Goal: Task Accomplishment & Management: Use online tool/utility

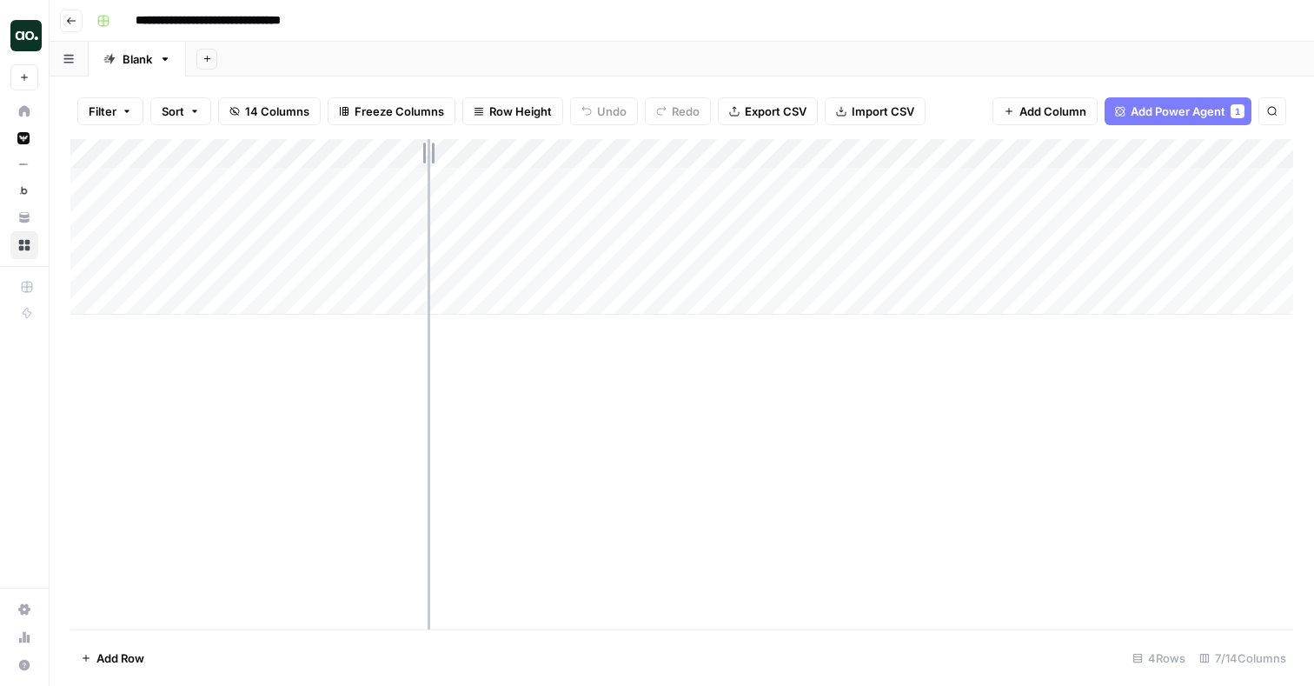
drag, startPoint x: 357, startPoint y: 150, endPoint x: 428, endPoint y: 150, distance: 70.4
click at [428, 150] on div "Add Column" at bounding box center [681, 227] width 1223 height 176
click at [674, 243] on div "Add Column" at bounding box center [681, 227] width 1223 height 176
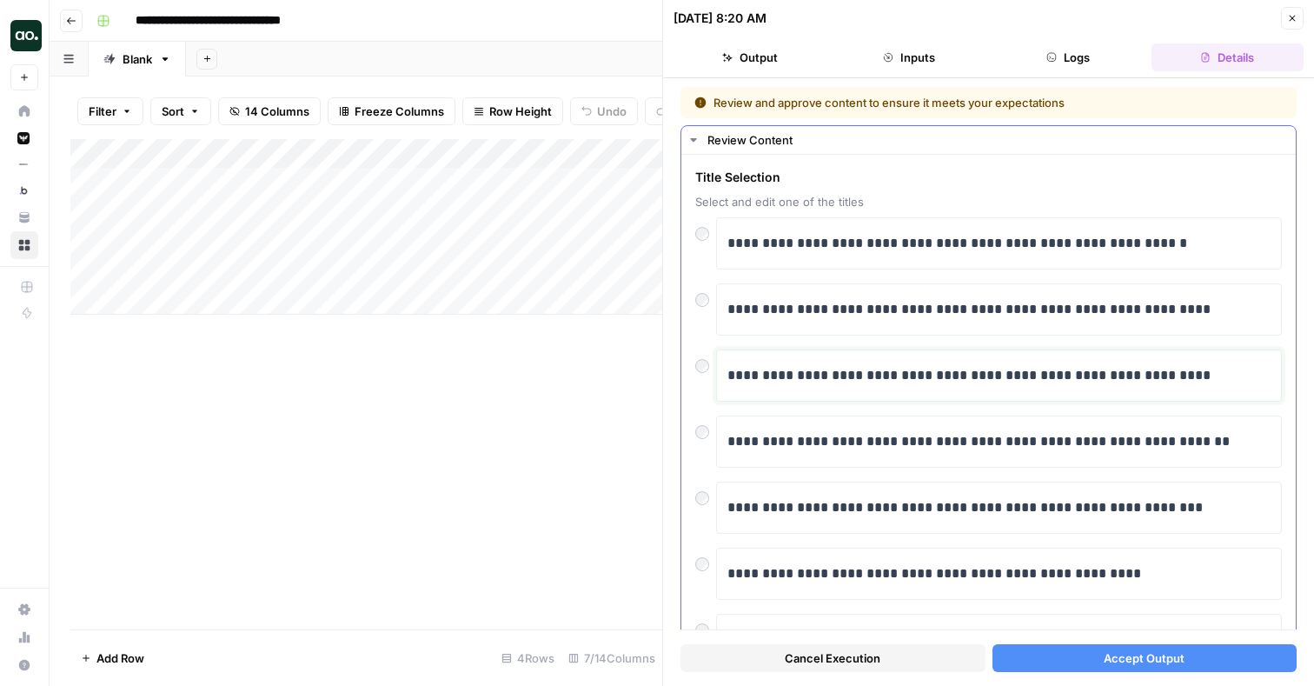
click at [882, 385] on p "**********" at bounding box center [999, 375] width 543 height 23
click at [1118, 654] on span "Accept Output" at bounding box center [1144, 657] width 81 height 17
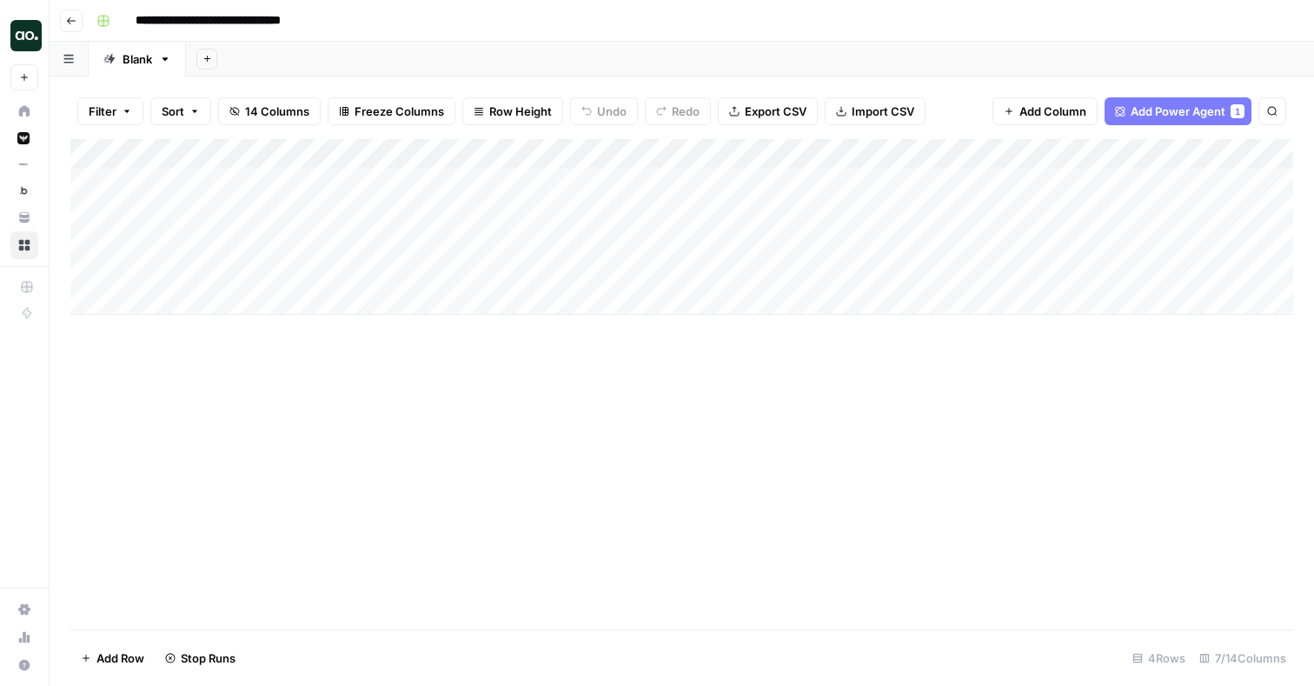
click at [653, 152] on div "Add Column" at bounding box center [681, 227] width 1223 height 176
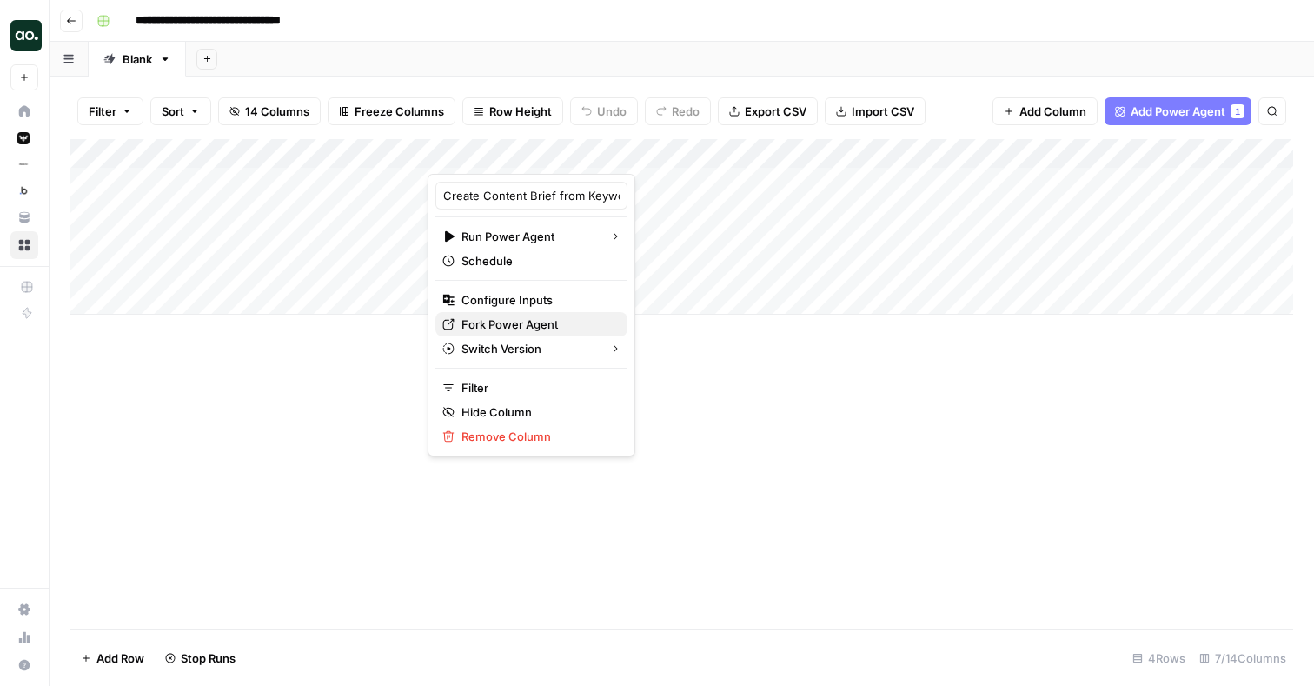
click at [501, 326] on span "Fork Power Agent" at bounding box center [538, 324] width 152 height 17
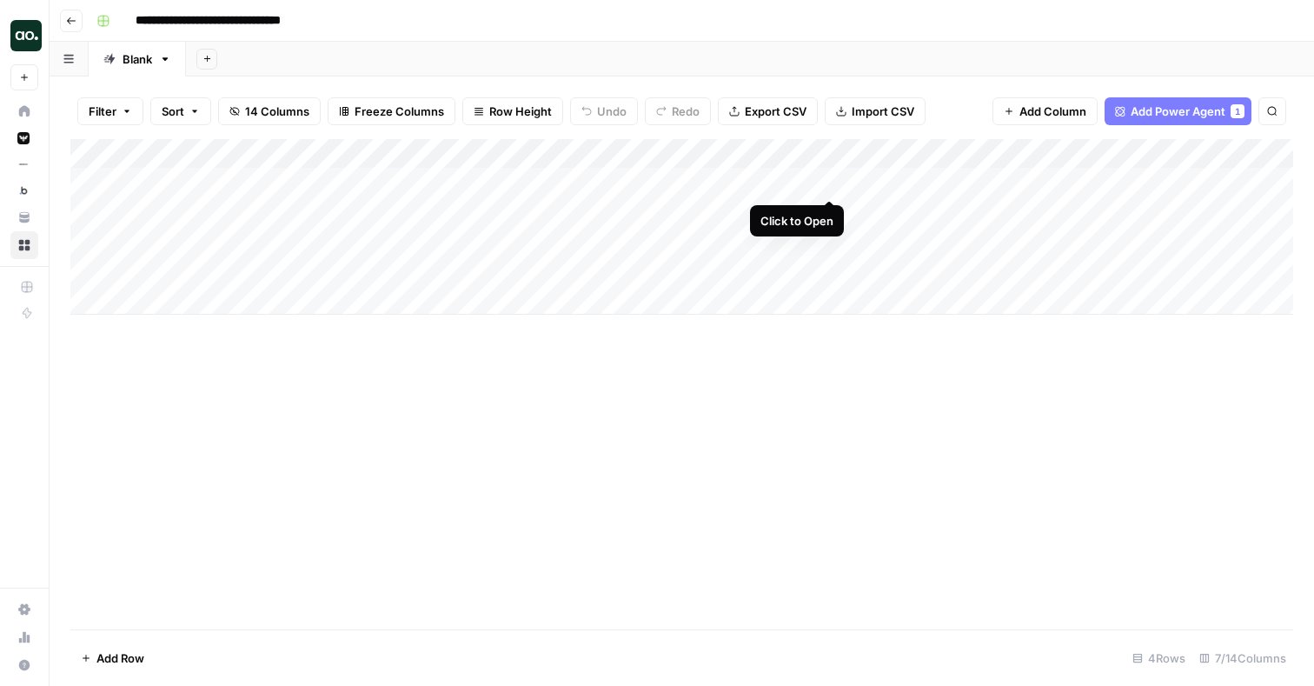
click at [827, 179] on div "Add Column" at bounding box center [681, 227] width 1223 height 176
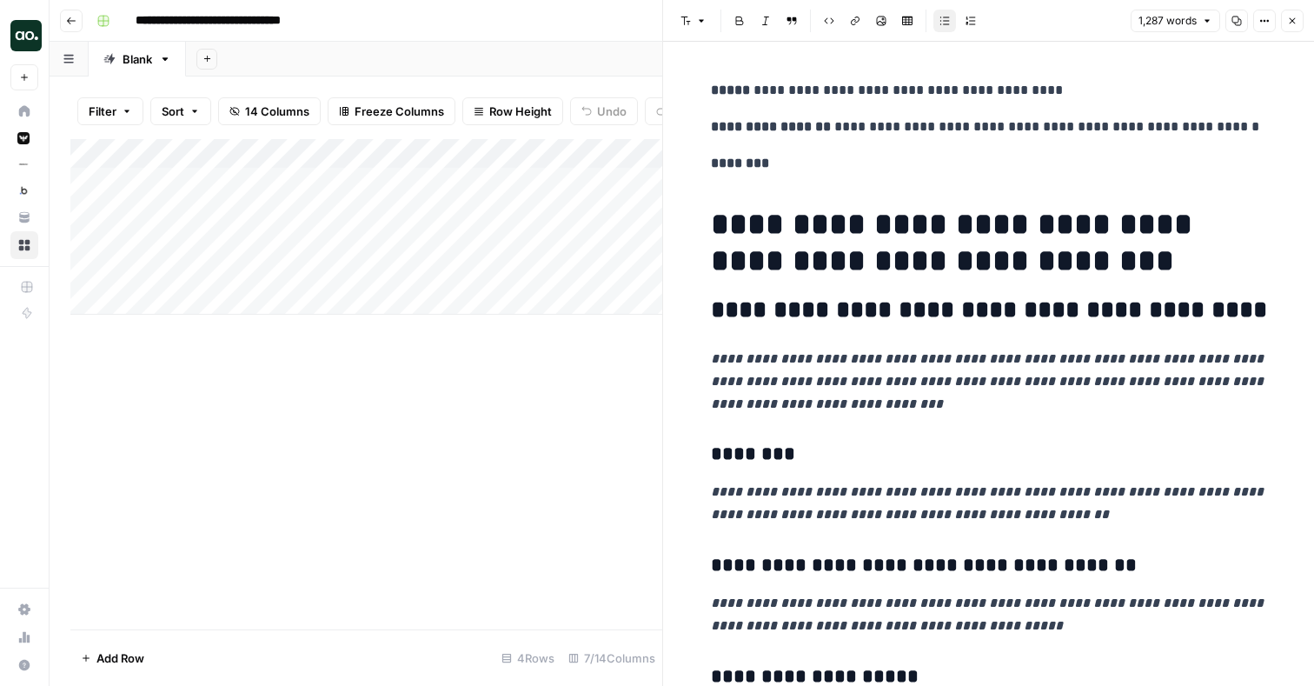
scroll to position [136, 0]
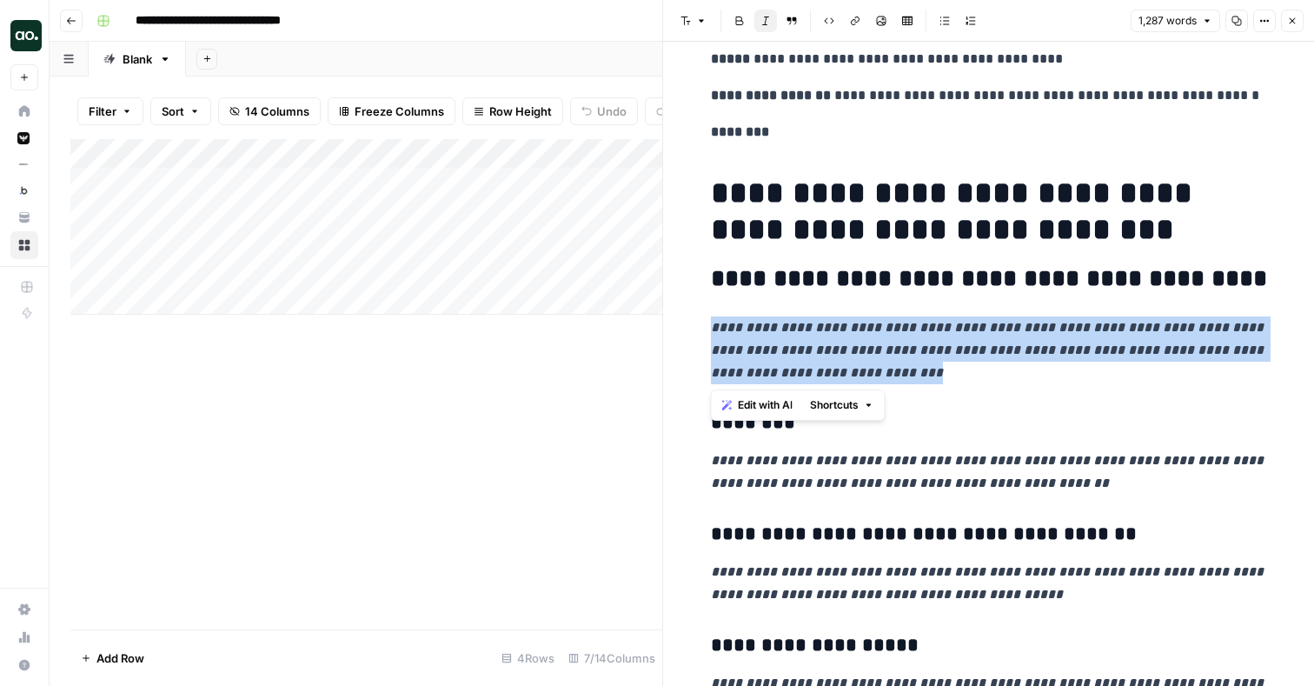
drag, startPoint x: 897, startPoint y: 380, endPoint x: 705, endPoint y: 327, distance: 199.3
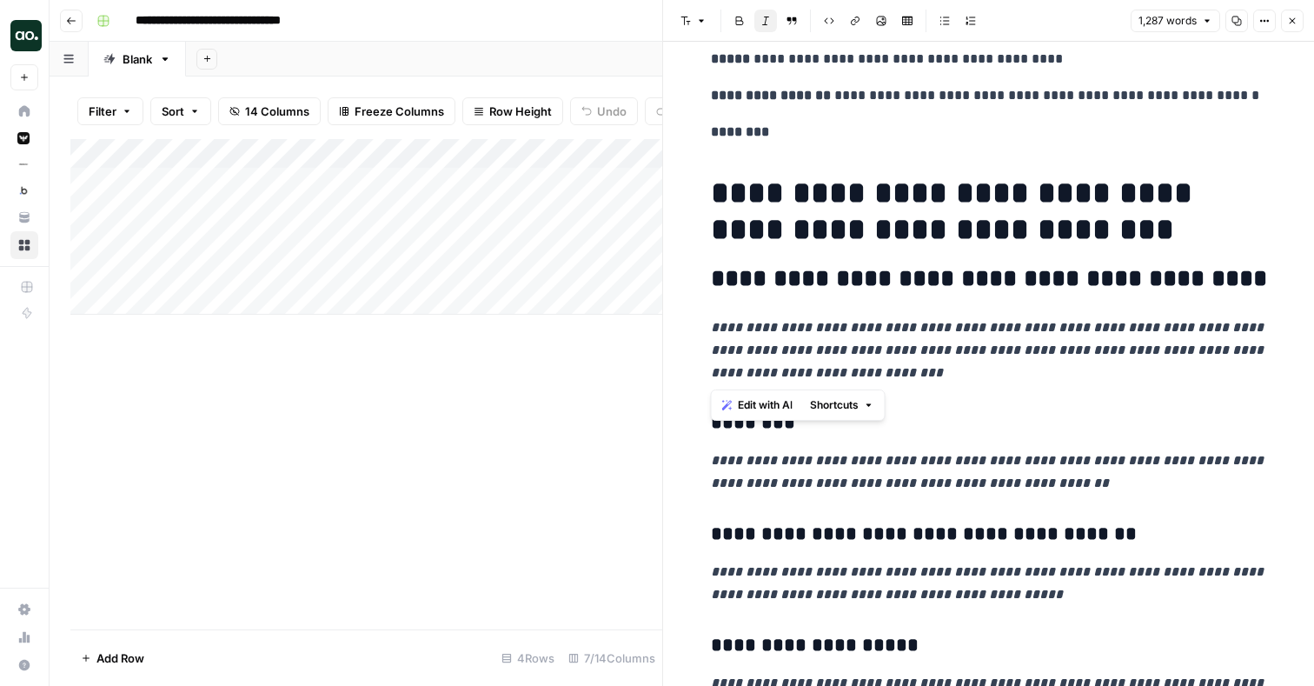
click at [850, 341] on p "**********" at bounding box center [989, 350] width 556 height 68
click at [921, 379] on p "**********" at bounding box center [989, 350] width 556 height 68
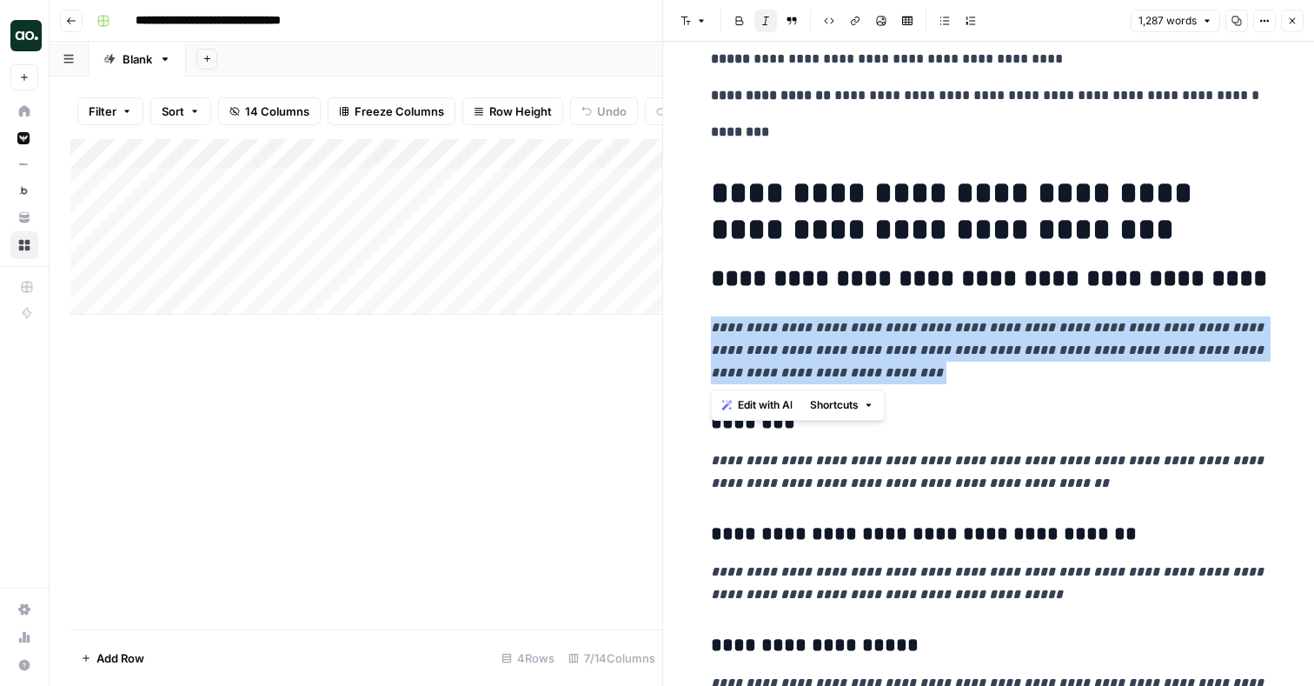
drag, startPoint x: 895, startPoint y: 379, endPoint x: 695, endPoint y: 329, distance: 206.0
click at [758, 412] on span "Edit with AI" at bounding box center [765, 405] width 55 height 16
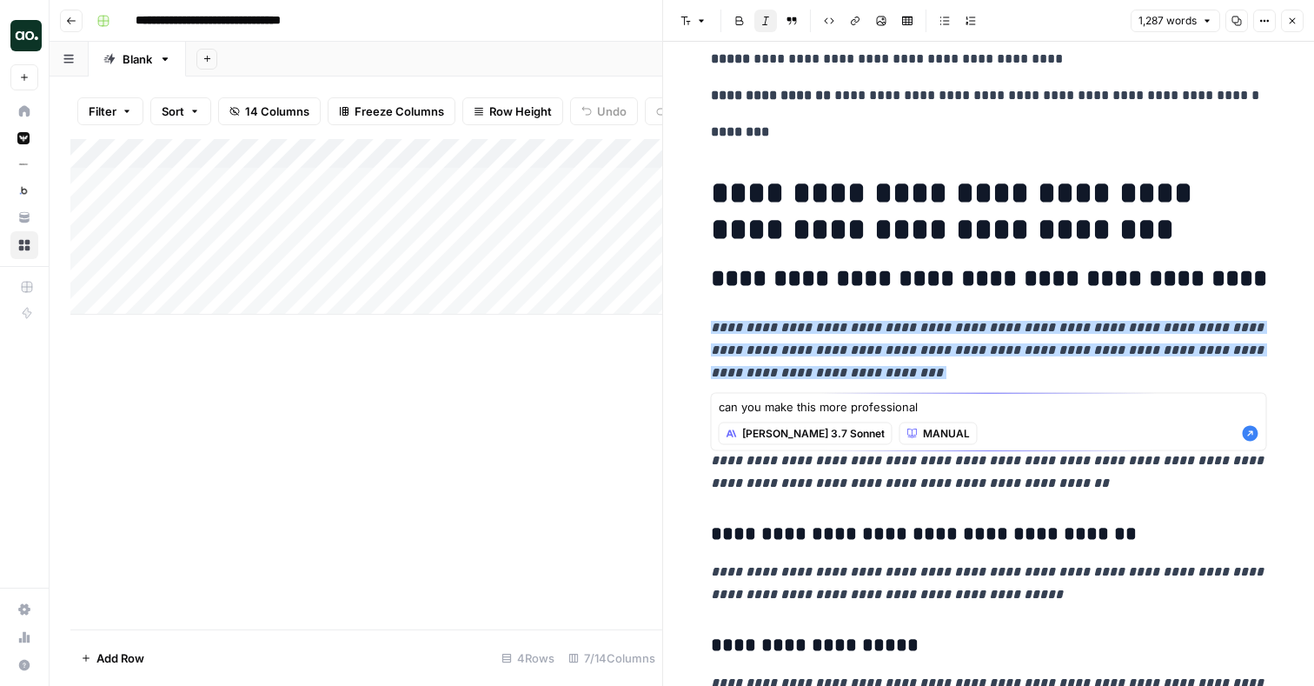
type textarea "can you make this more professional"
click at [1259, 438] on icon "button" at bounding box center [1251, 434] width 16 height 16
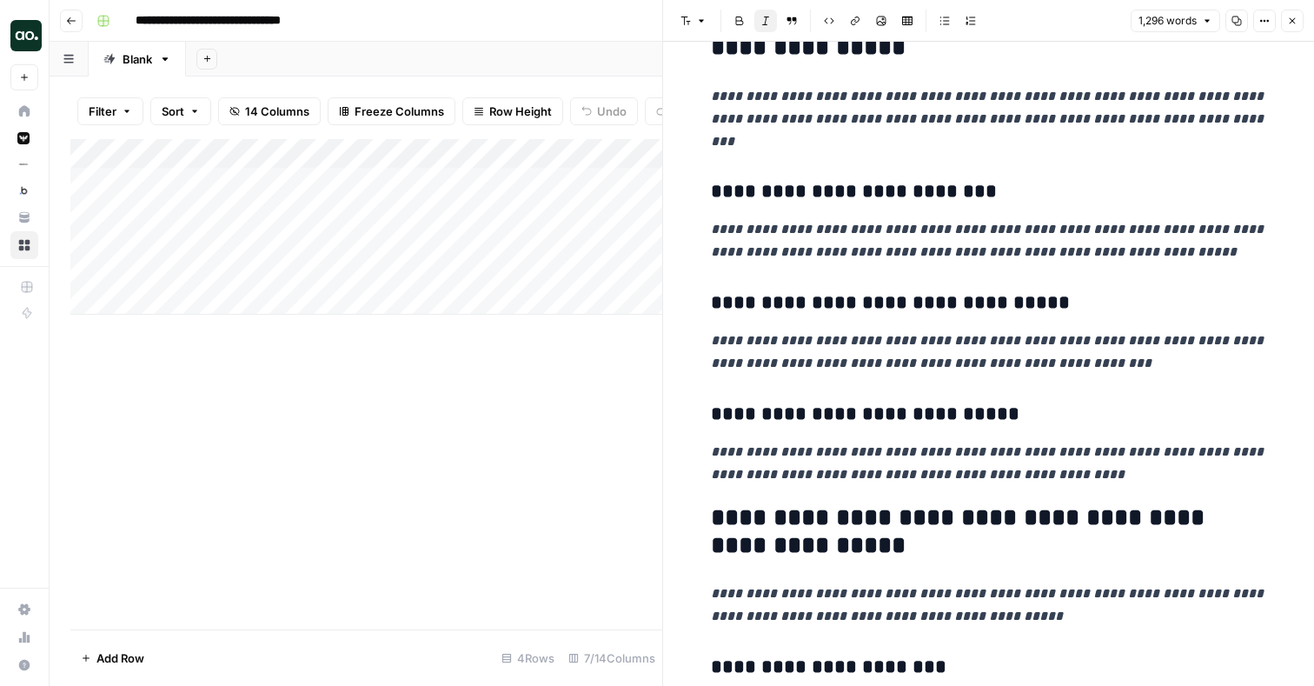
scroll to position [0, 0]
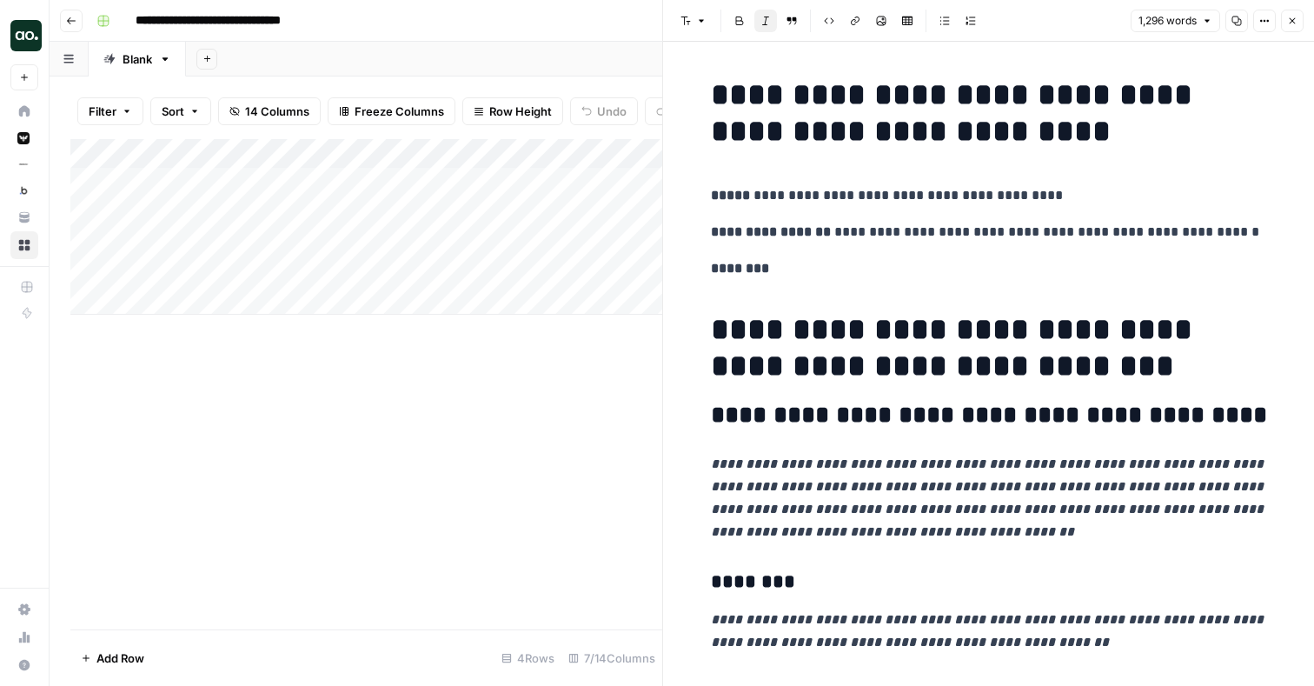
click at [1297, 17] on icon "button" at bounding box center [1292, 21] width 10 height 10
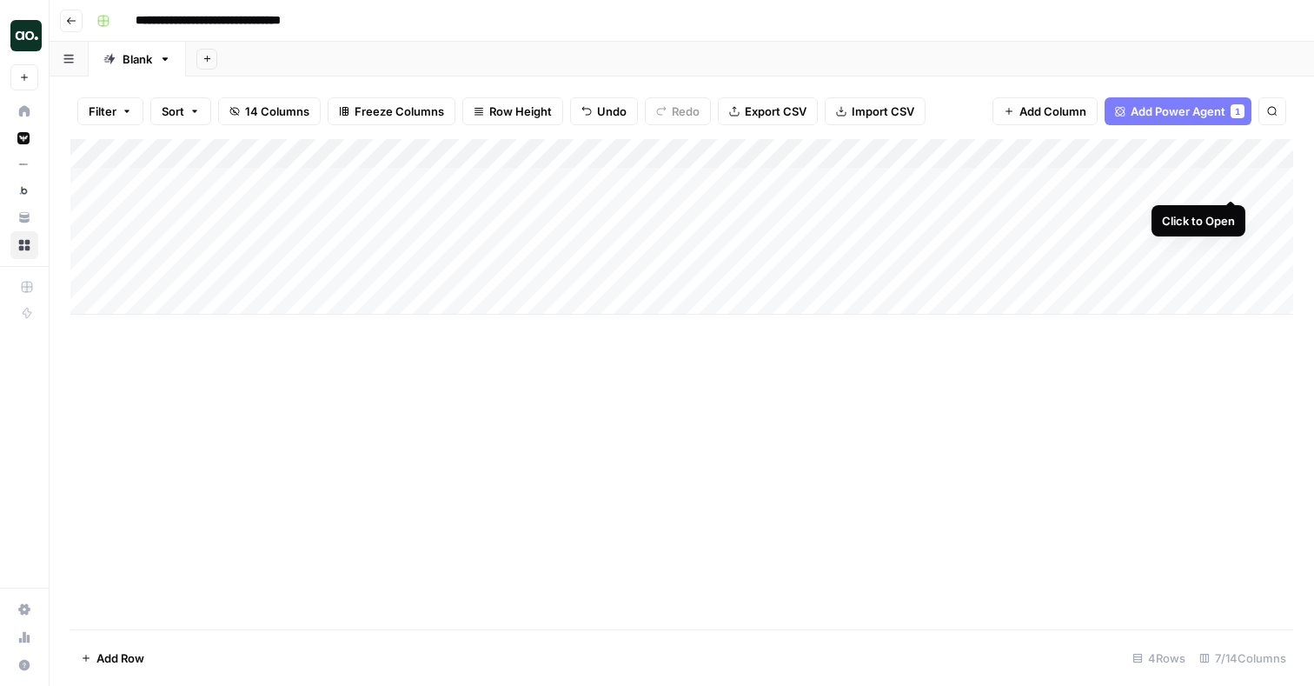
click at [1230, 179] on div "Add Column" at bounding box center [681, 227] width 1223 height 176
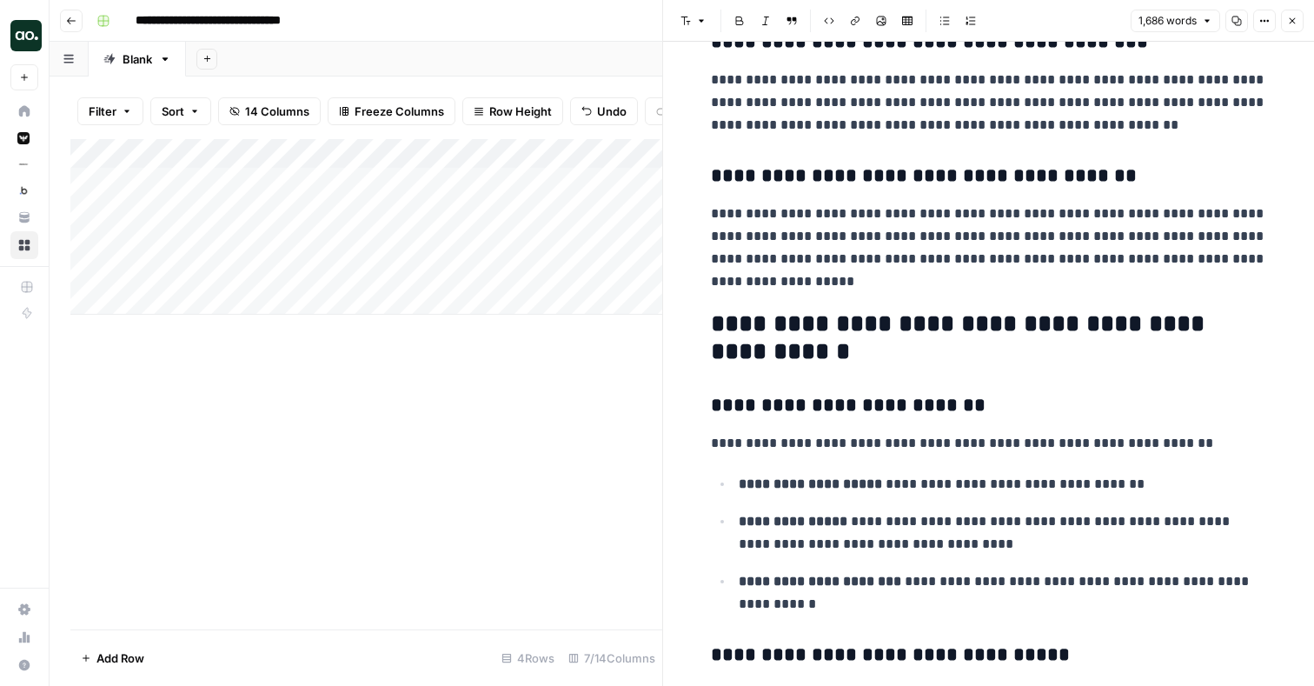
scroll to position [1195, 0]
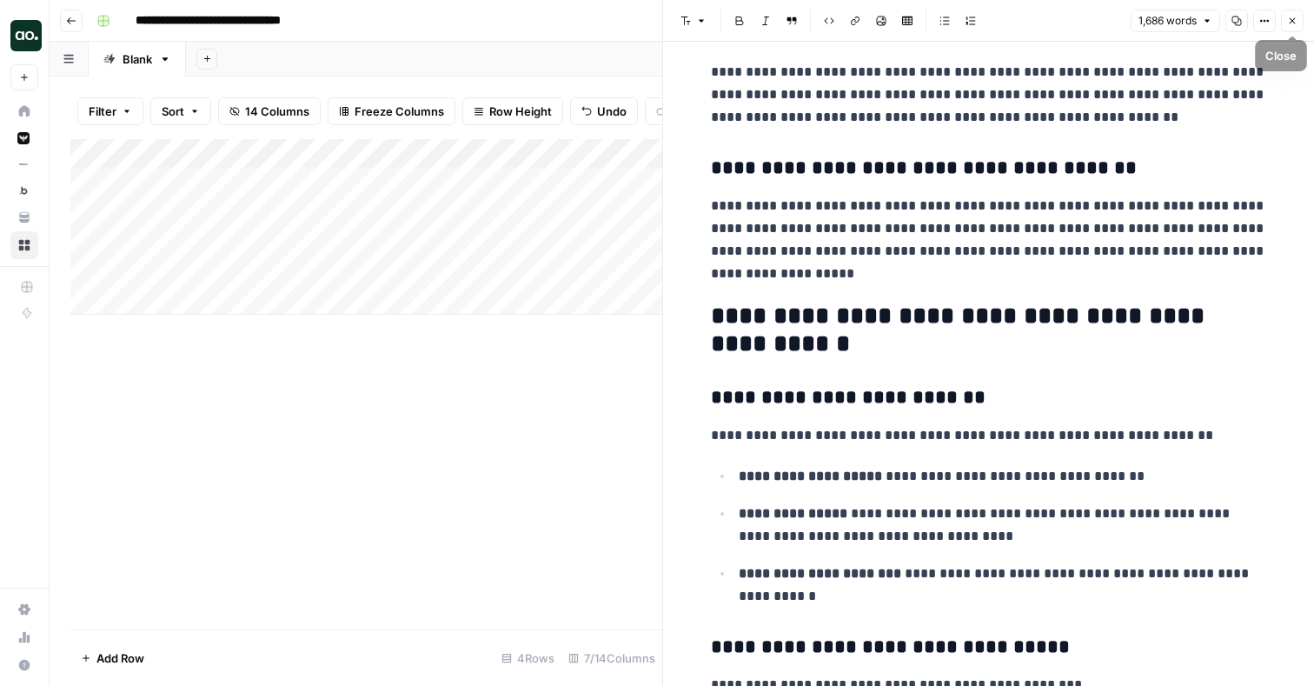
click at [1296, 17] on icon "button" at bounding box center [1292, 21] width 10 height 10
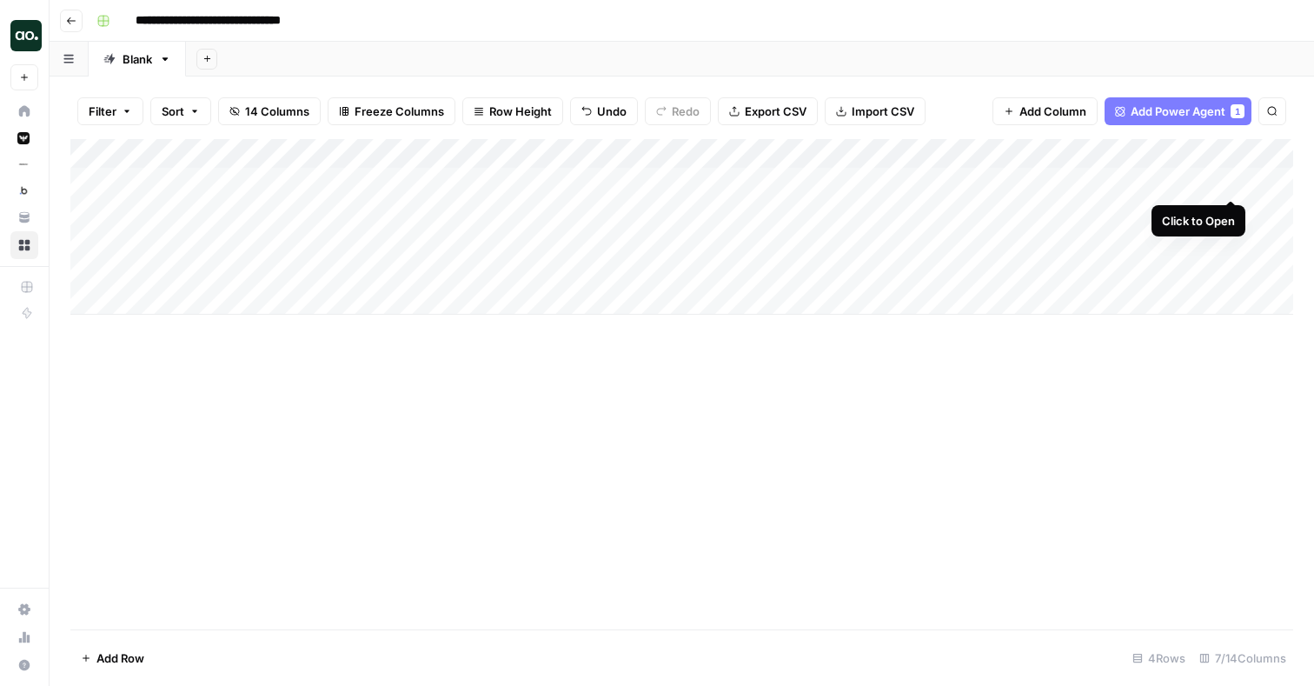
click at [1228, 183] on div "Add Column" at bounding box center [681, 227] width 1223 height 176
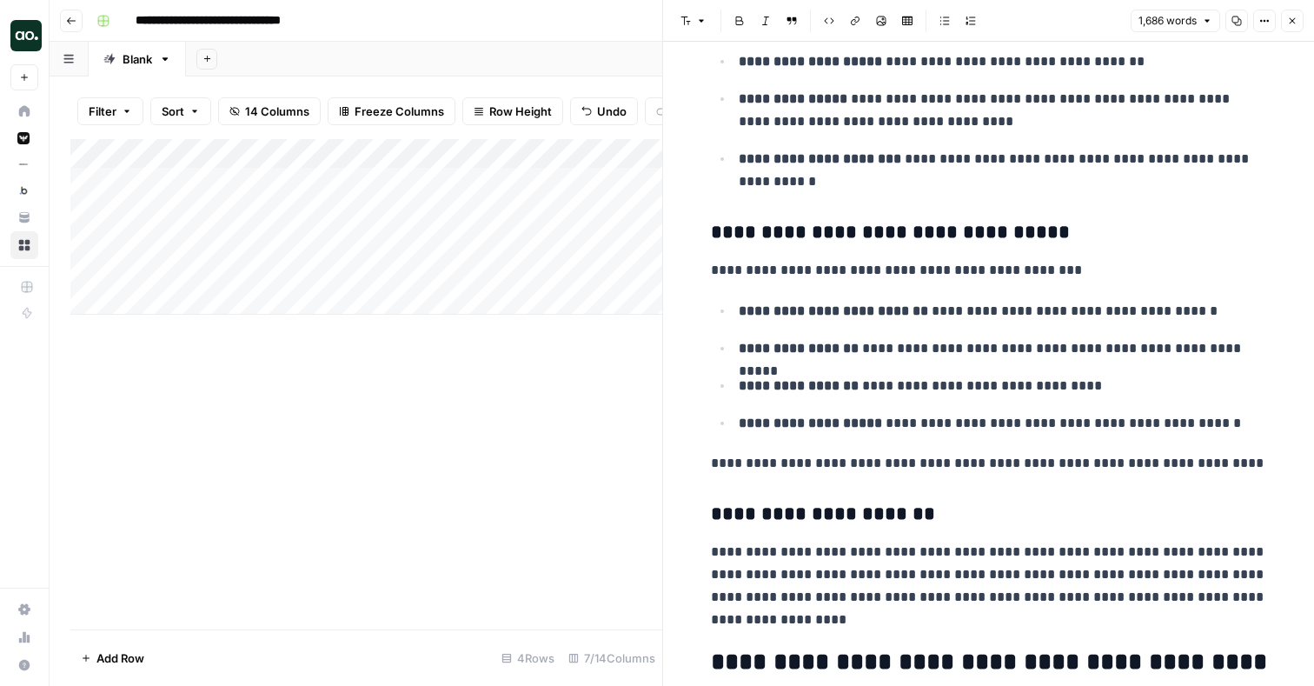
scroll to position [1634, 0]
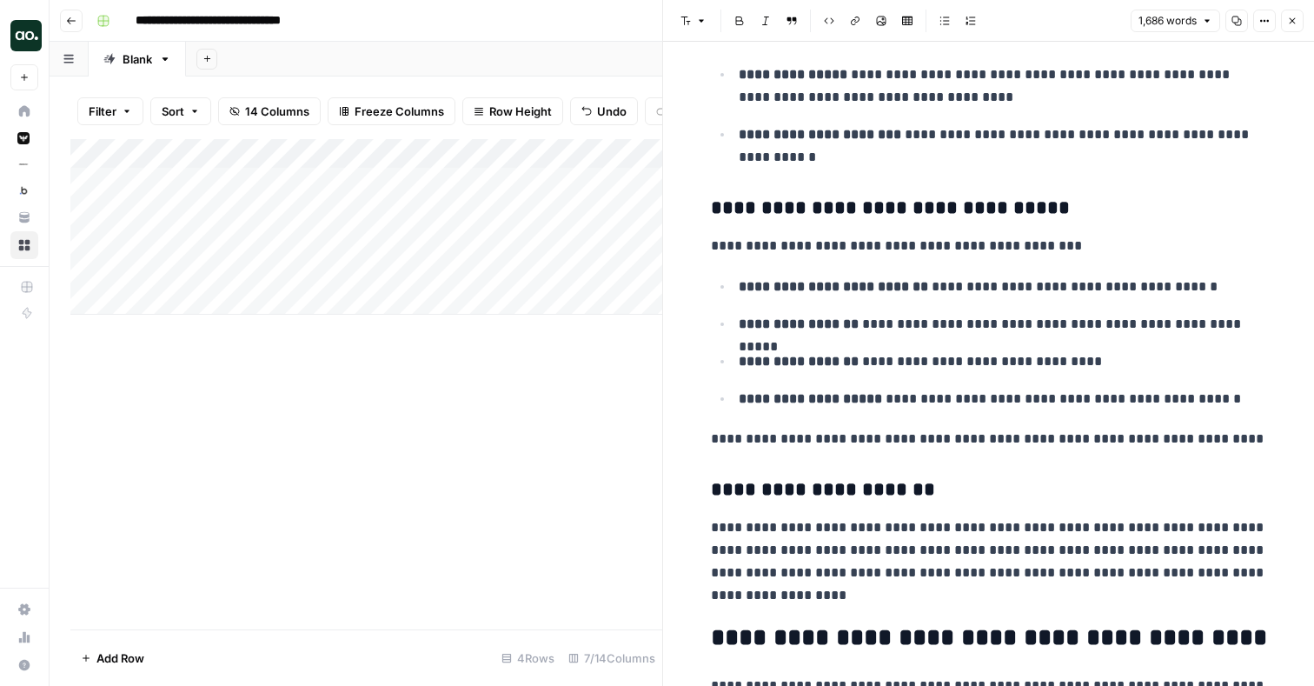
click at [1291, 20] on icon "button" at bounding box center [1293, 21] width 6 height 6
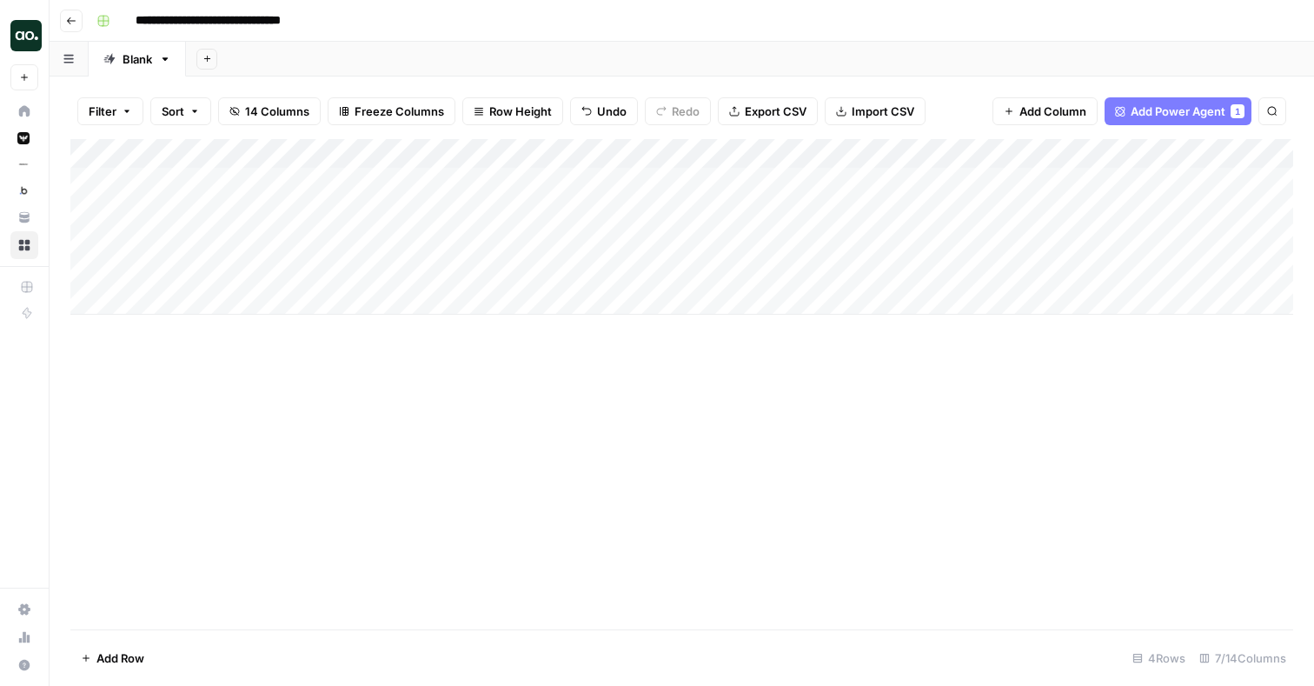
click at [194, 299] on div "Add Column" at bounding box center [681, 227] width 1223 height 176
click at [180, 332] on div "Add Column" at bounding box center [681, 241] width 1223 height 205
click at [173, 368] on div "Add Column" at bounding box center [681, 256] width 1223 height 235
click at [170, 397] on div "Add Column" at bounding box center [681, 271] width 1223 height 264
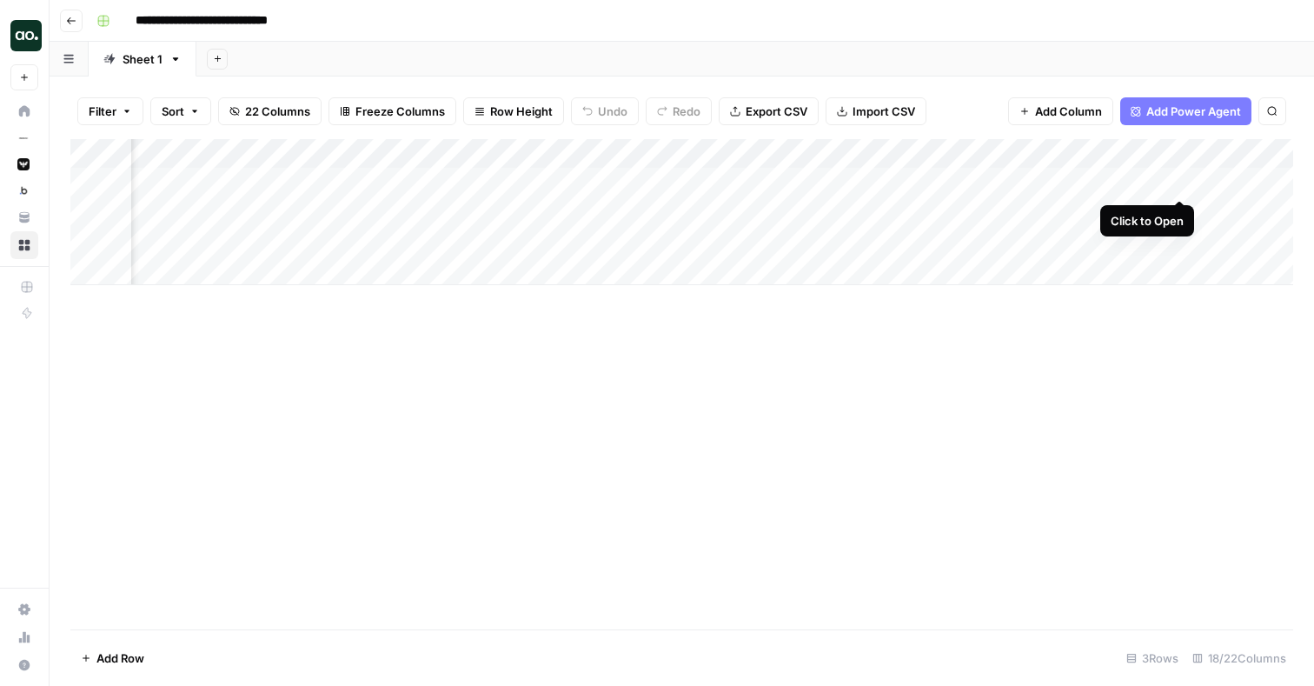
click at [1179, 180] on div "Add Column" at bounding box center [681, 212] width 1223 height 146
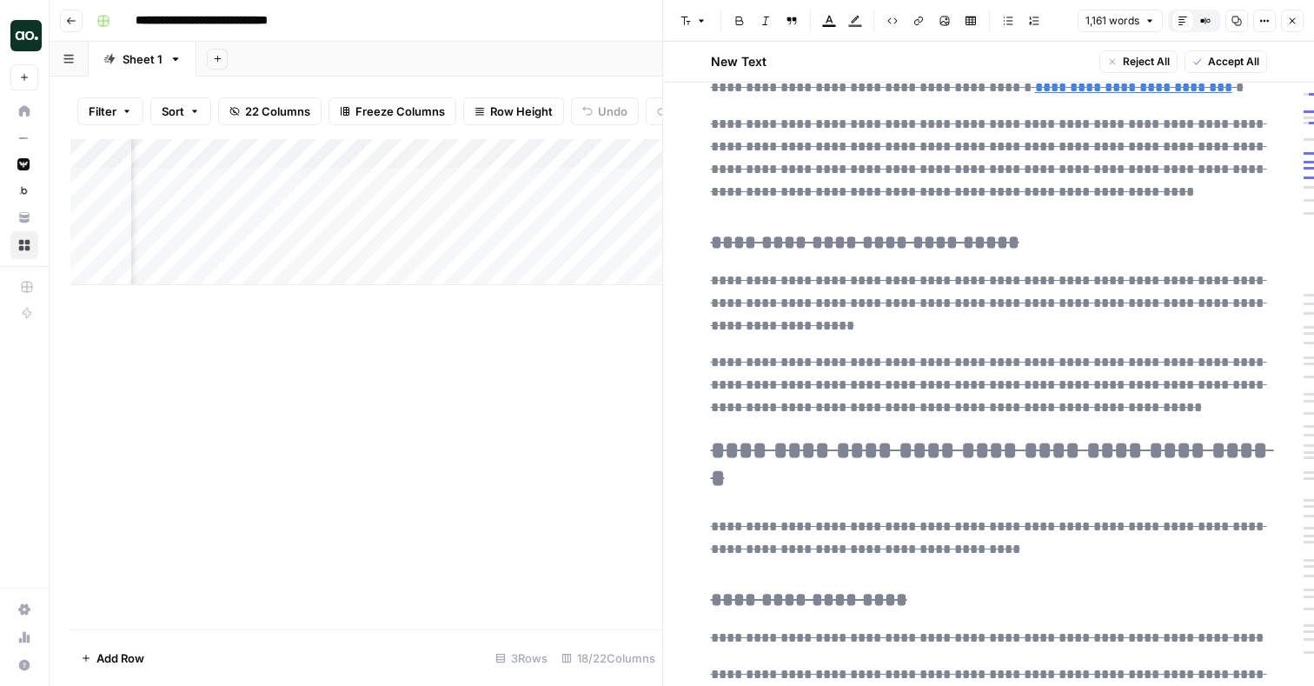
scroll to position [2339, 0]
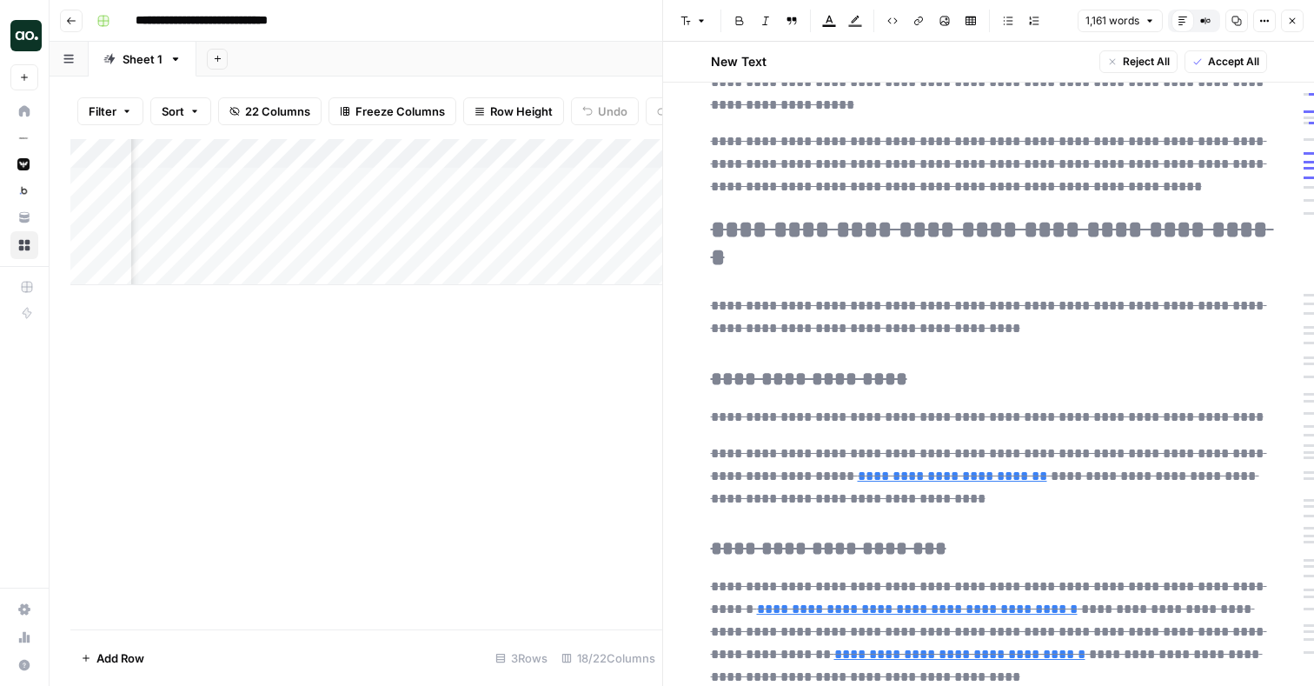
click at [1291, 23] on icon "button" at bounding box center [1292, 21] width 10 height 10
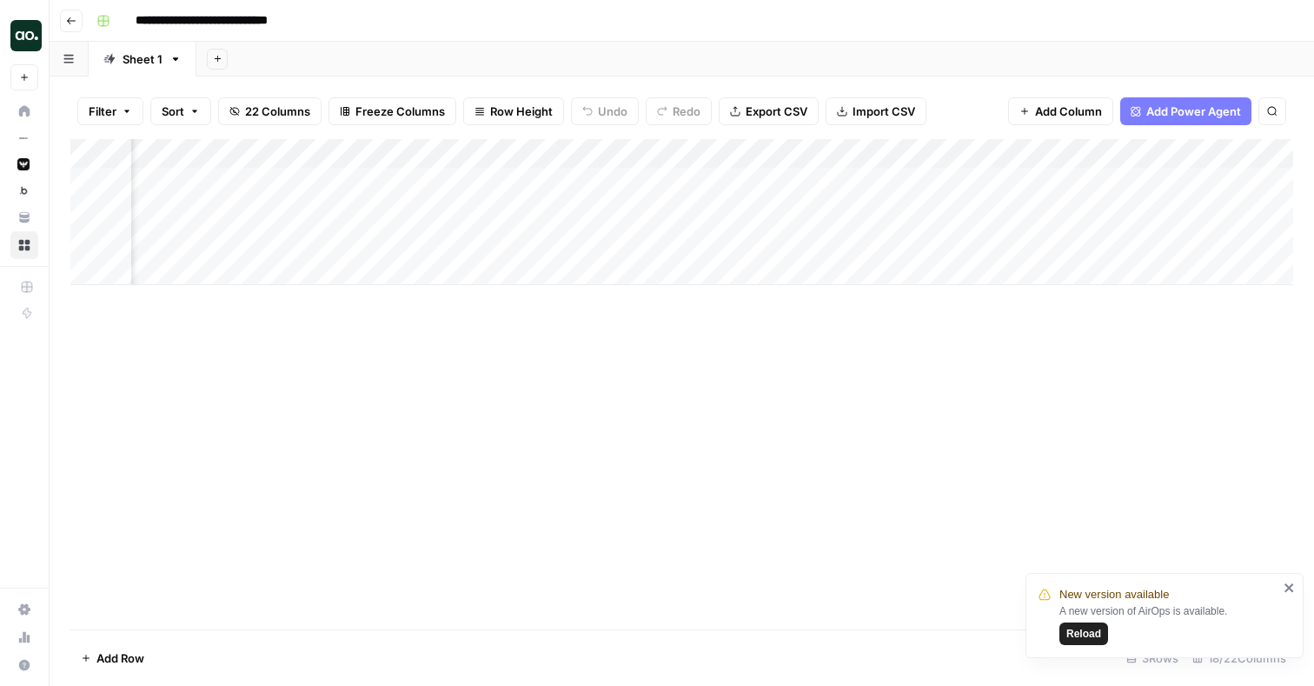
scroll to position [0, 511]
click at [979, 179] on div "Add Column" at bounding box center [681, 212] width 1223 height 146
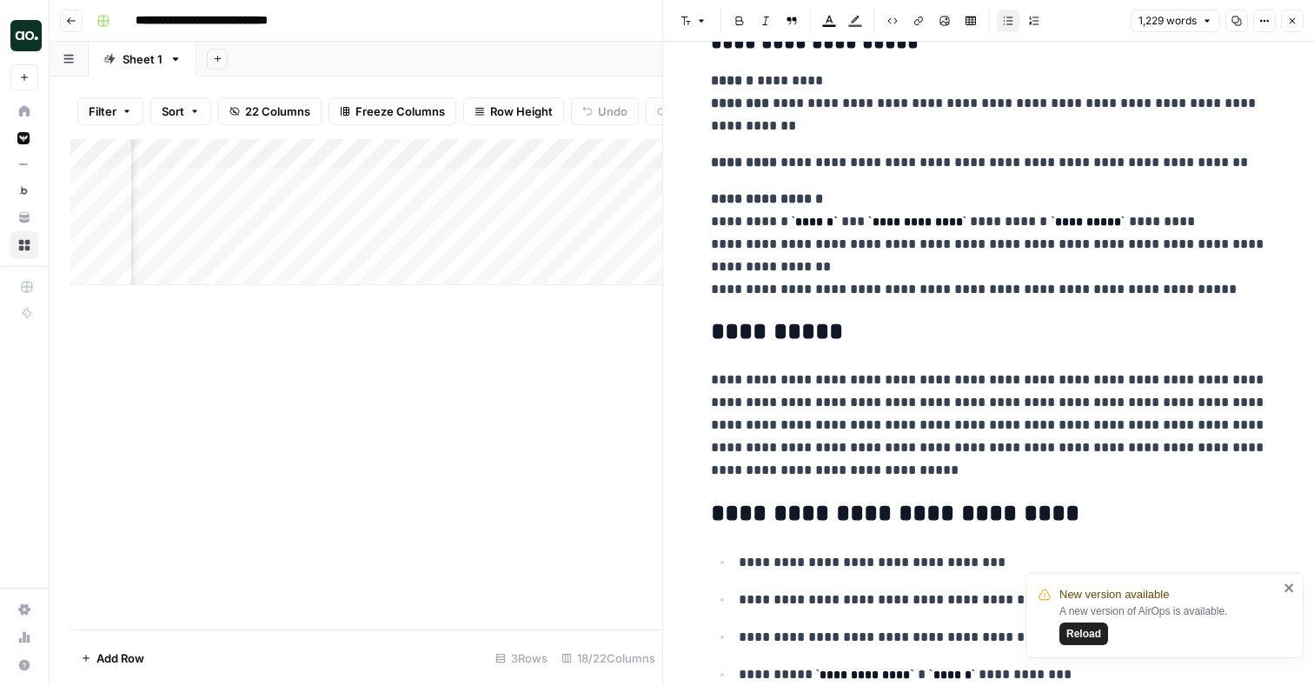
scroll to position [4666, 0]
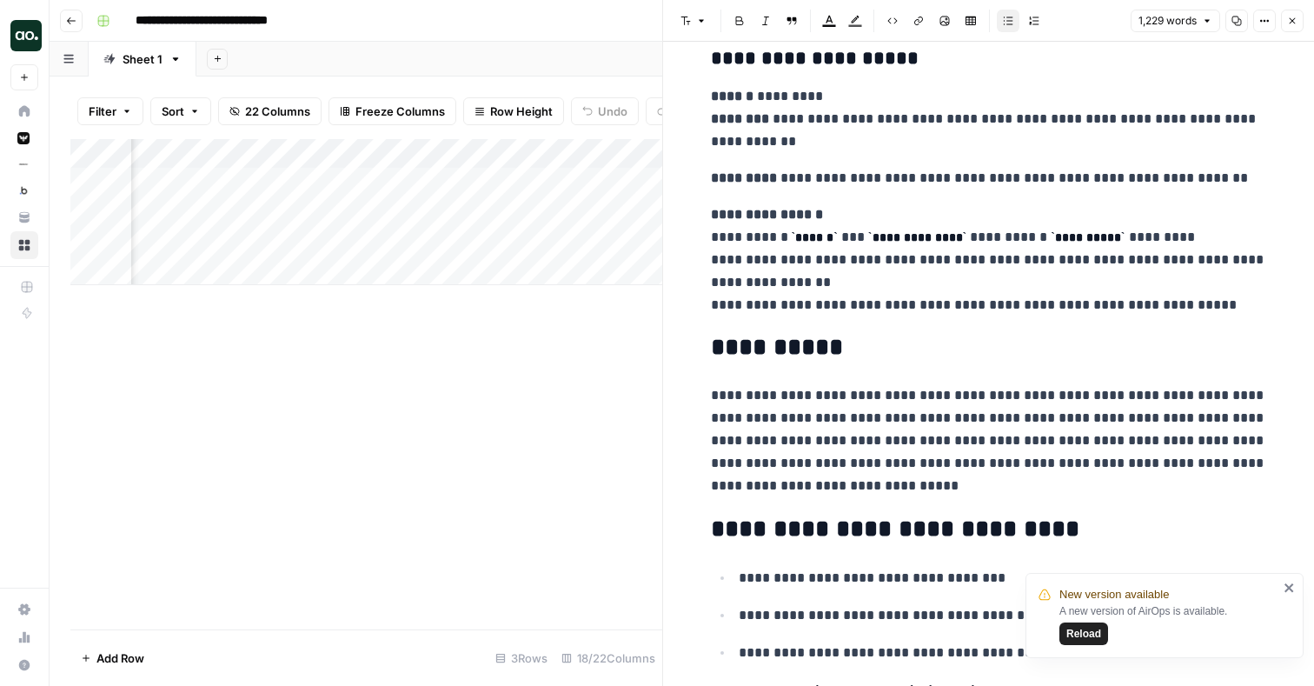
click at [1292, 16] on icon "button" at bounding box center [1292, 21] width 10 height 10
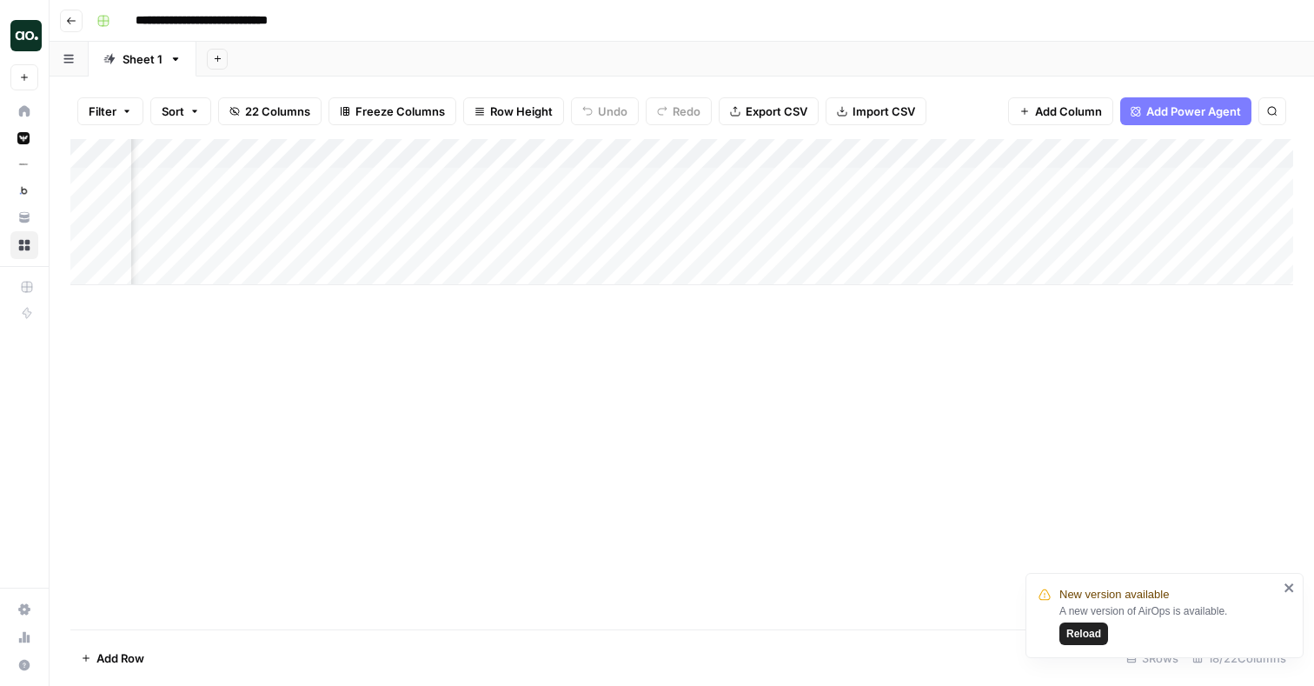
scroll to position [0, 757]
click at [1136, 182] on div "Add Column" at bounding box center [681, 212] width 1223 height 146
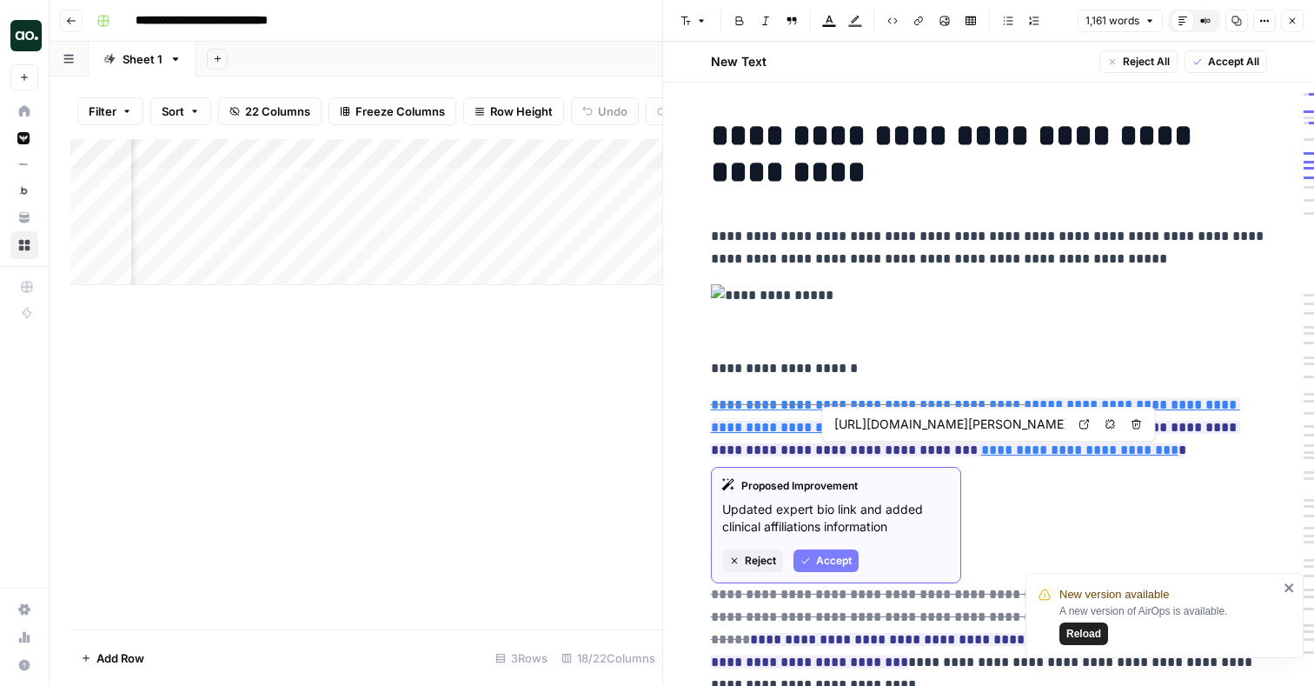
type input "/experts/dr-earim-chaudry"
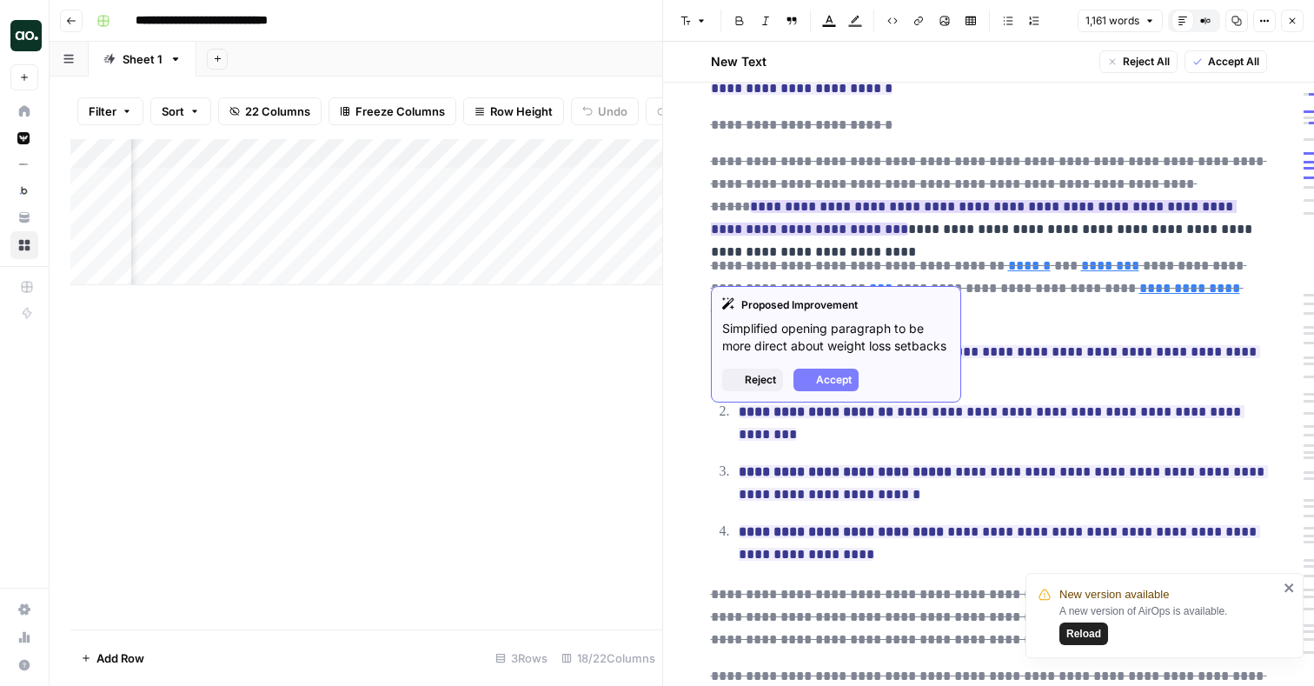
scroll to position [440, 0]
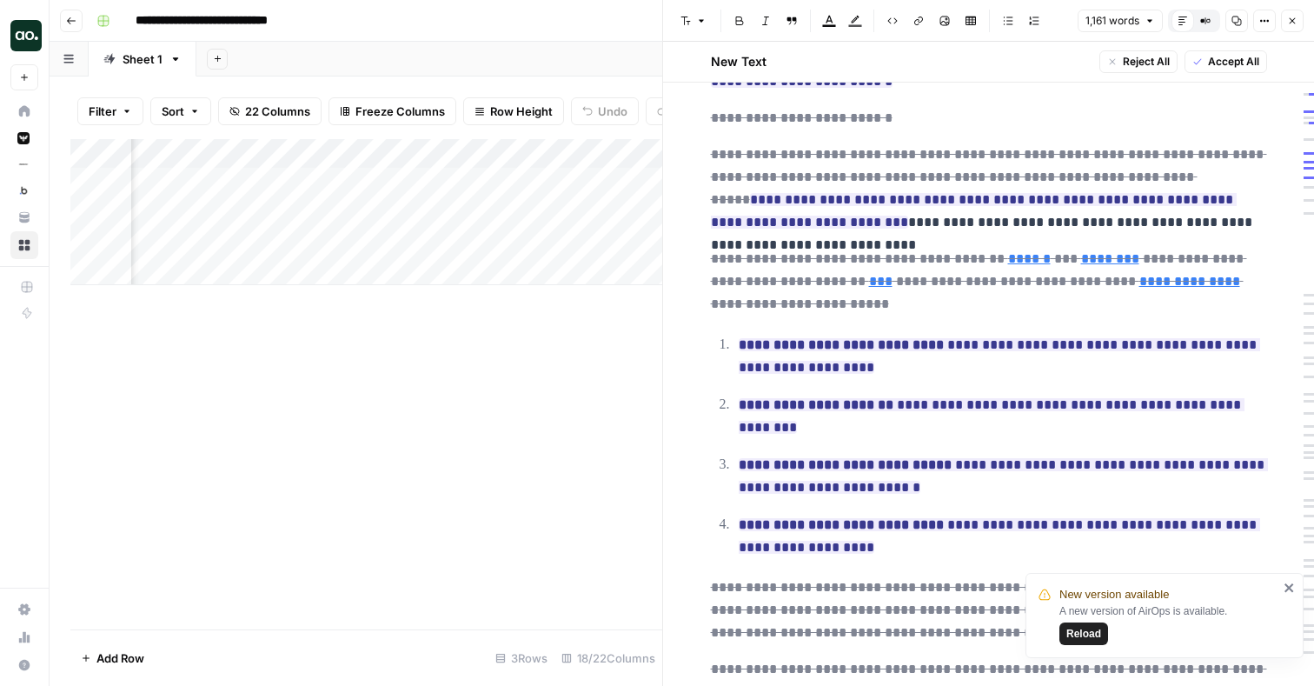
click at [1295, 23] on icon "button" at bounding box center [1292, 21] width 10 height 10
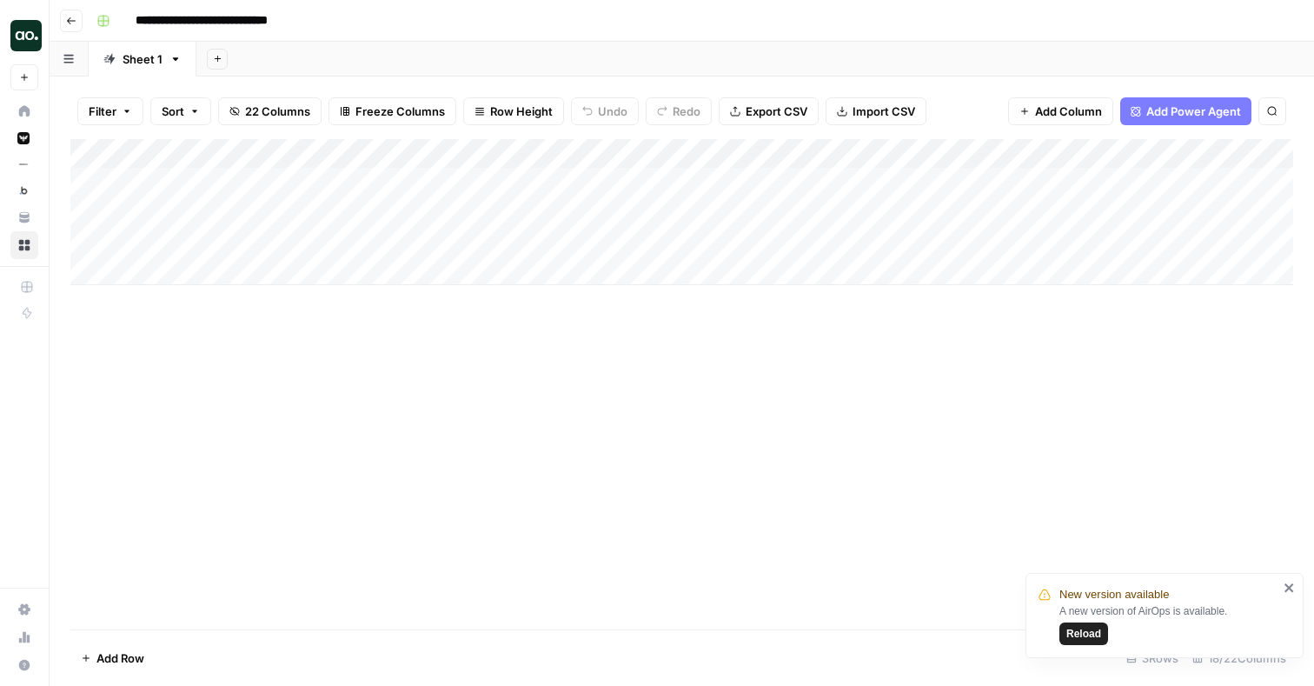
click at [281, 179] on div "Add Column" at bounding box center [681, 212] width 1223 height 146
click at [299, 180] on input "**********" at bounding box center [276, 186] width 278 height 21
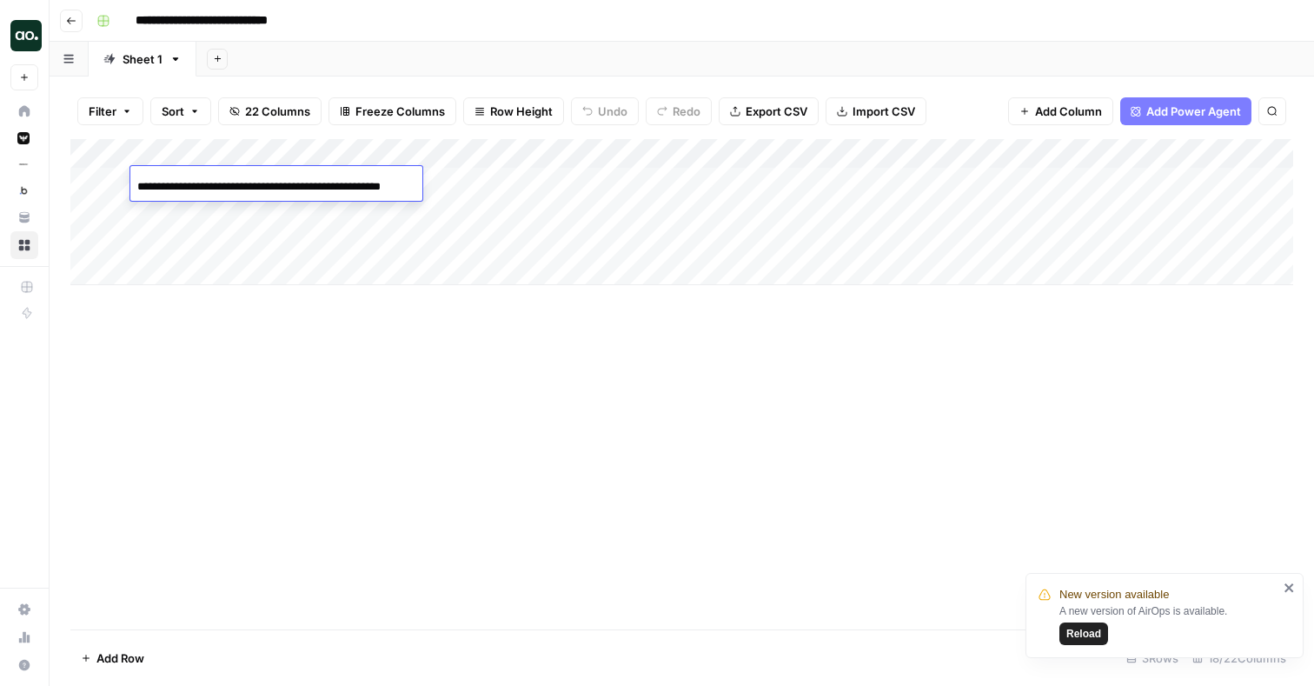
click at [299, 180] on input "**********" at bounding box center [276, 186] width 278 height 21
click at [887, 39] on header "**********" at bounding box center [682, 21] width 1265 height 42
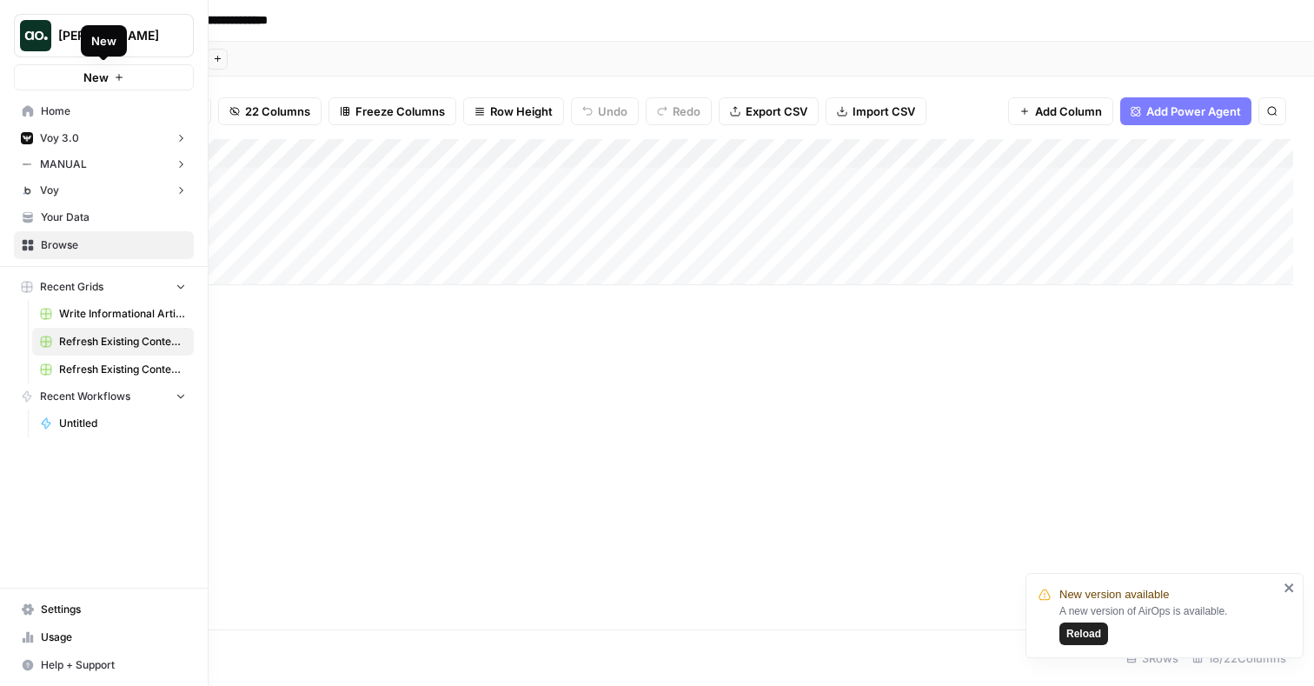
click at [121, 75] on icon "button" at bounding box center [119, 77] width 10 height 10
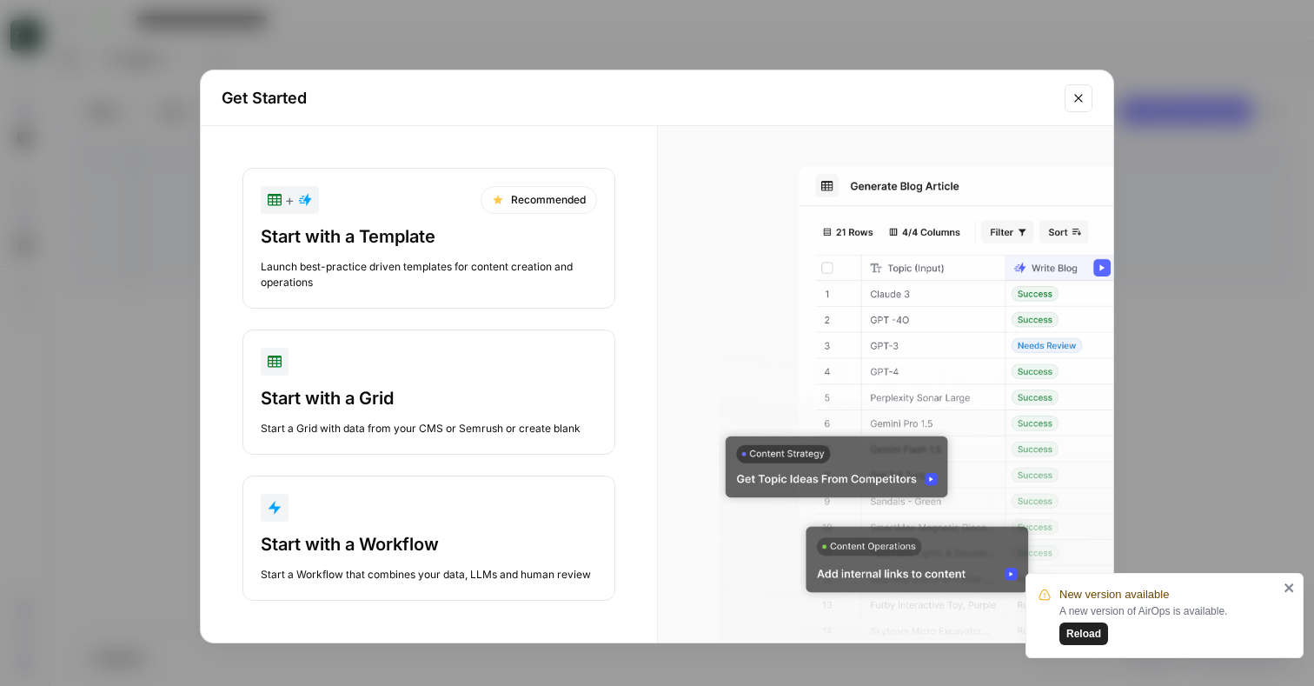
click at [340, 243] on div "Start with a Template" at bounding box center [429, 236] width 336 height 24
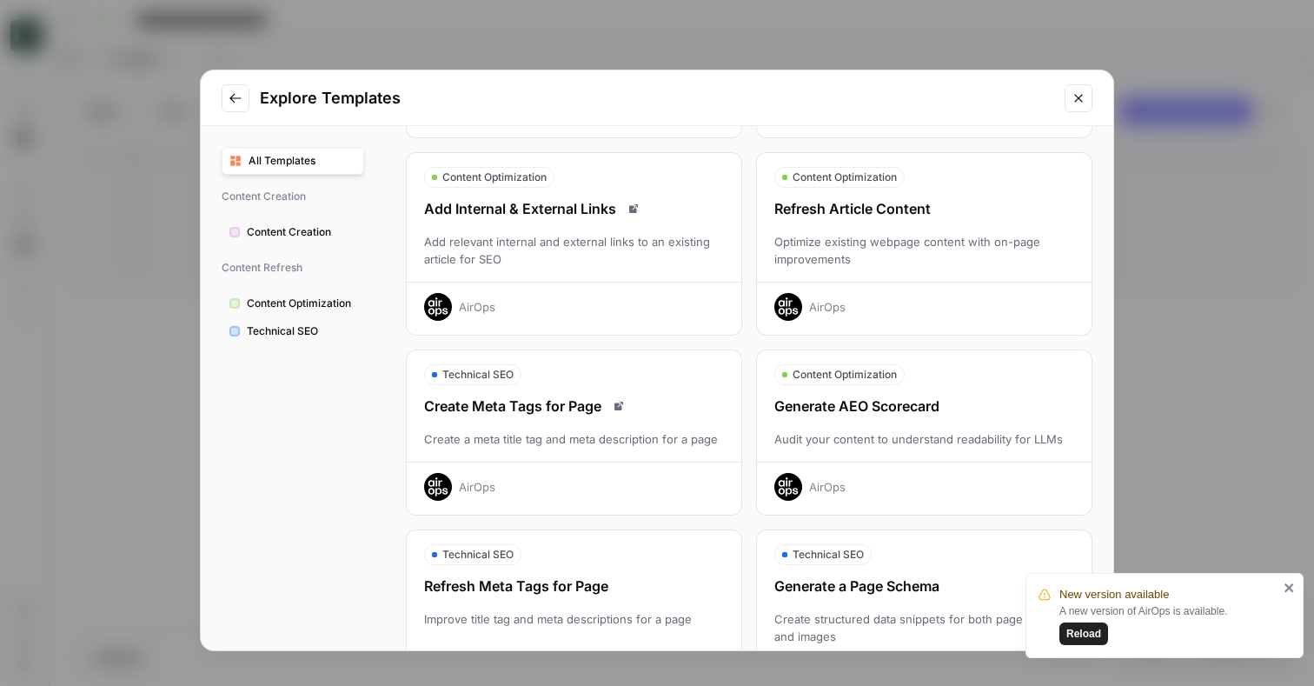
scroll to position [225, 0]
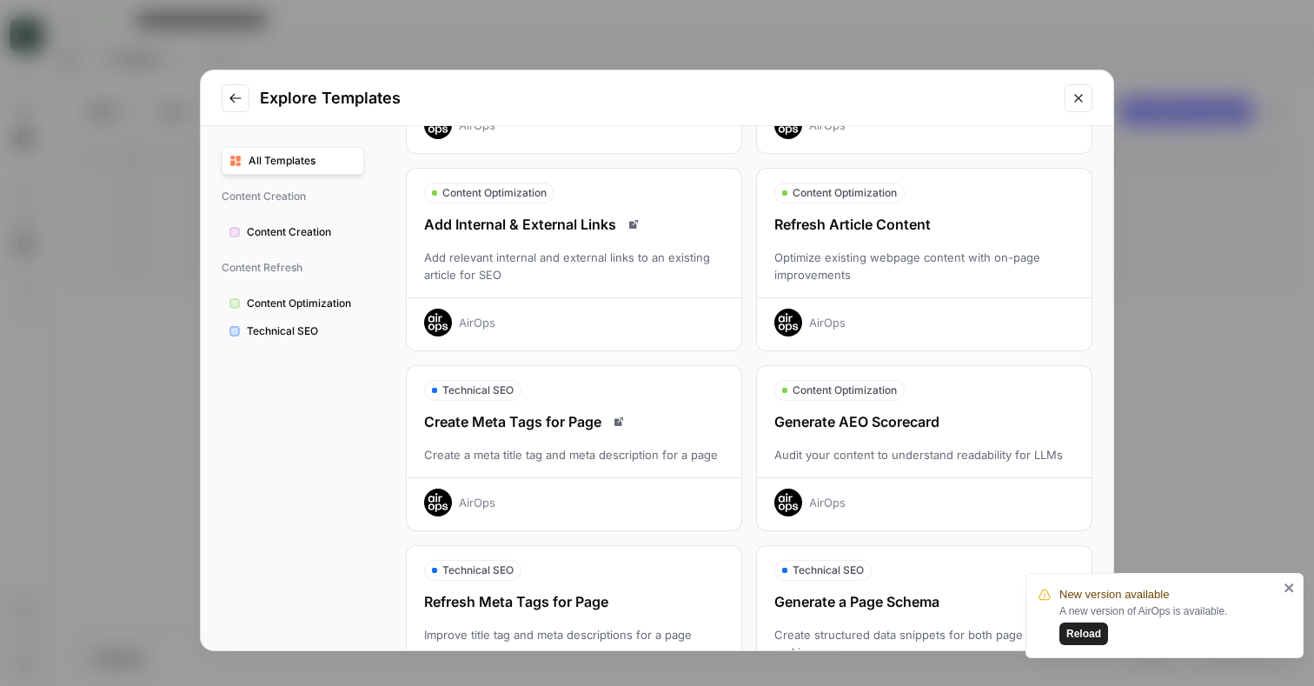
click at [816, 31] on div "Explore Templates All Templates Content Creation Content Creation Content Refre…" at bounding box center [657, 343] width 1314 height 686
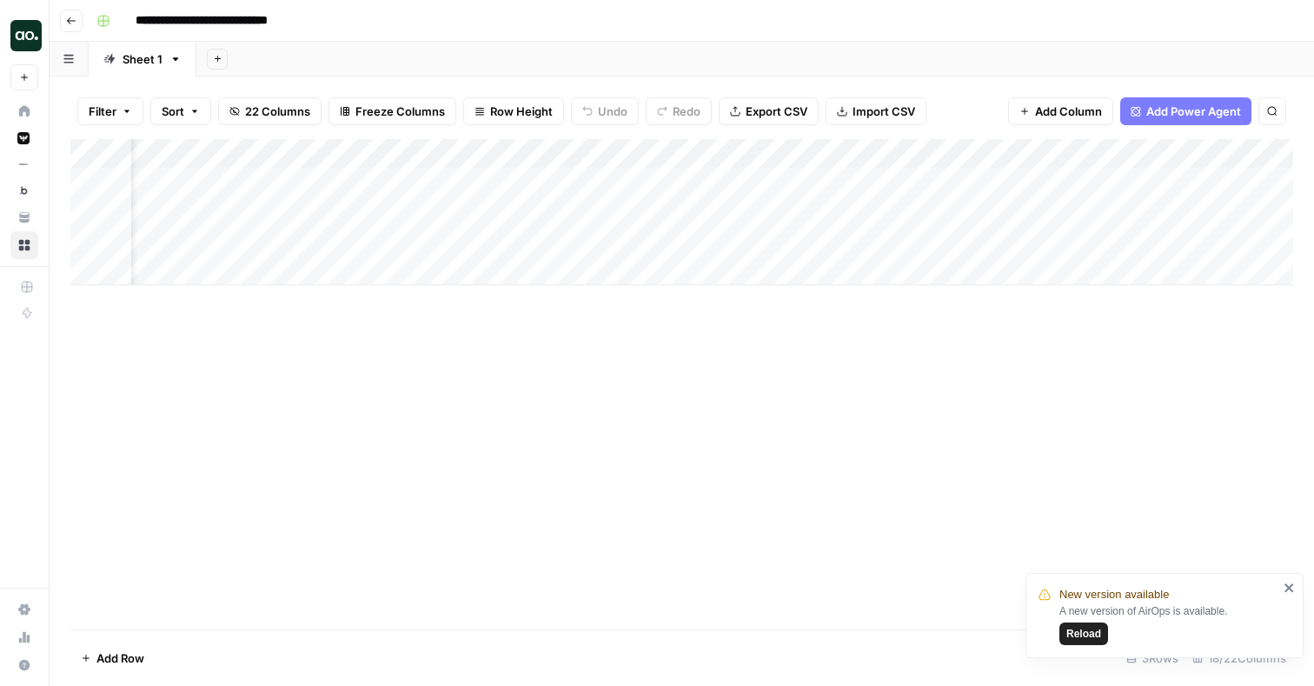
scroll to position [0, 0]
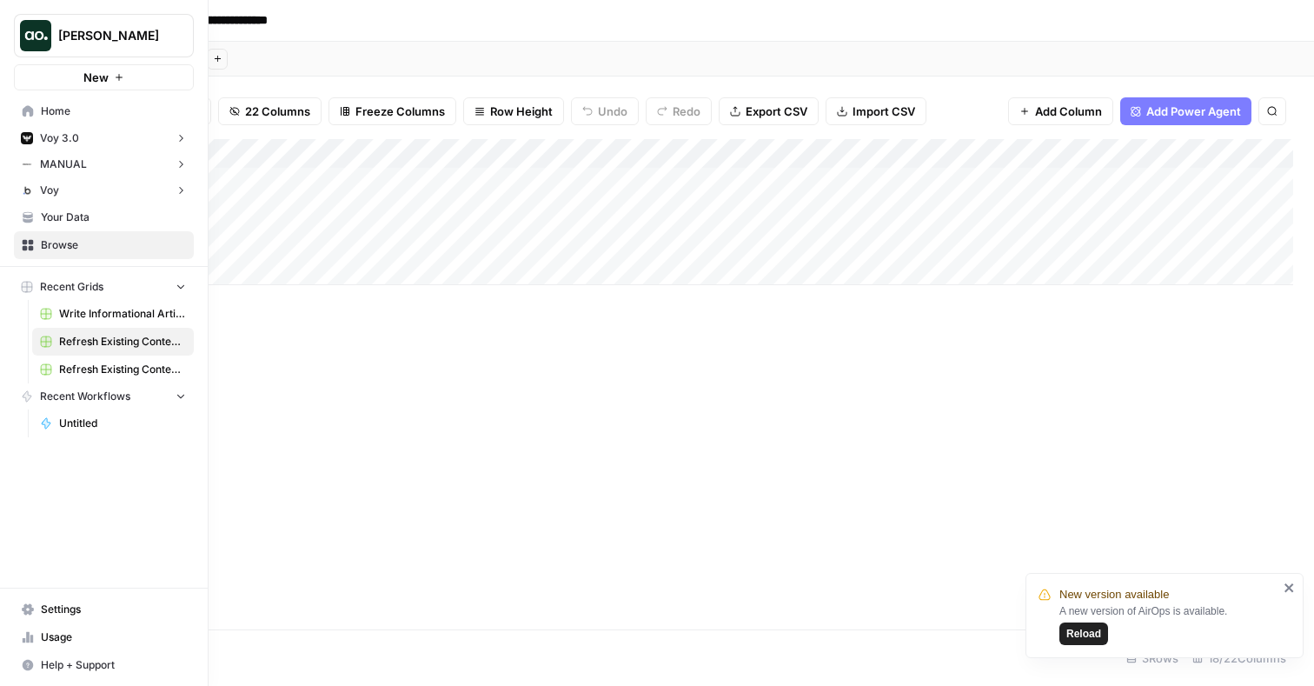
click at [53, 111] on span "Home" at bounding box center [113, 111] width 145 height 16
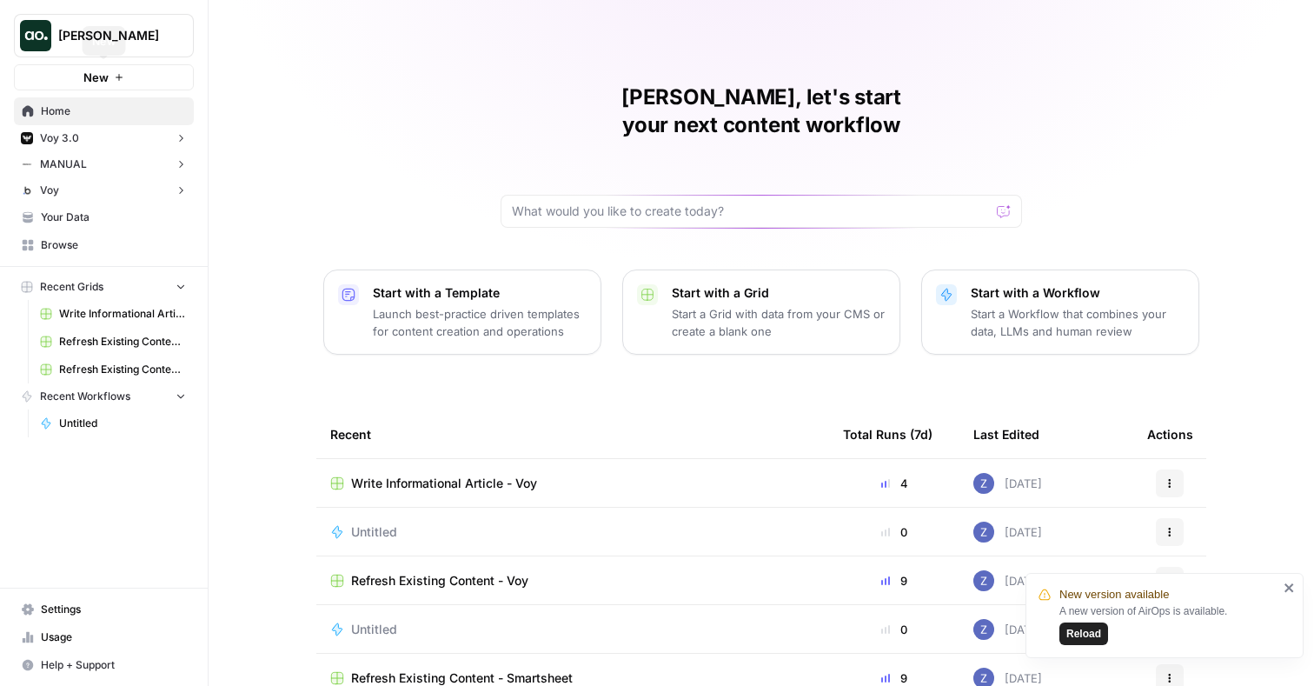
click at [133, 75] on button "New" at bounding box center [104, 77] width 180 height 26
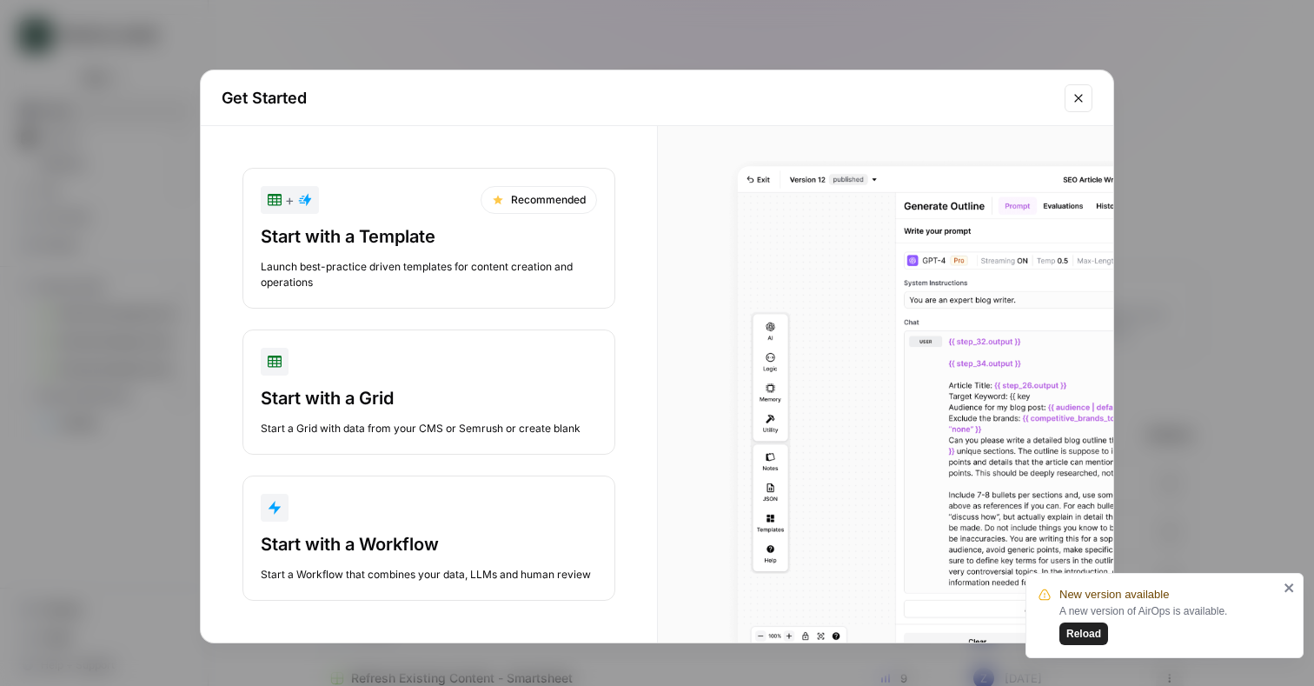
click at [455, 538] on div "Start with a Workflow" at bounding box center [429, 544] width 336 height 24
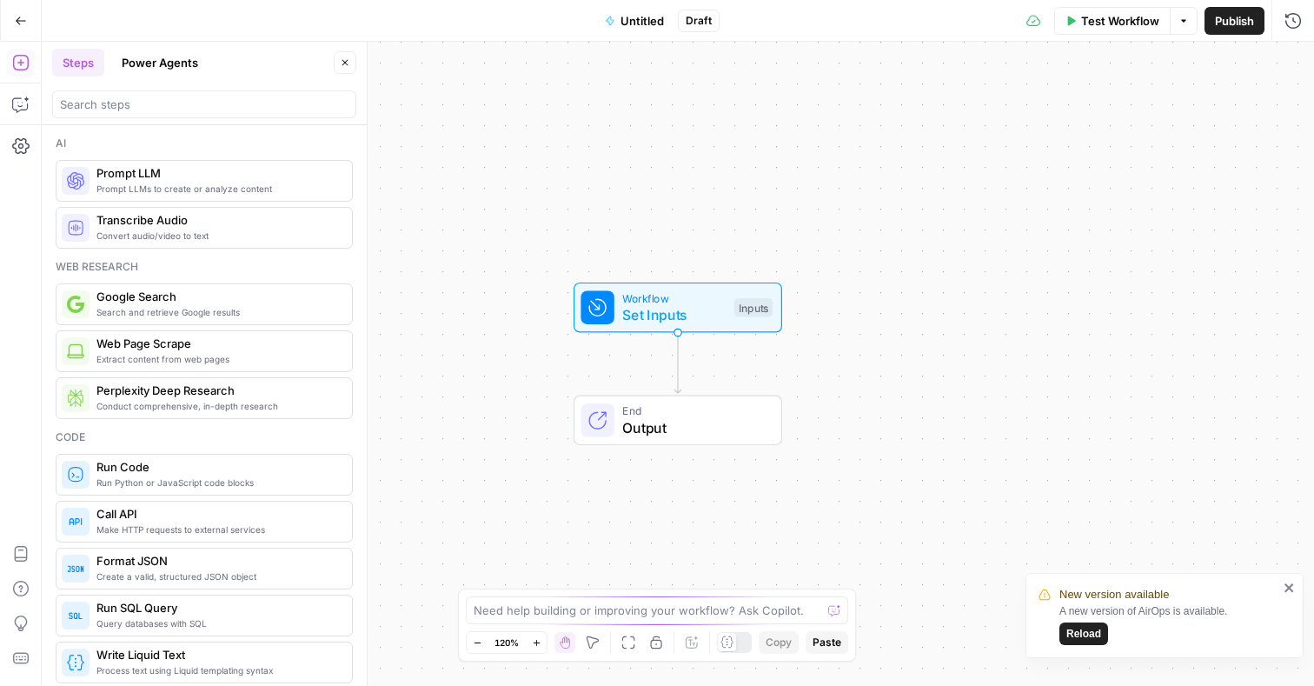
click at [171, 68] on button "Power Agents" at bounding box center [159, 63] width 97 height 28
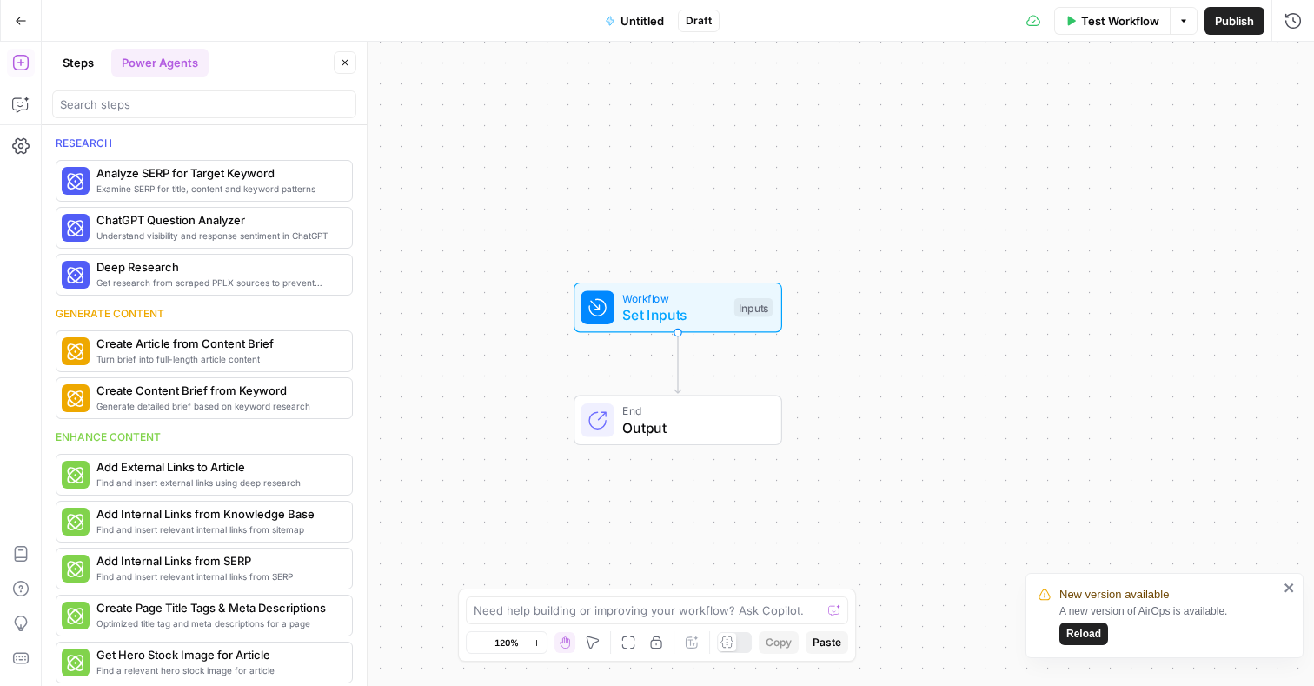
click at [18, 23] on icon "button" at bounding box center [21, 21] width 10 height 8
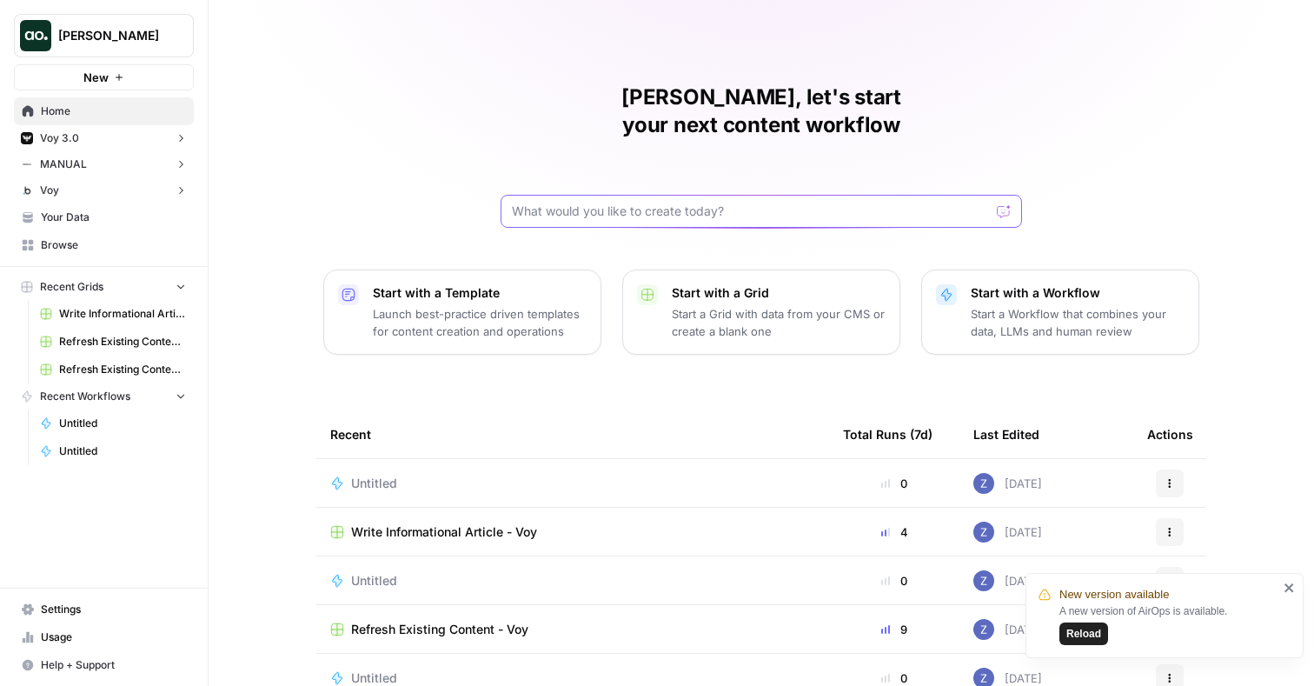
click at [555, 203] on input "text" at bounding box center [751, 211] width 478 height 17
click at [956, 203] on input "can you create me a workflow that refreshes an article for SEO best practices a…" at bounding box center [744, 211] width 464 height 17
click at [977, 195] on div "can you create me a workflow that refreshes an article for SEO best practices a…" at bounding box center [762, 211] width 522 height 33
type input "can you create me a workflow that refreshes an article for SEO best practices a…"
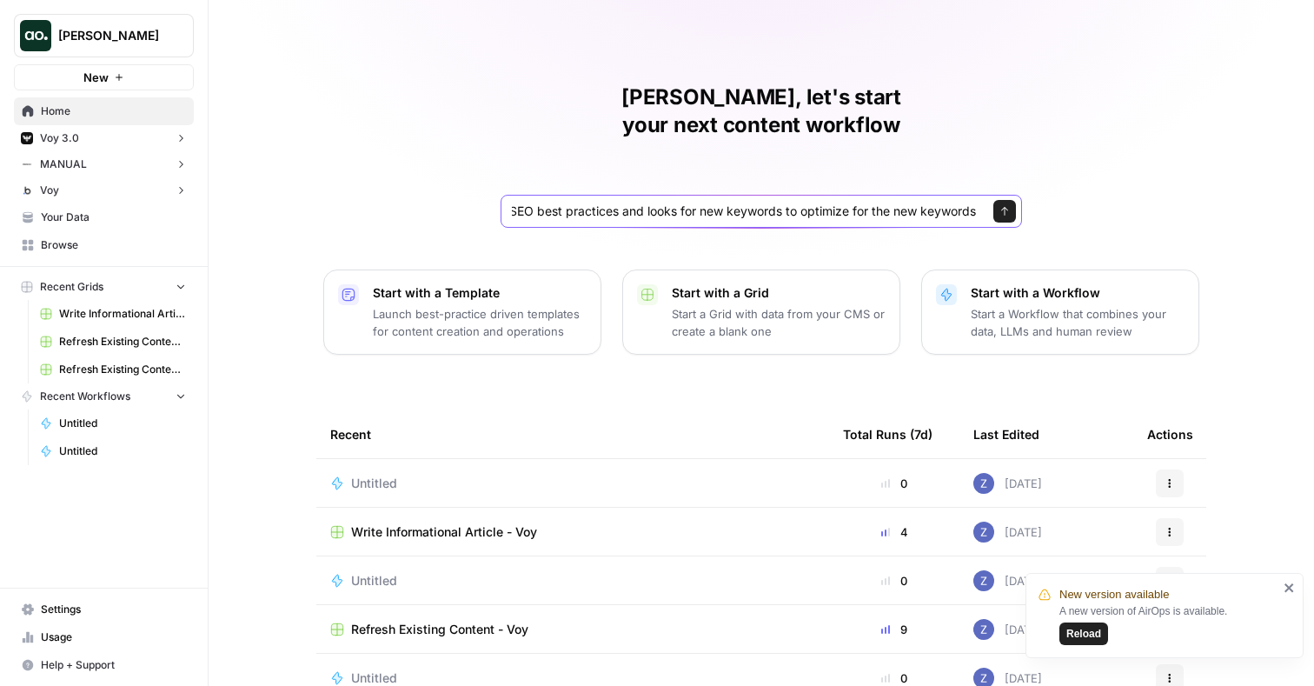
scroll to position [0, 0]
click at [1004, 206] on icon "submit" at bounding box center [1005, 211] width 10 height 10
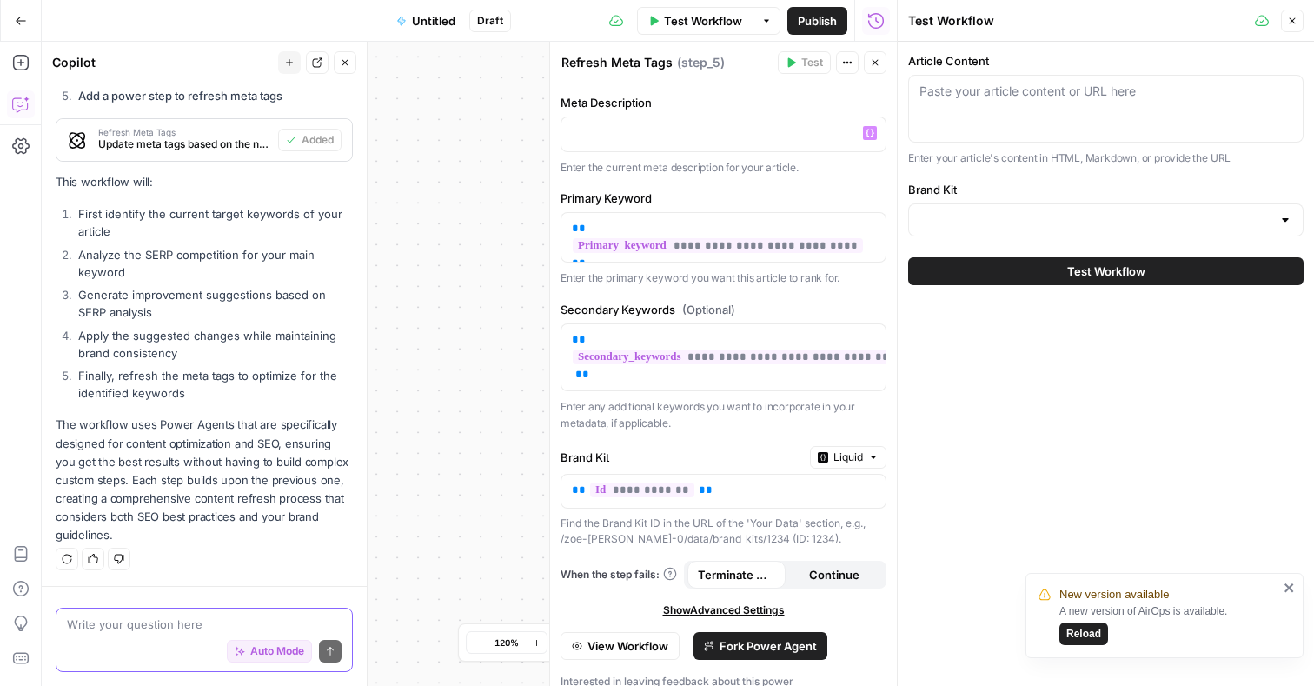
scroll to position [291, 0]
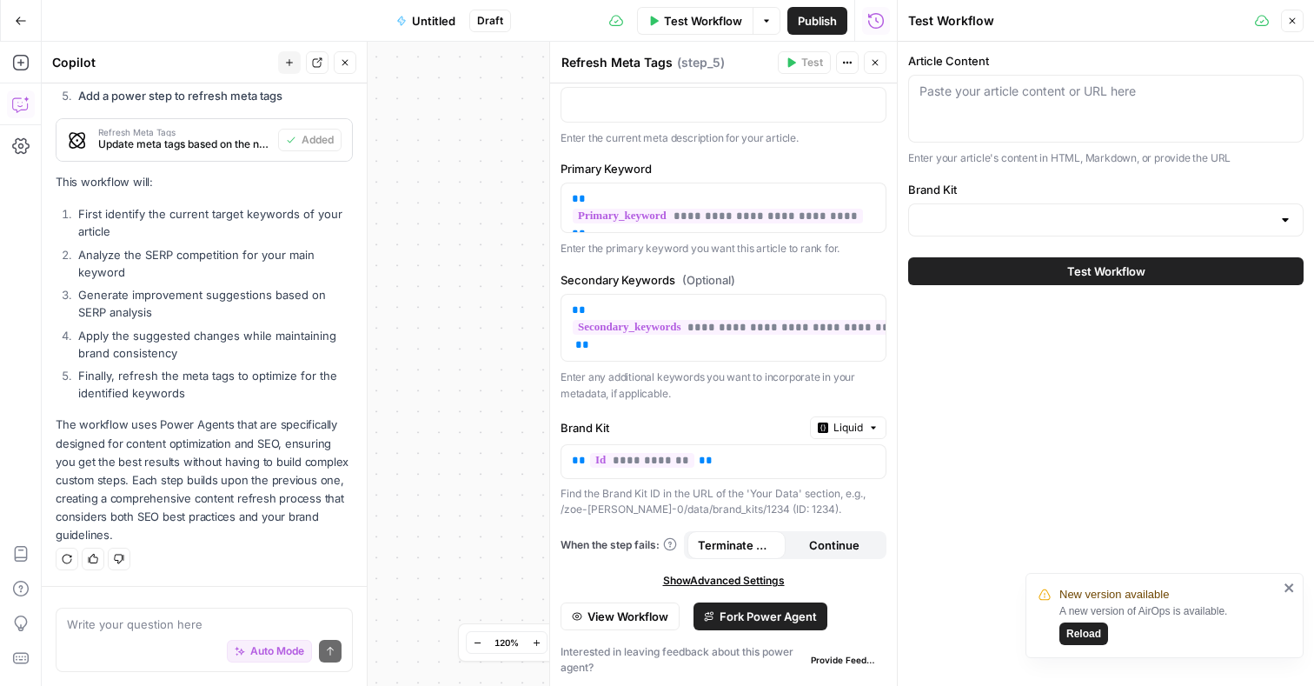
click at [1018, 106] on div "Paste your article content or URL here" at bounding box center [1105, 109] width 395 height 68
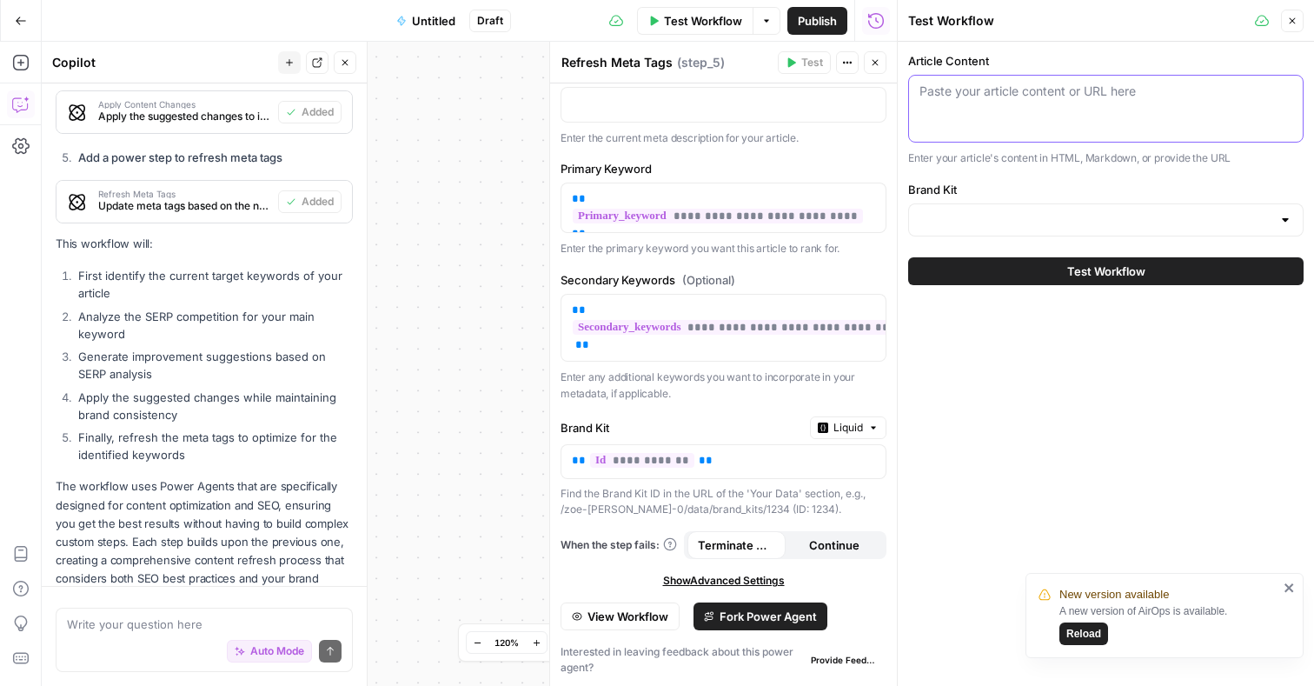
scroll to position [1022, 0]
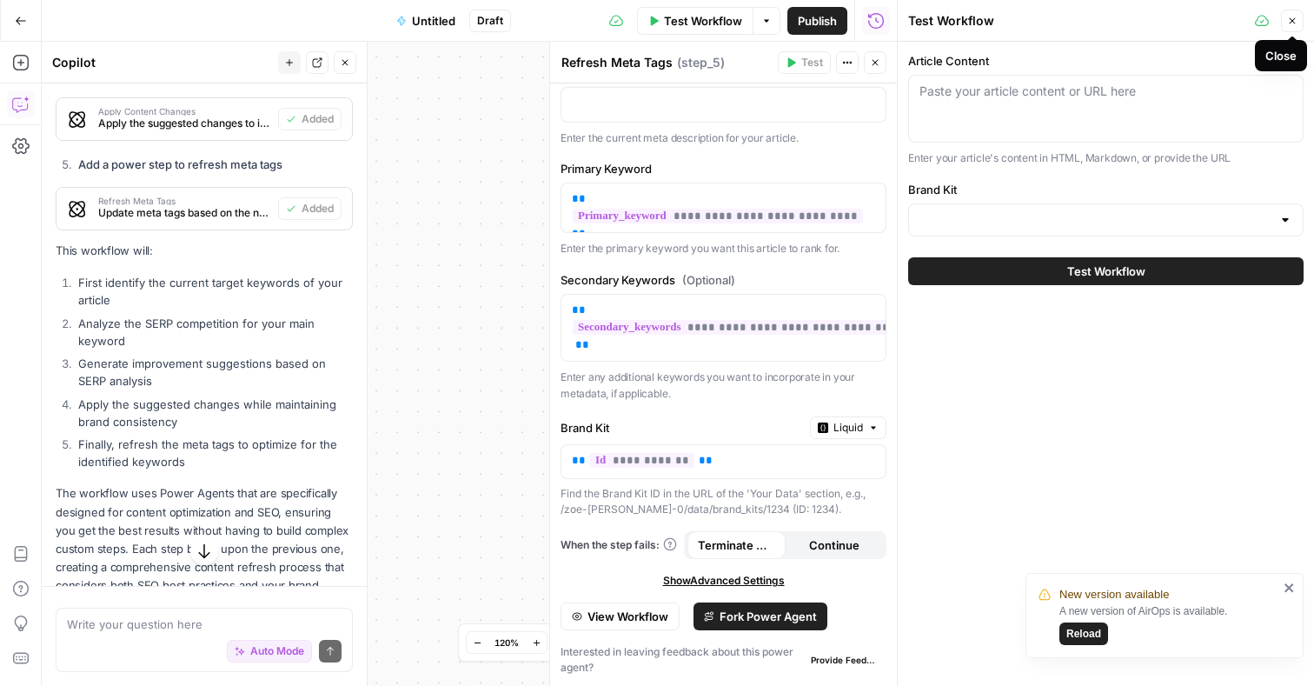
click at [1291, 22] on icon "button" at bounding box center [1292, 21] width 10 height 10
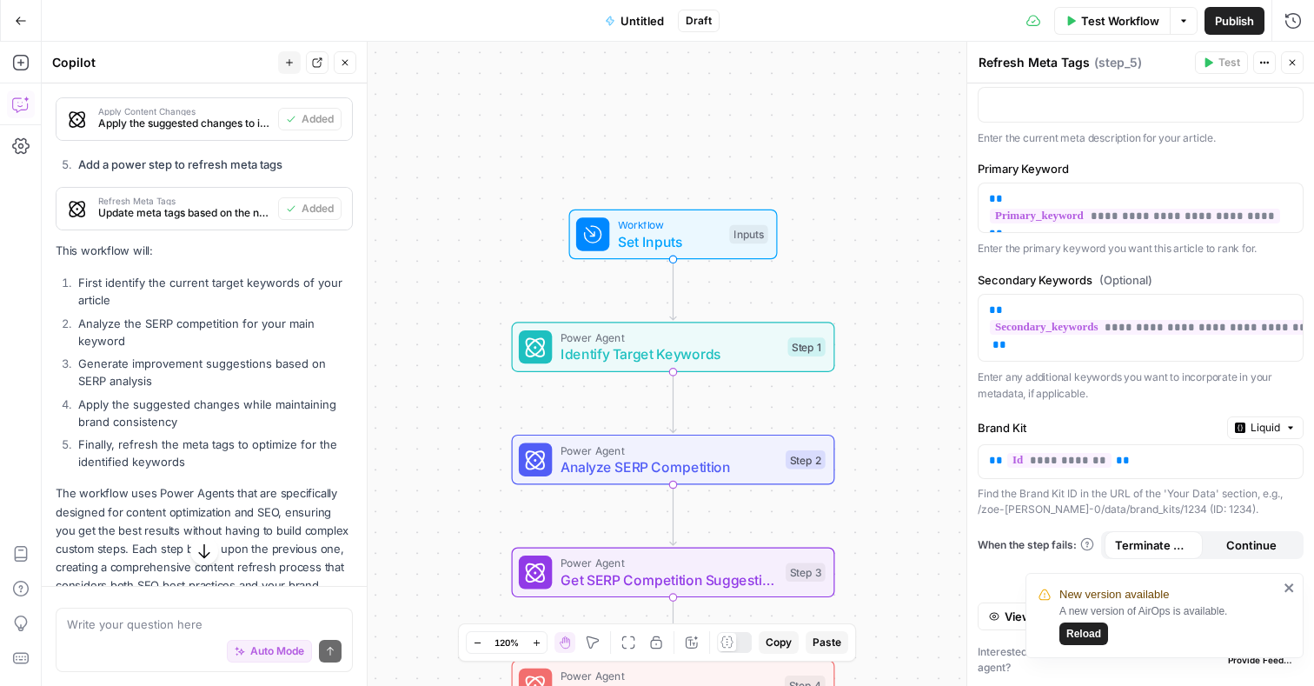
drag, startPoint x: 852, startPoint y: 242, endPoint x: 663, endPoint y: 112, distance: 228.8
click at [663, 112] on div "Workflow Set Inputs Inputs Power Agent Identify Target Keywords Step 1 Power Ag…" at bounding box center [678, 364] width 1272 height 644
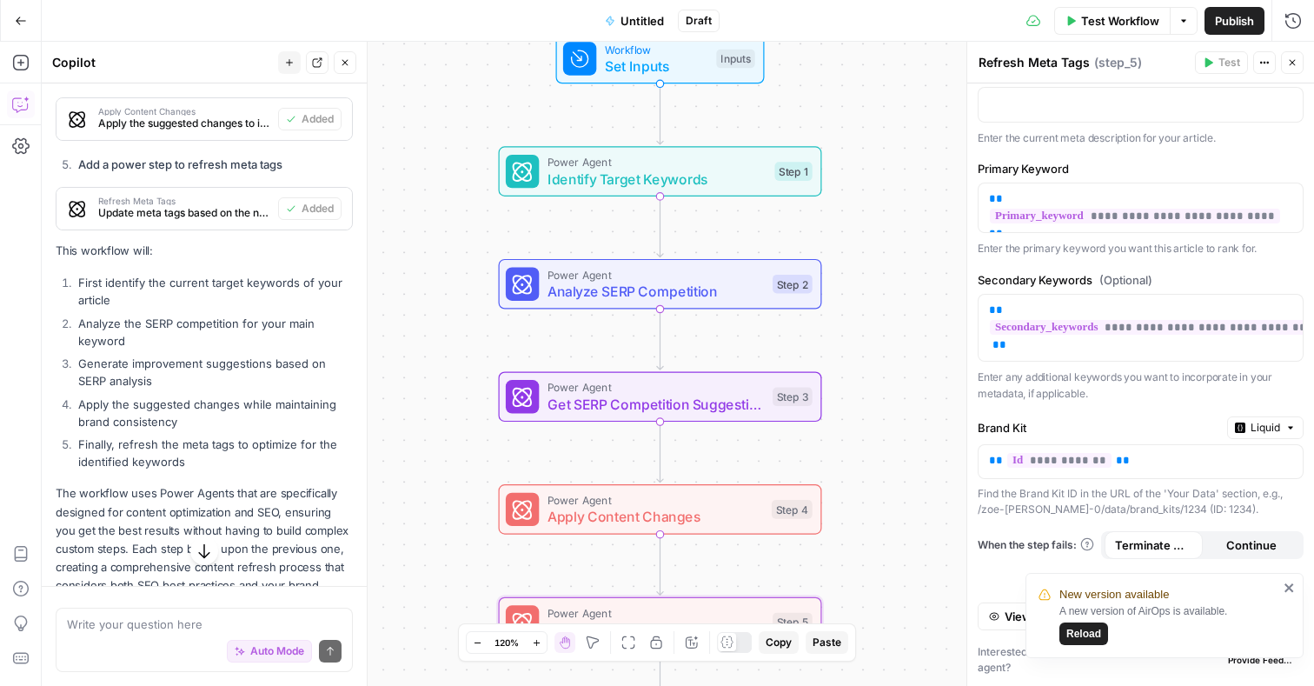
drag, startPoint x: 847, startPoint y: 322, endPoint x: 834, endPoint y: 146, distance: 176.1
click at [834, 146] on div "Workflow Set Inputs Inputs Power Agent Identify Target Keywords Step 1 Power Ag…" at bounding box center [678, 364] width 1272 height 644
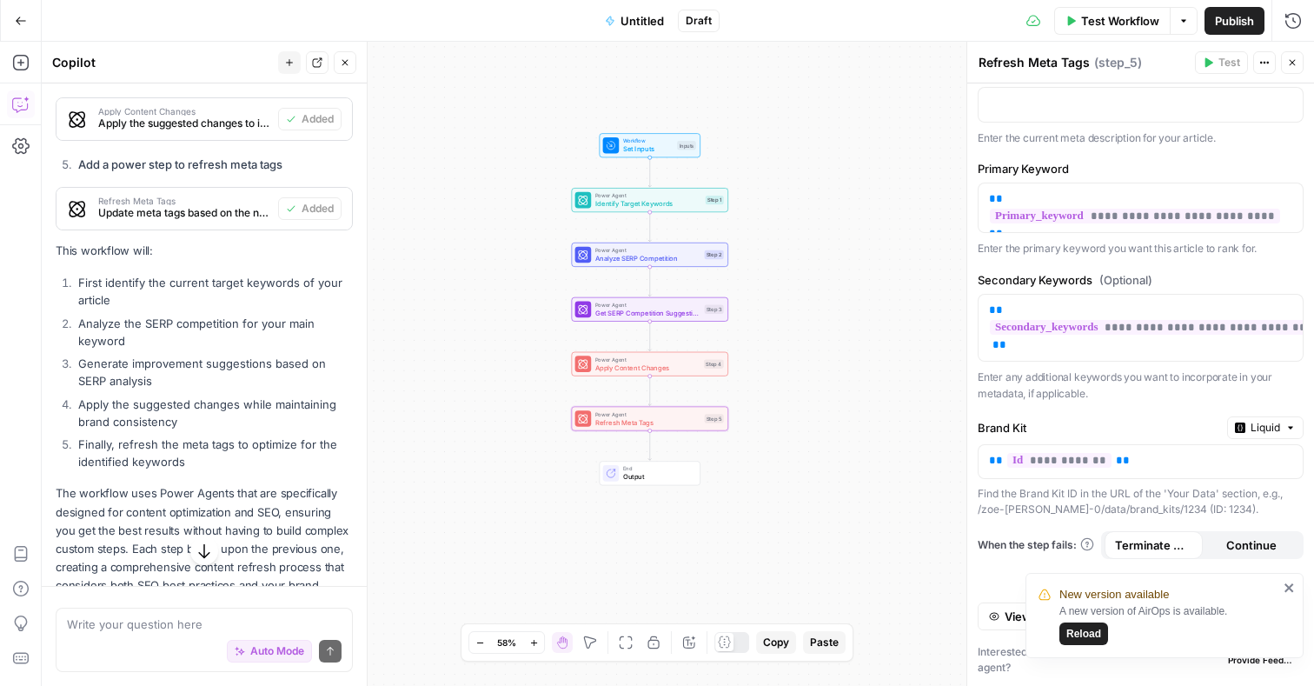
drag, startPoint x: 899, startPoint y: 199, endPoint x: 792, endPoint y: 240, distance: 114.4
click at [792, 242] on div "Workflow Set Inputs Inputs Power Agent Identify Target Keywords Step 1 Power Ag…" at bounding box center [678, 364] width 1272 height 644
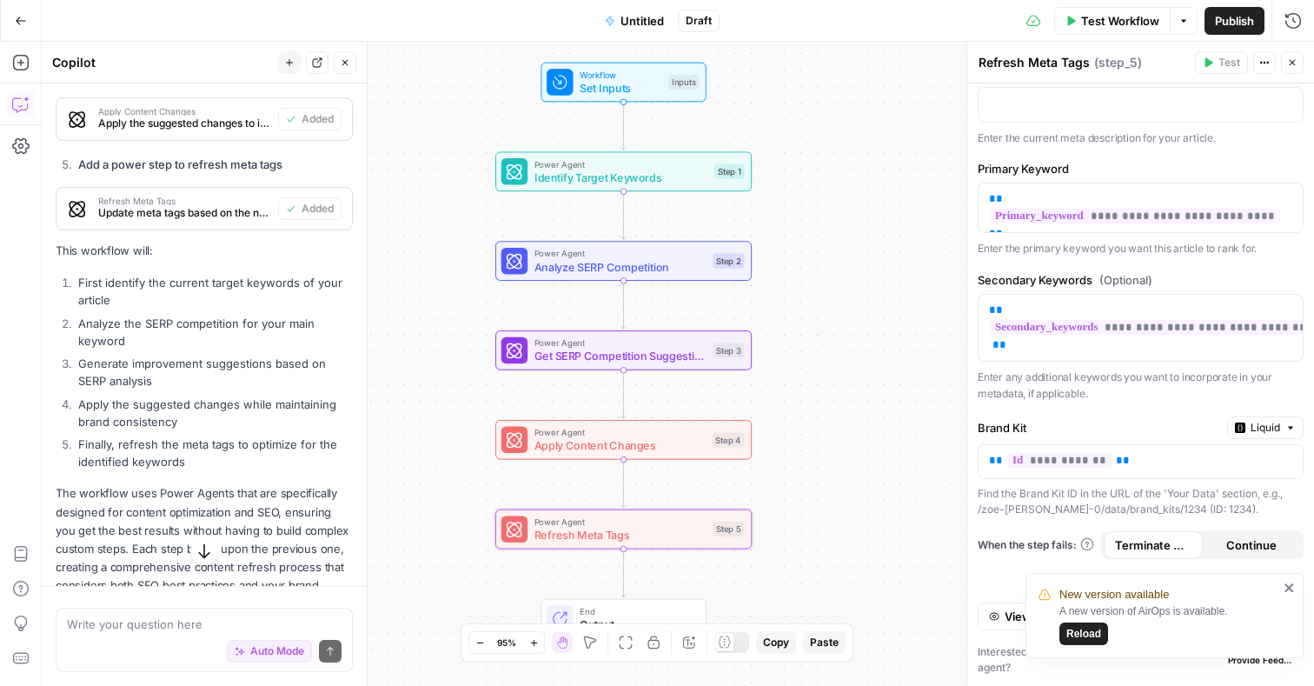
drag, startPoint x: 784, startPoint y: 299, endPoint x: 860, endPoint y: 331, distance: 83.0
click at [861, 331] on div "Workflow Set Inputs Inputs Power Agent Identify Target Keywords Step 1 Power Ag…" at bounding box center [678, 364] width 1272 height 644
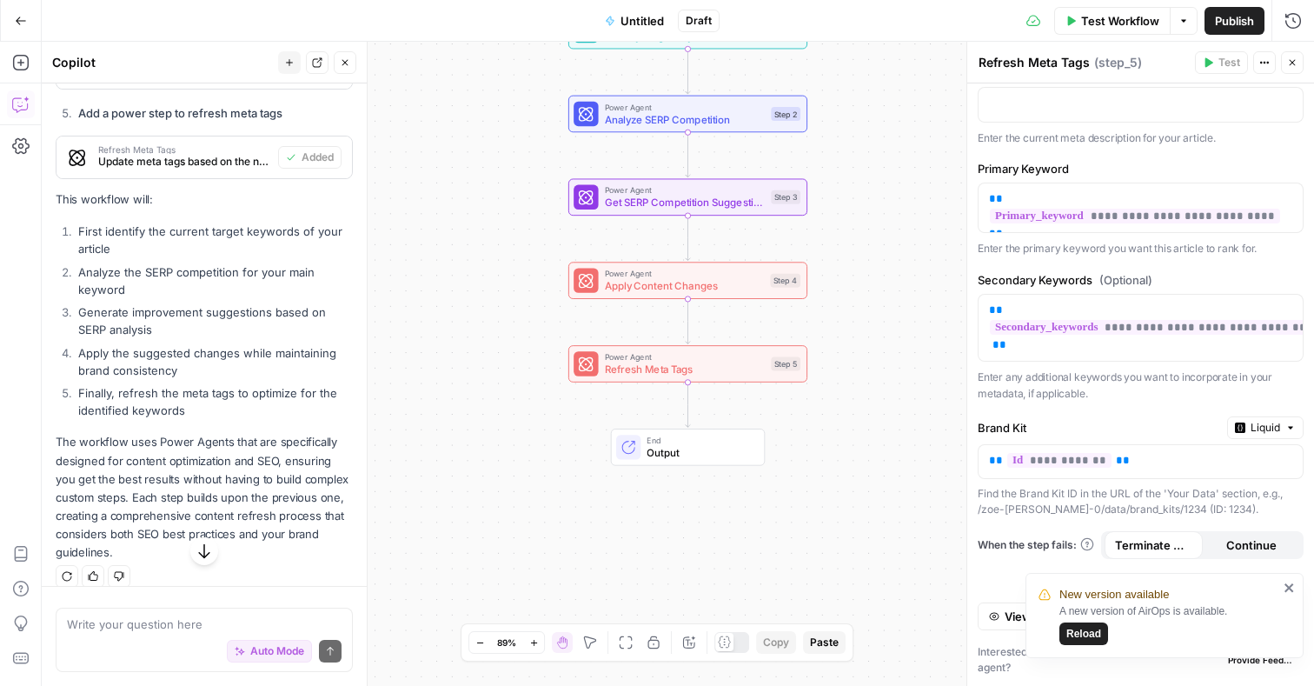
scroll to position [1091, 0]
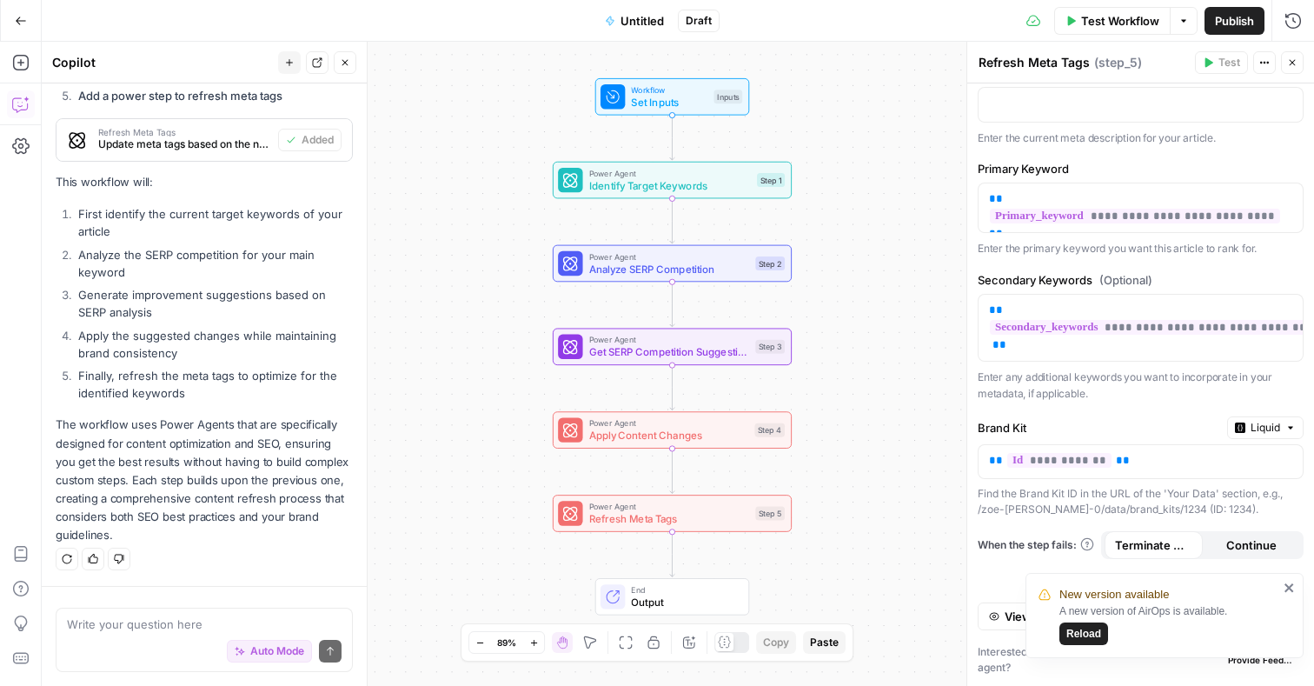
drag, startPoint x: 501, startPoint y: 241, endPoint x: 480, endPoint y: 385, distance: 145.8
click at [480, 385] on div "Workflow Set Inputs Inputs Power Agent Identify Target Keywords Step 1 Power Ag…" at bounding box center [678, 364] width 1272 height 644
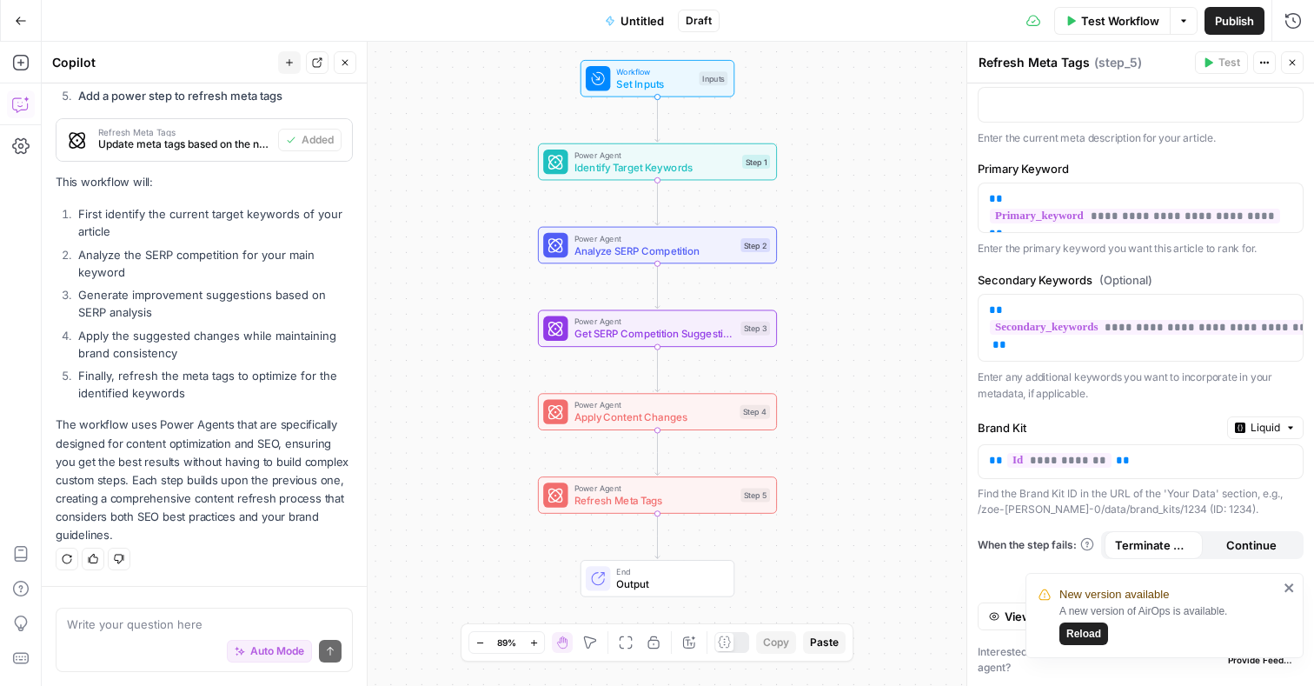
drag, startPoint x: 546, startPoint y: 290, endPoint x: 498, endPoint y: 457, distance: 173.6
click at [498, 459] on div "Workflow Set Inputs Inputs Power Agent Identify Target Keywords Step 1 Power Ag…" at bounding box center [678, 364] width 1272 height 644
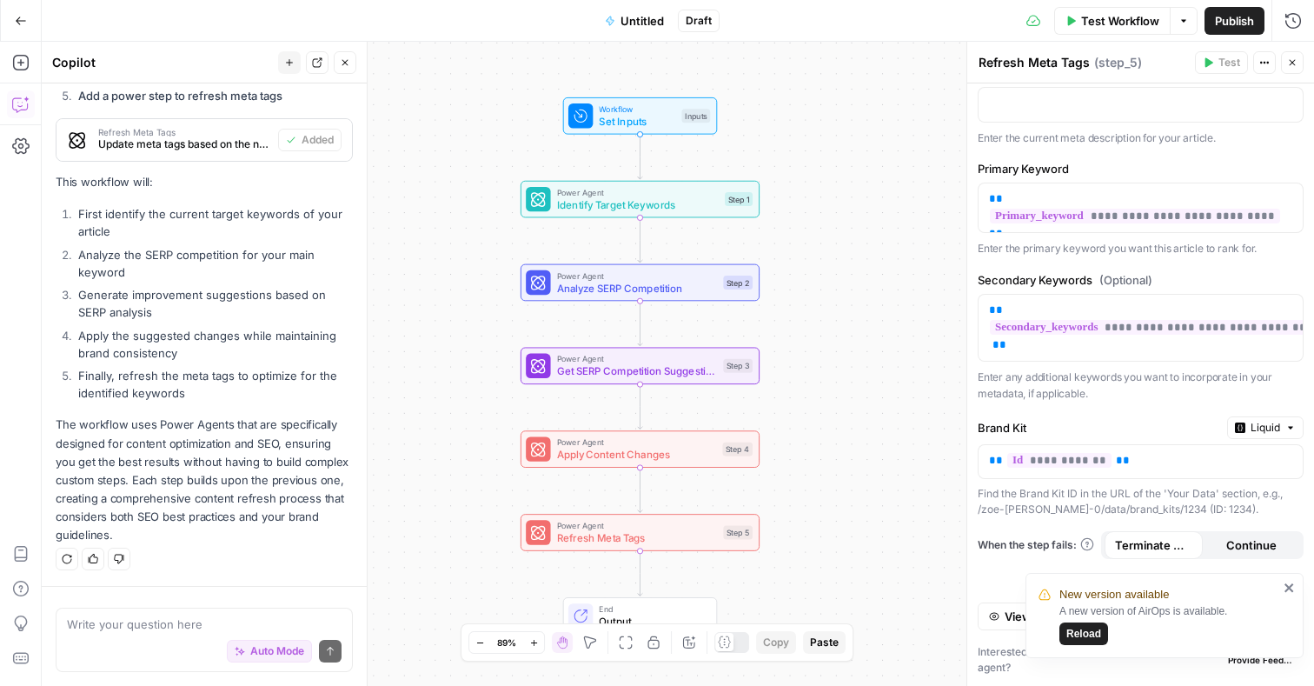
click at [1249, 25] on span "Publish" at bounding box center [1234, 20] width 39 height 17
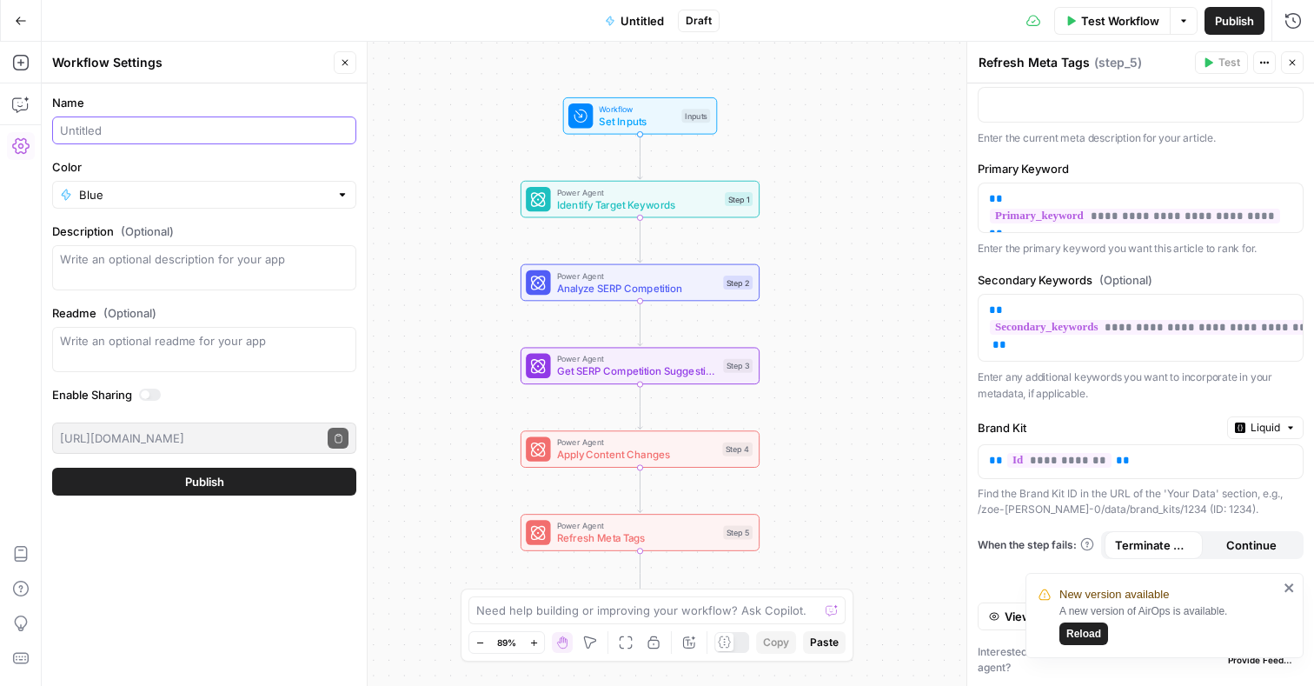
click at [254, 134] on input "Name" at bounding box center [204, 130] width 289 height 17
type input "Voy serp anaylsis"
click at [245, 473] on button "Publish" at bounding box center [204, 482] width 304 height 28
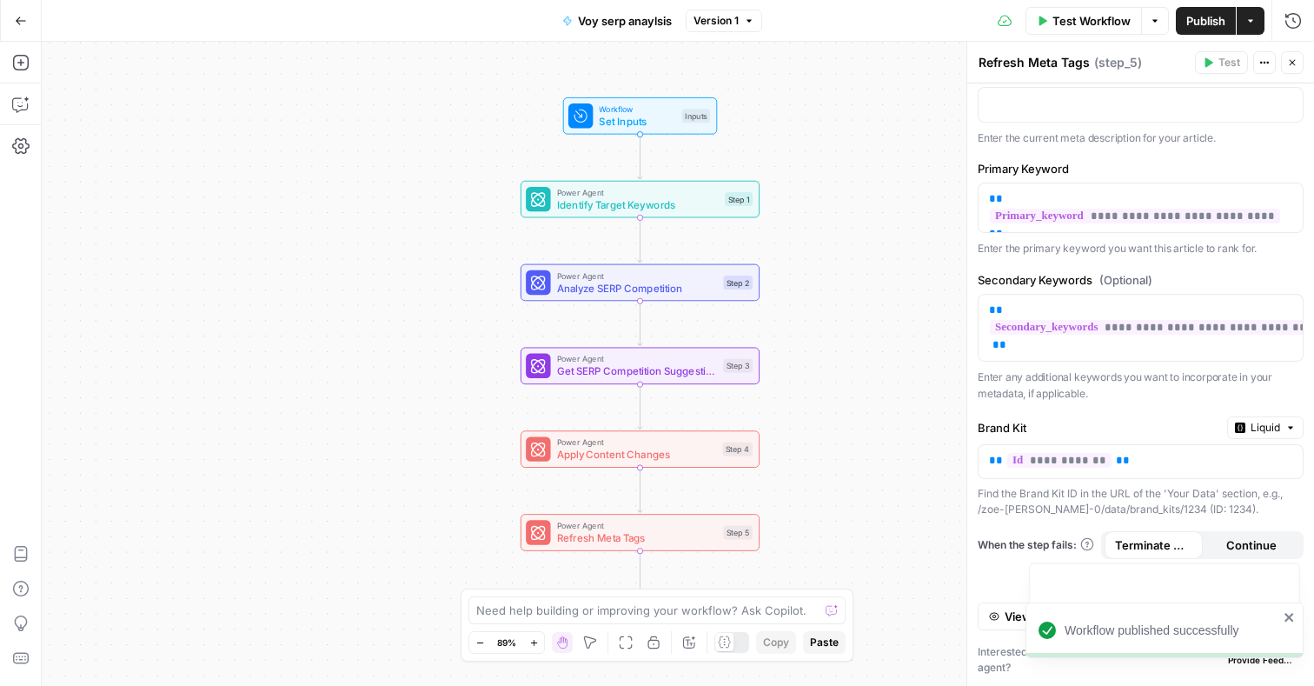
click at [1153, 23] on icon "button" at bounding box center [1155, 21] width 10 height 10
click at [1248, 26] on button "Actions" at bounding box center [1251, 21] width 28 height 28
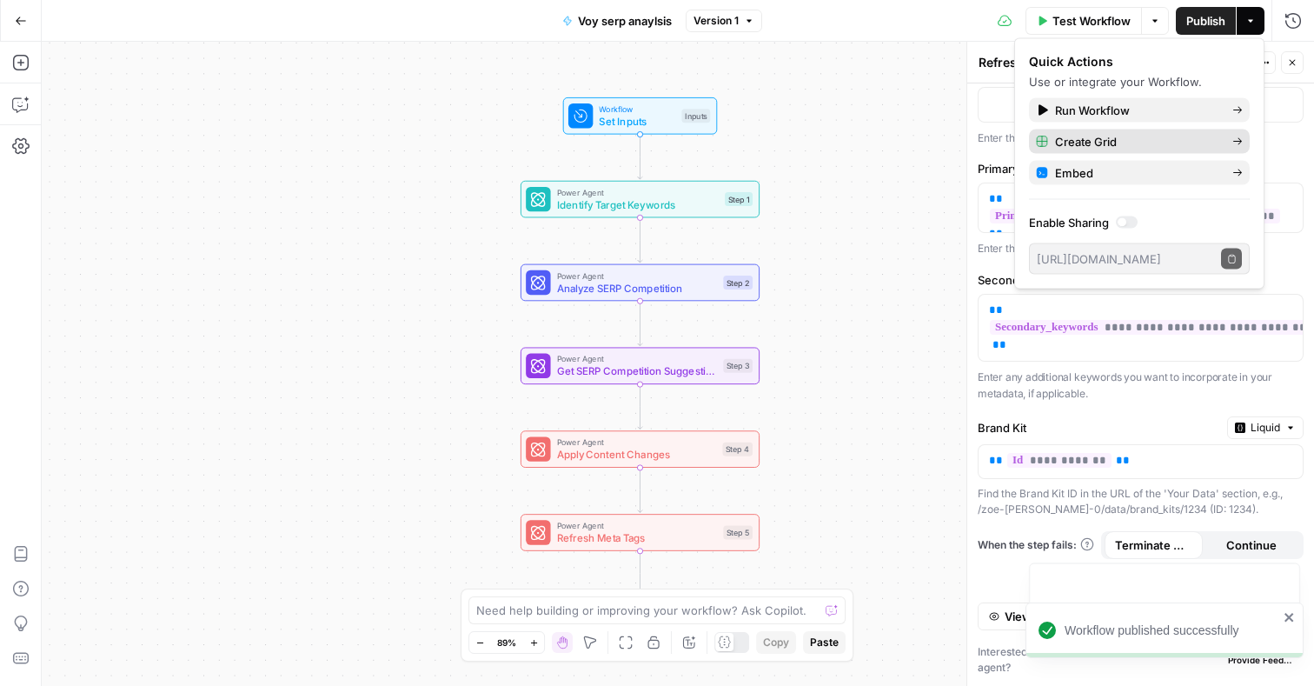
click at [1126, 141] on span "Create Grid" at bounding box center [1136, 141] width 163 height 17
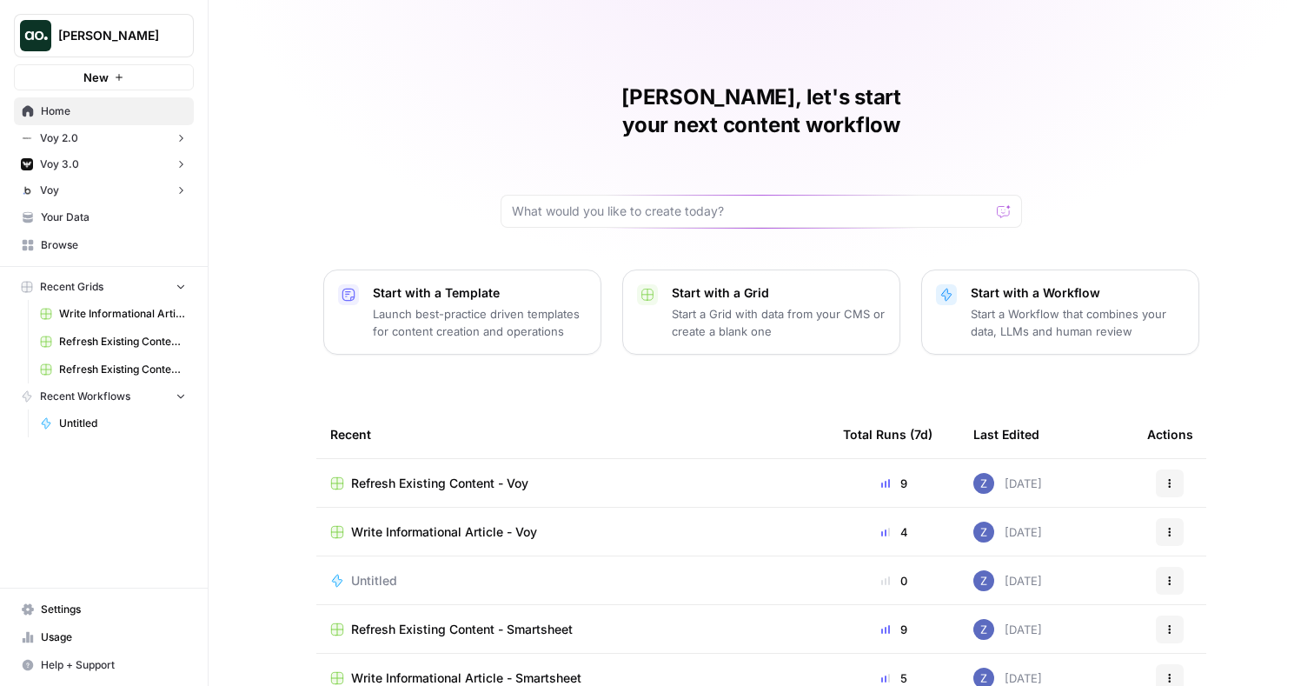
click at [96, 211] on span "Your Data" at bounding box center [113, 217] width 145 height 16
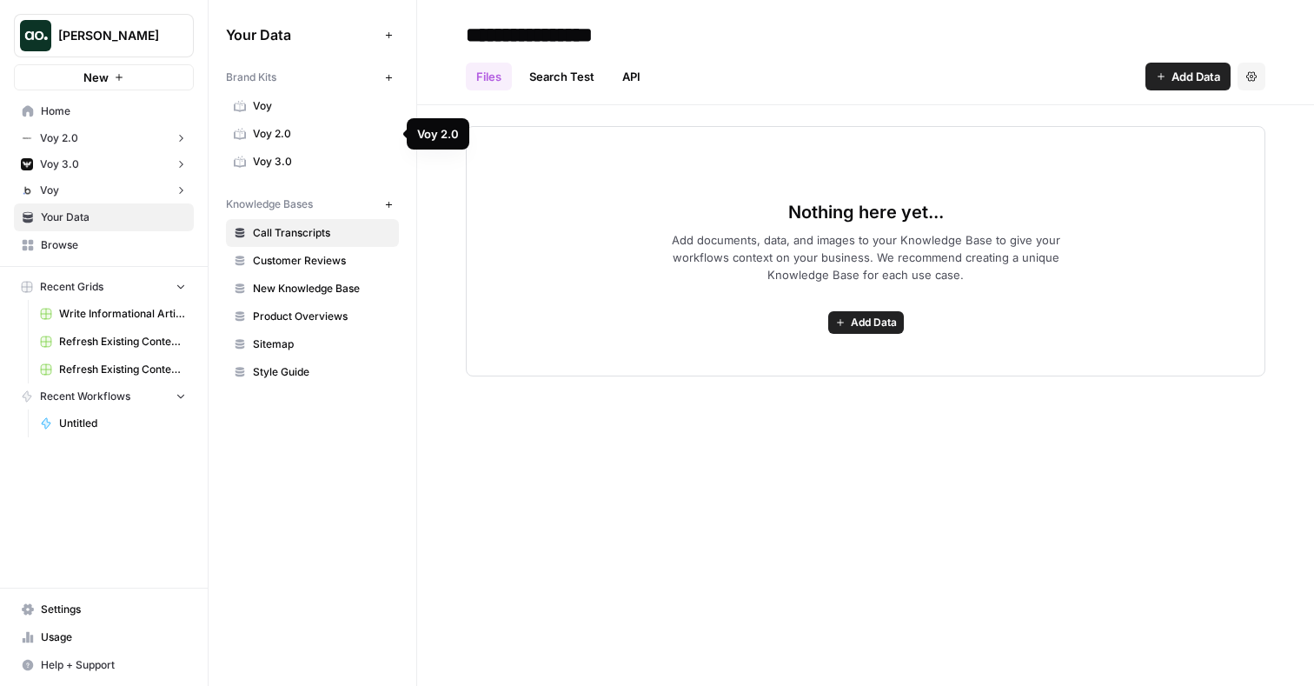
click at [297, 129] on span "Voy 2.0" at bounding box center [322, 134] width 138 height 16
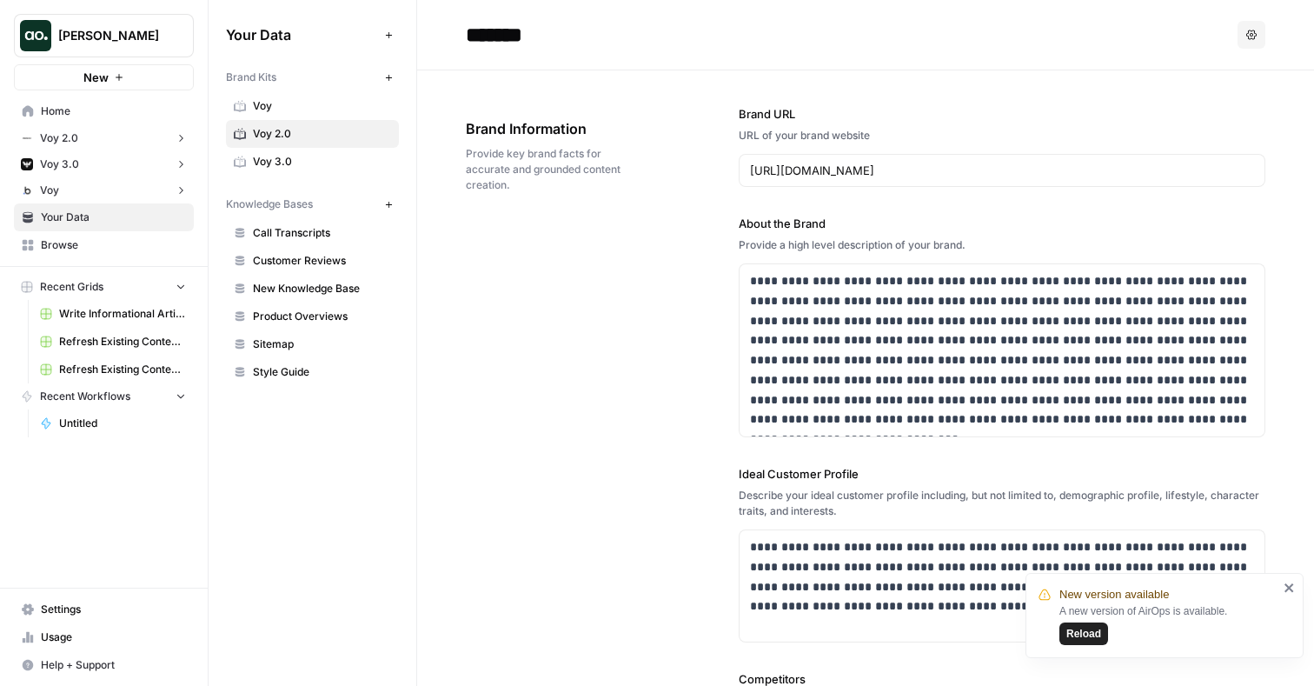
click at [289, 132] on span "Voy 2.0" at bounding box center [322, 134] width 138 height 16
click at [502, 36] on input "*******" at bounding box center [598, 34] width 278 height 35
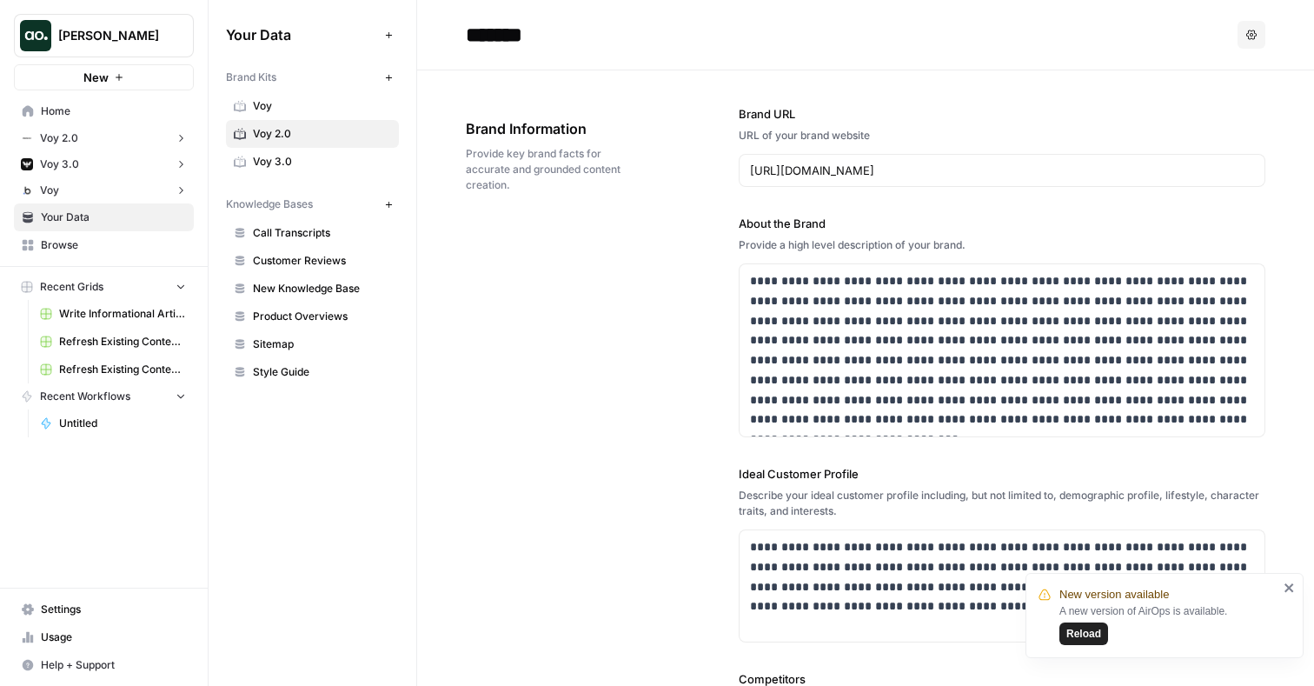
click at [502, 36] on input "*******" at bounding box center [598, 34] width 278 height 35
type input "******"
click at [761, 46] on h2 "******" at bounding box center [848, 35] width 765 height 28
click at [306, 134] on span "Voy" at bounding box center [322, 134] width 138 height 16
click at [1286, 586] on icon "close" at bounding box center [1289, 587] width 9 height 9
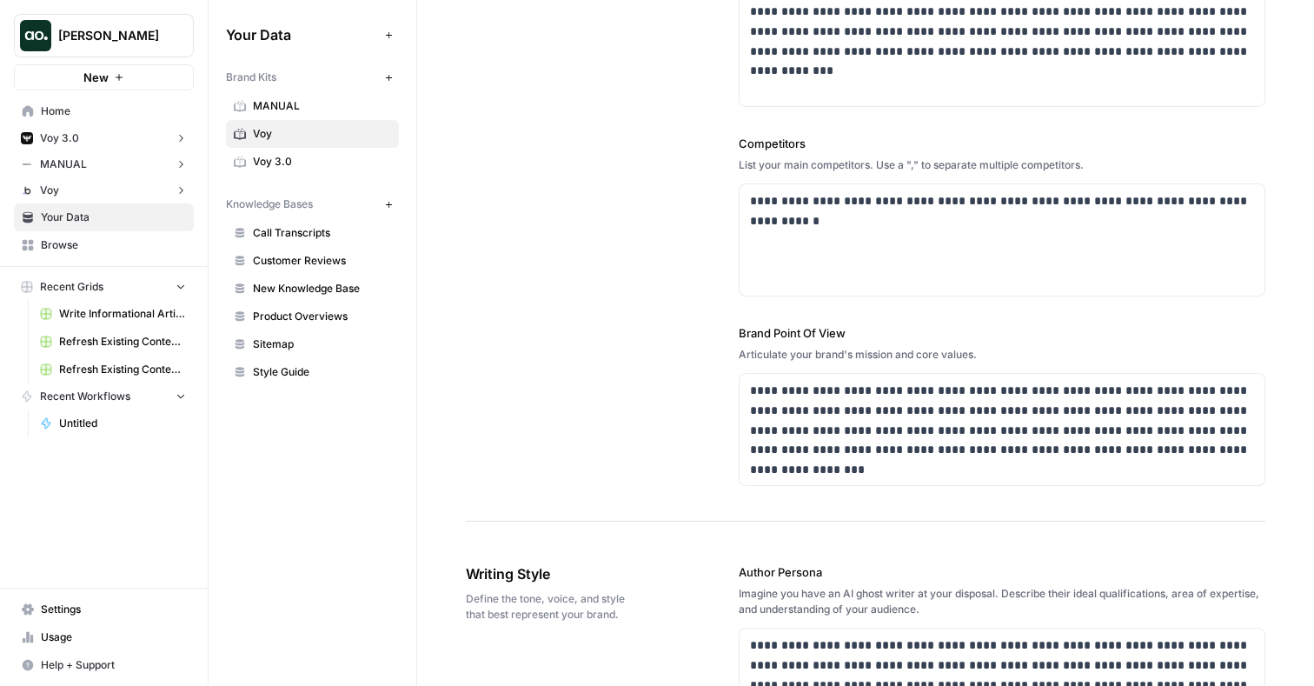
scroll to position [558, 0]
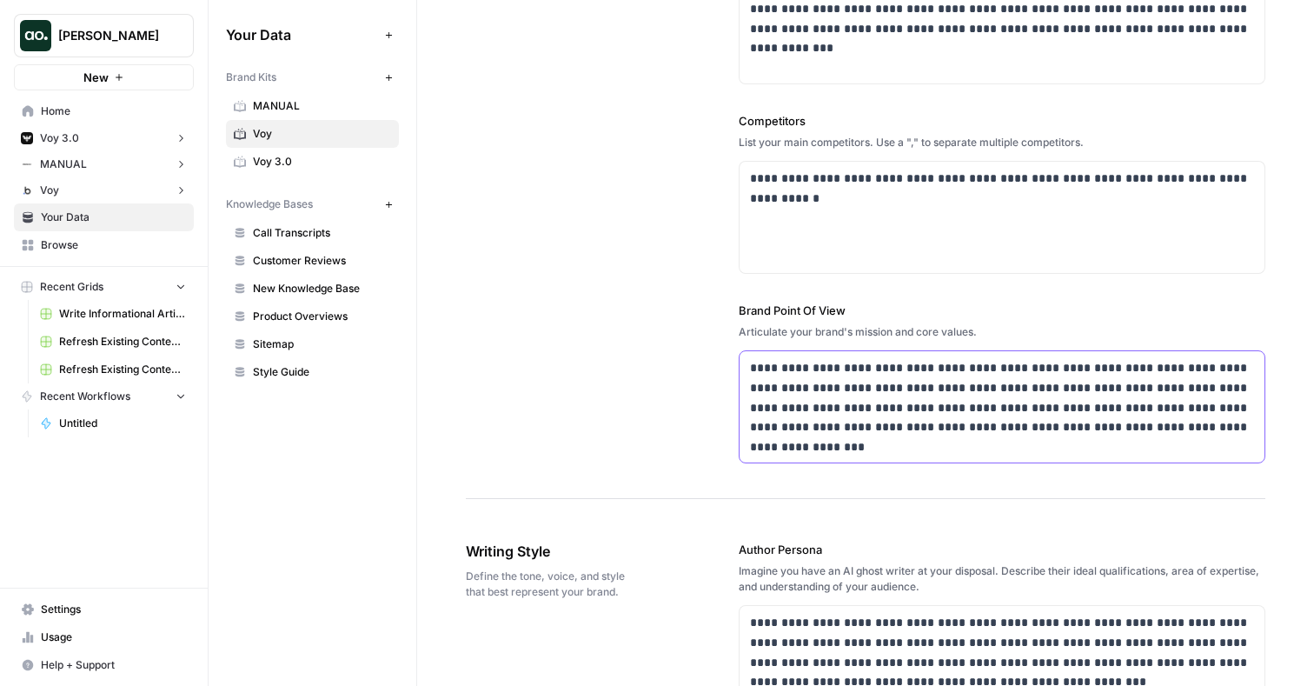
click at [774, 368] on p "**********" at bounding box center [1002, 397] width 504 height 79
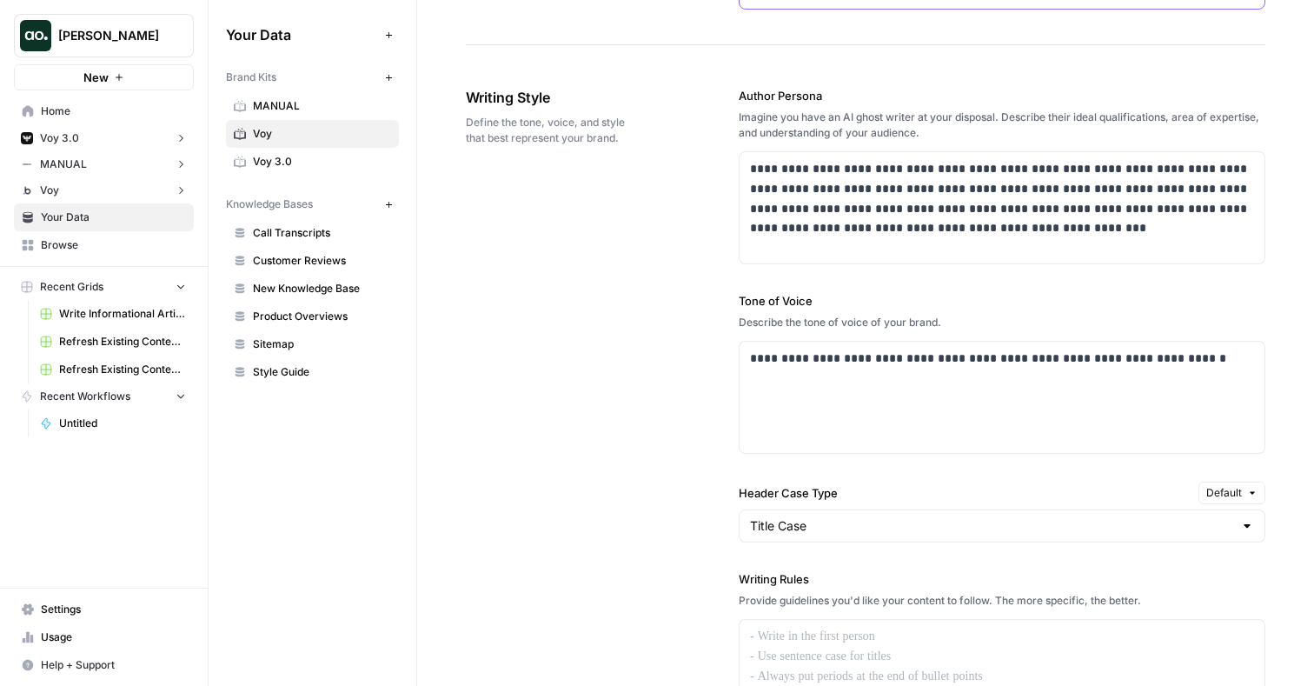
scroll to position [1013, 0]
click at [942, 360] on p "**********" at bounding box center [1002, 357] width 504 height 20
click at [853, 397] on div "**********" at bounding box center [1002, 395] width 525 height 111
click at [913, 385] on div "**********" at bounding box center [1002, 395] width 525 height 111
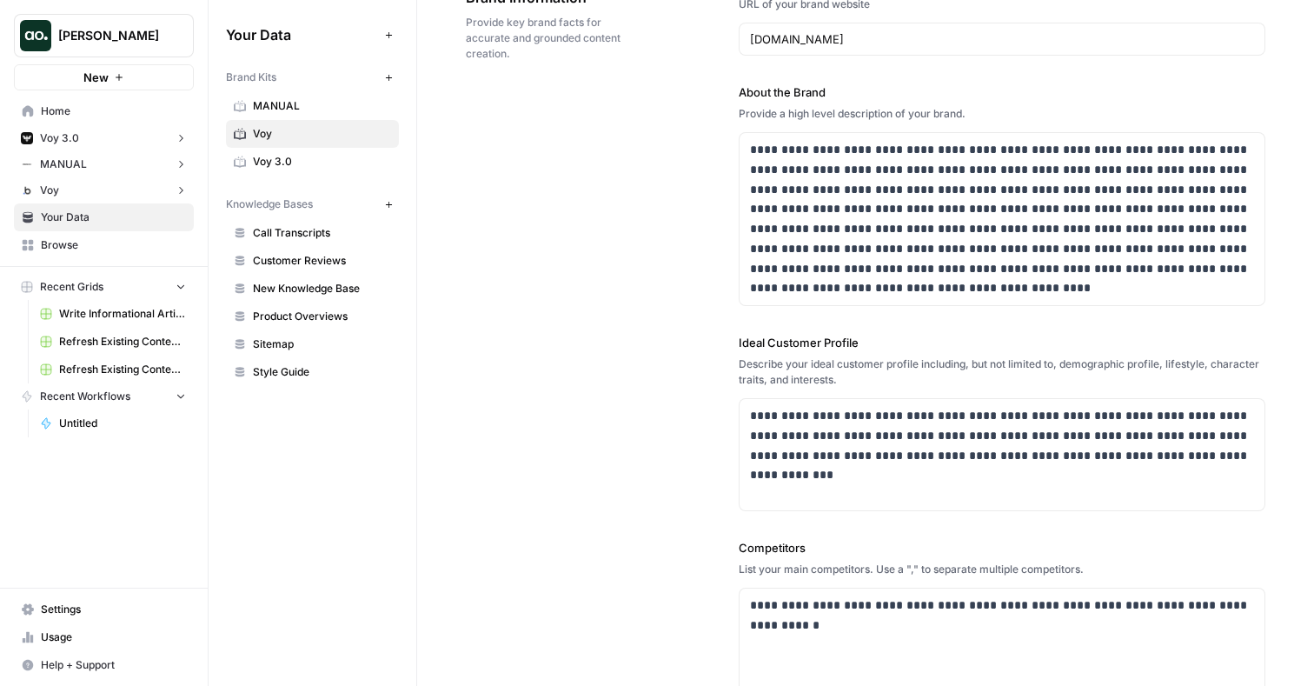
scroll to position [0, 0]
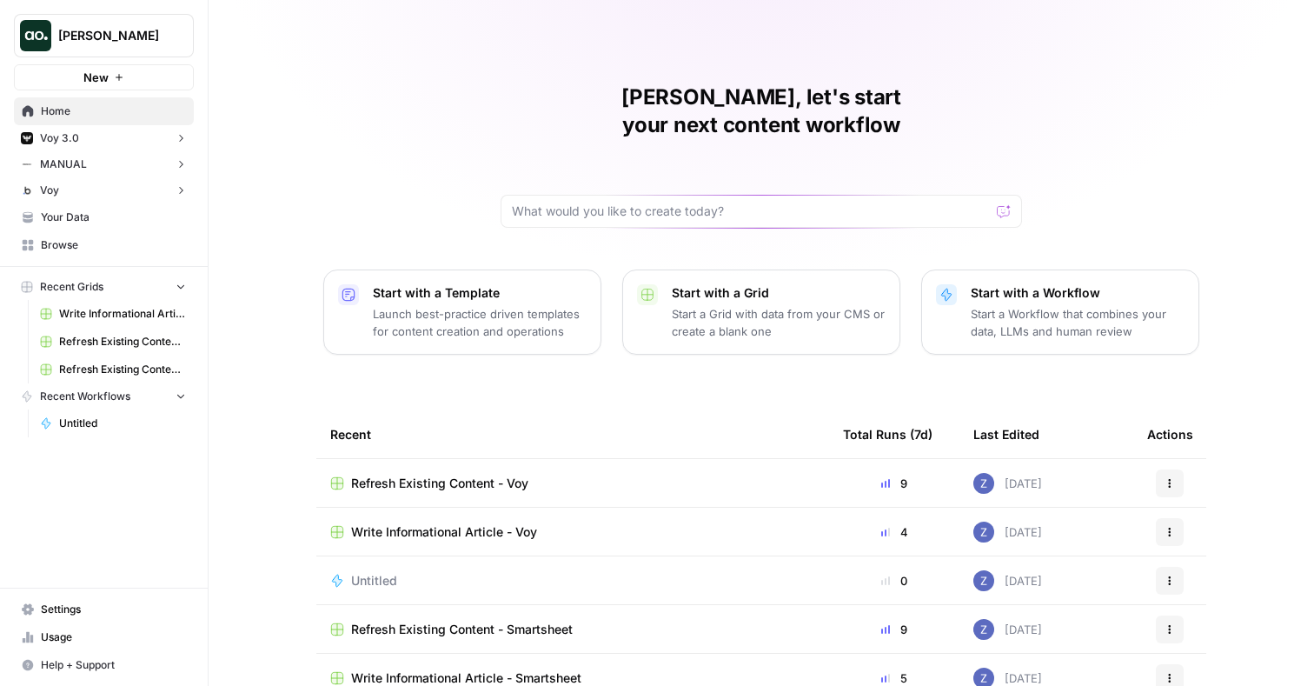
click at [101, 80] on span "New" at bounding box center [95, 77] width 25 height 17
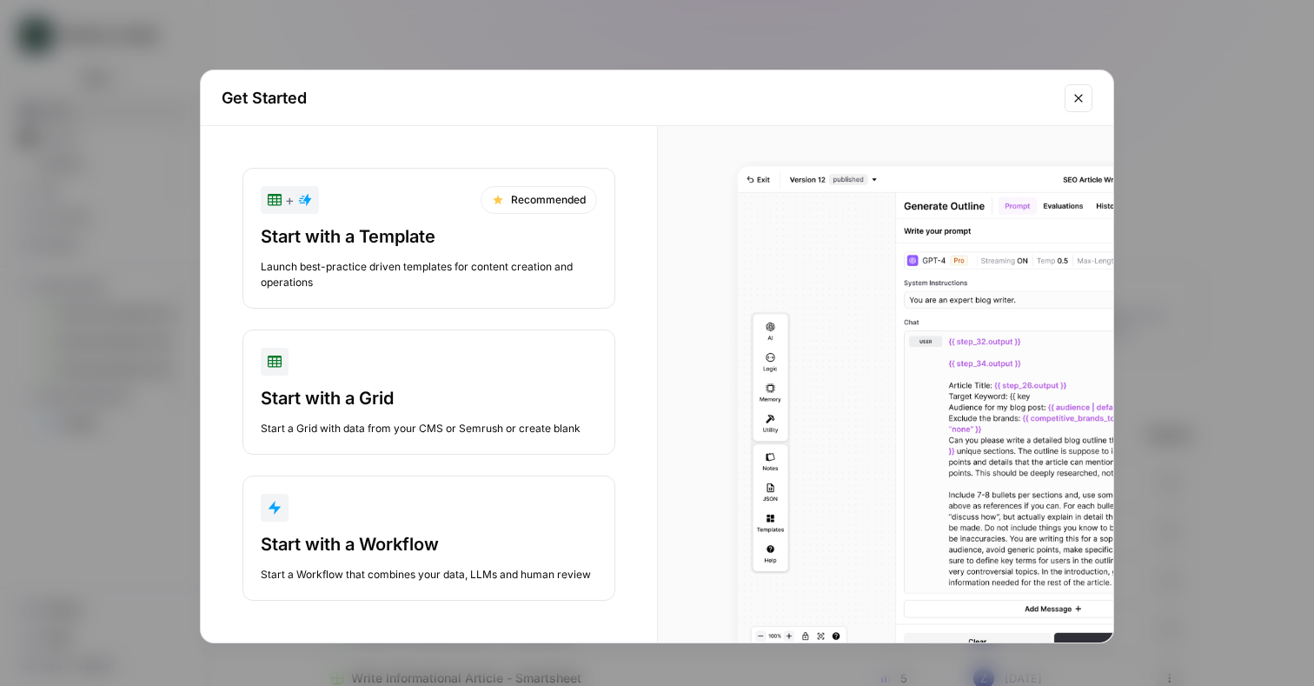
click at [421, 555] on div "Start with a Workflow" at bounding box center [429, 544] width 336 height 24
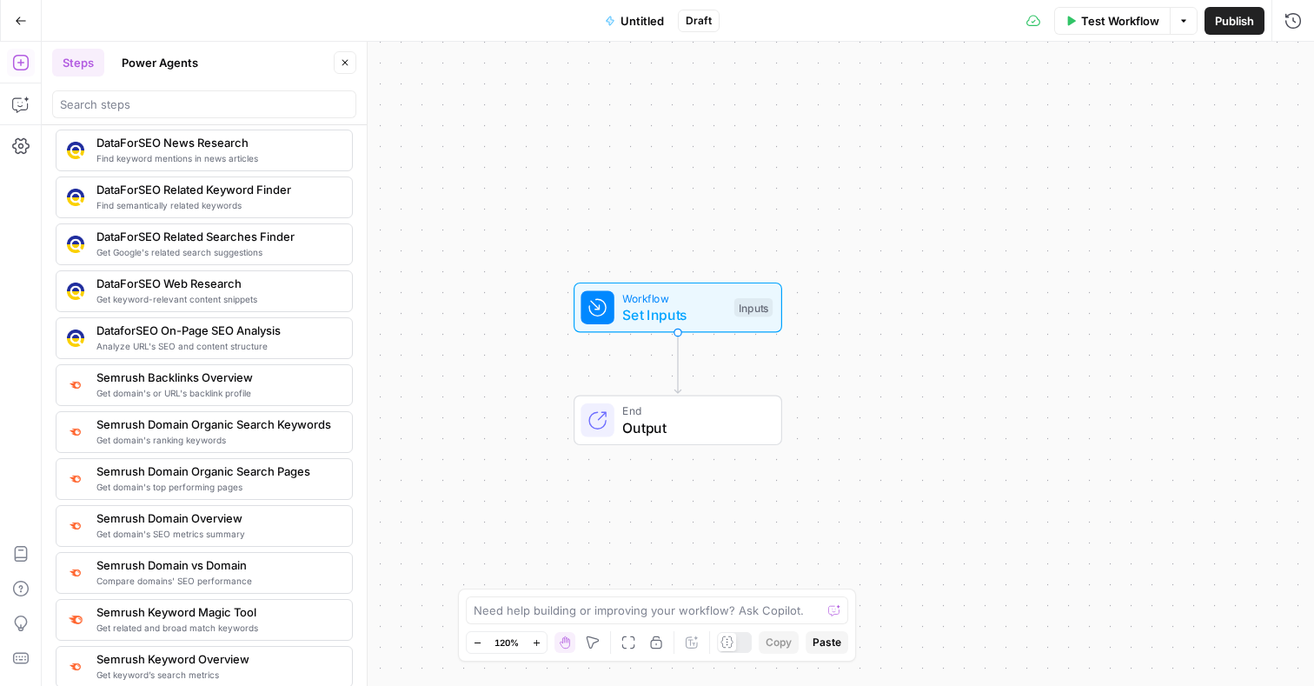
scroll to position [1742, 0]
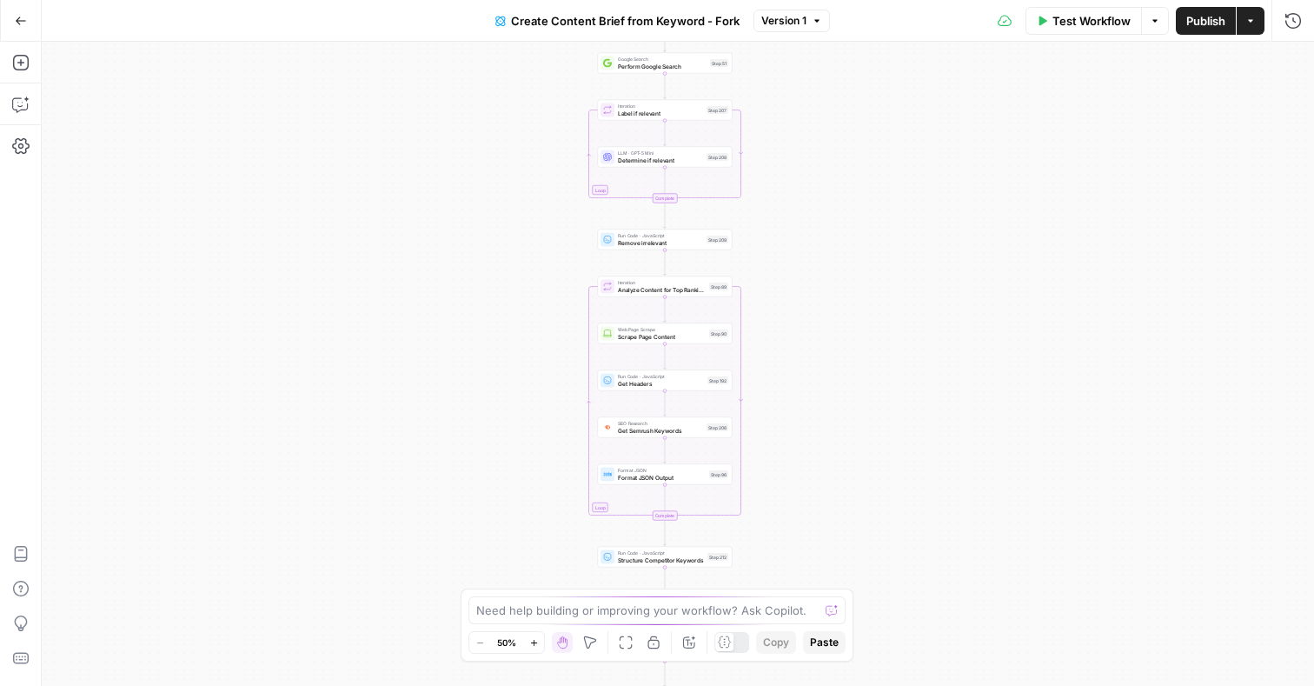
drag, startPoint x: 853, startPoint y: 190, endPoint x: 840, endPoint y: 393, distance: 202.9
click at [840, 393] on div "Workflow Set Inputs Inputs Google Search Perform Google Search Step 51 Loop Ite…" at bounding box center [678, 364] width 1272 height 644
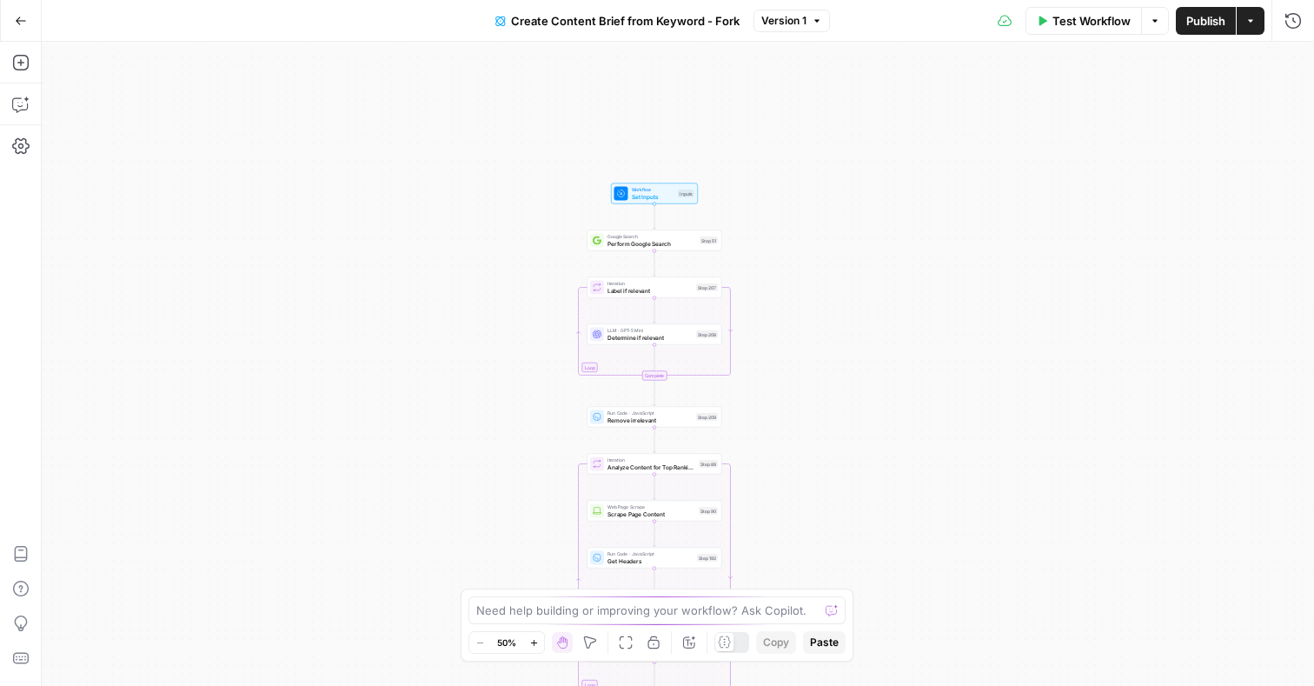
drag, startPoint x: 838, startPoint y: 217, endPoint x: 815, endPoint y: 360, distance: 144.3
click at [815, 360] on div "Workflow Set Inputs Inputs Google Search Perform Google Search Step 51 Loop Ite…" at bounding box center [678, 364] width 1272 height 644
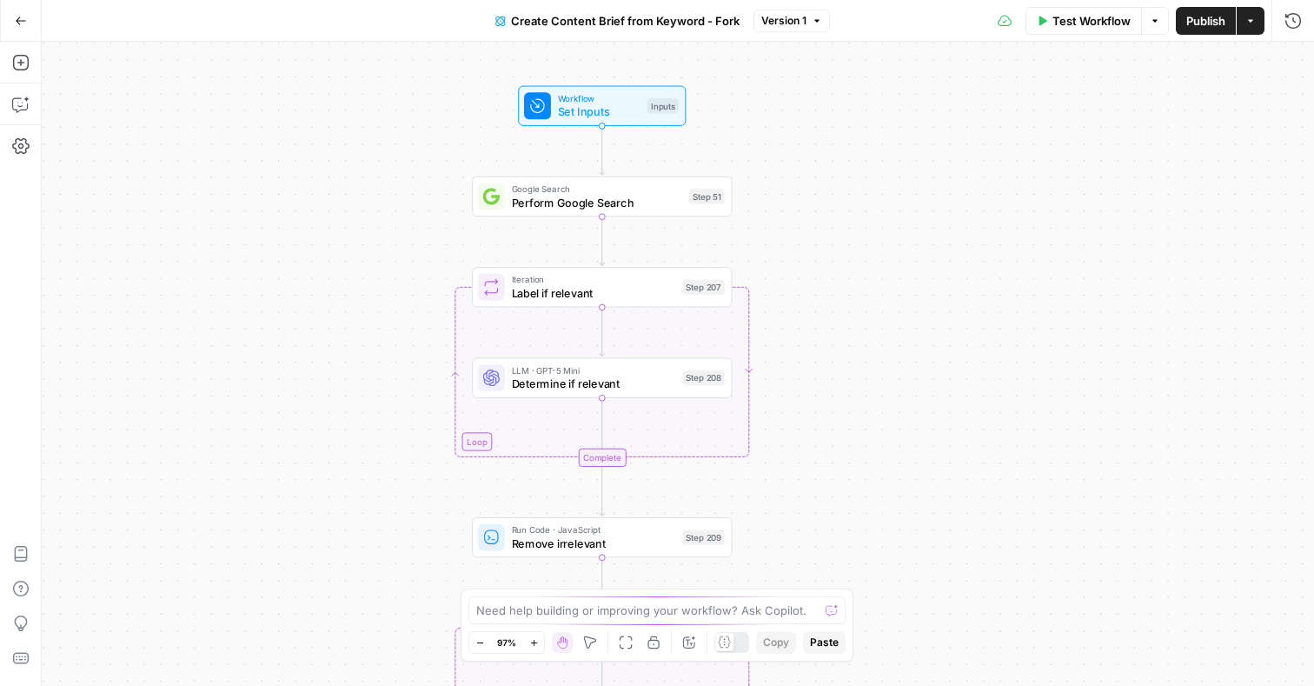
drag, startPoint x: 940, startPoint y: 344, endPoint x: 866, endPoint y: 361, distance: 76.6
click at [866, 361] on div "Workflow Set Inputs Inputs Google Search Perform Google Search Step 51 Loop Ite…" at bounding box center [678, 364] width 1272 height 644
click at [616, 113] on span "Set Inputs" at bounding box center [590, 111] width 83 height 17
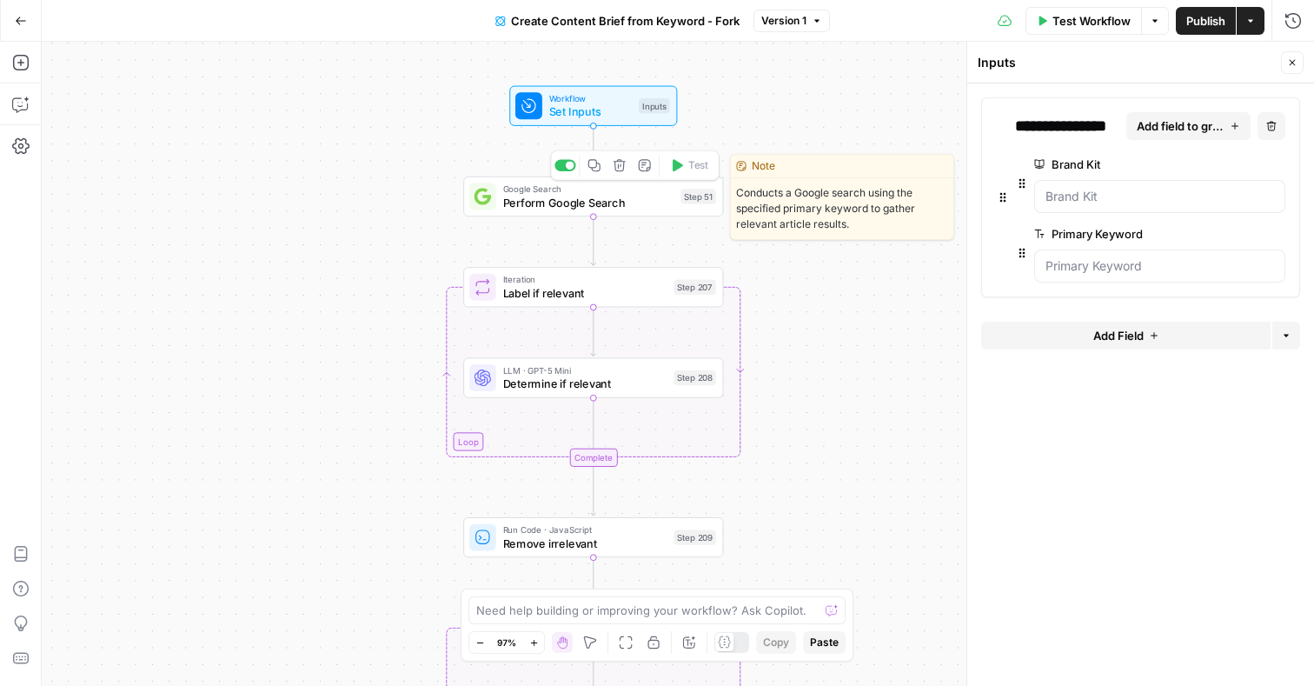
click at [593, 200] on span "Perform Google Search" at bounding box center [588, 202] width 171 height 17
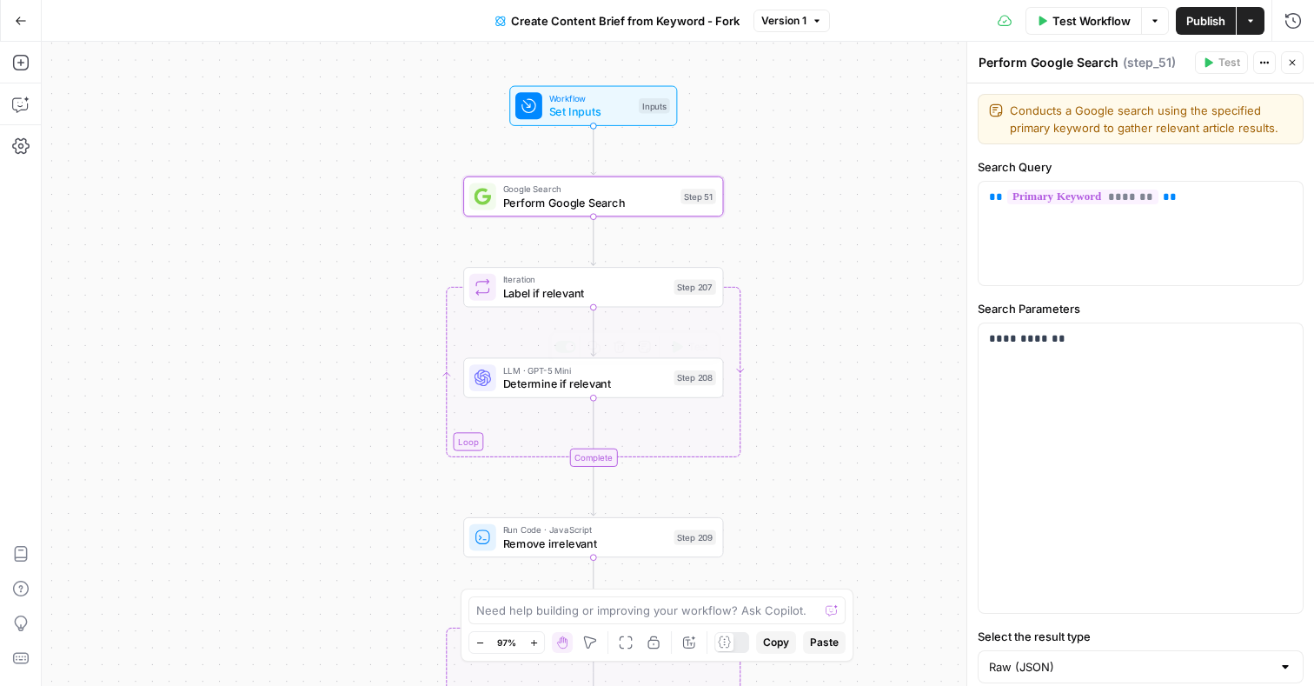
click at [615, 378] on span "Determine if relevant" at bounding box center [585, 383] width 164 height 17
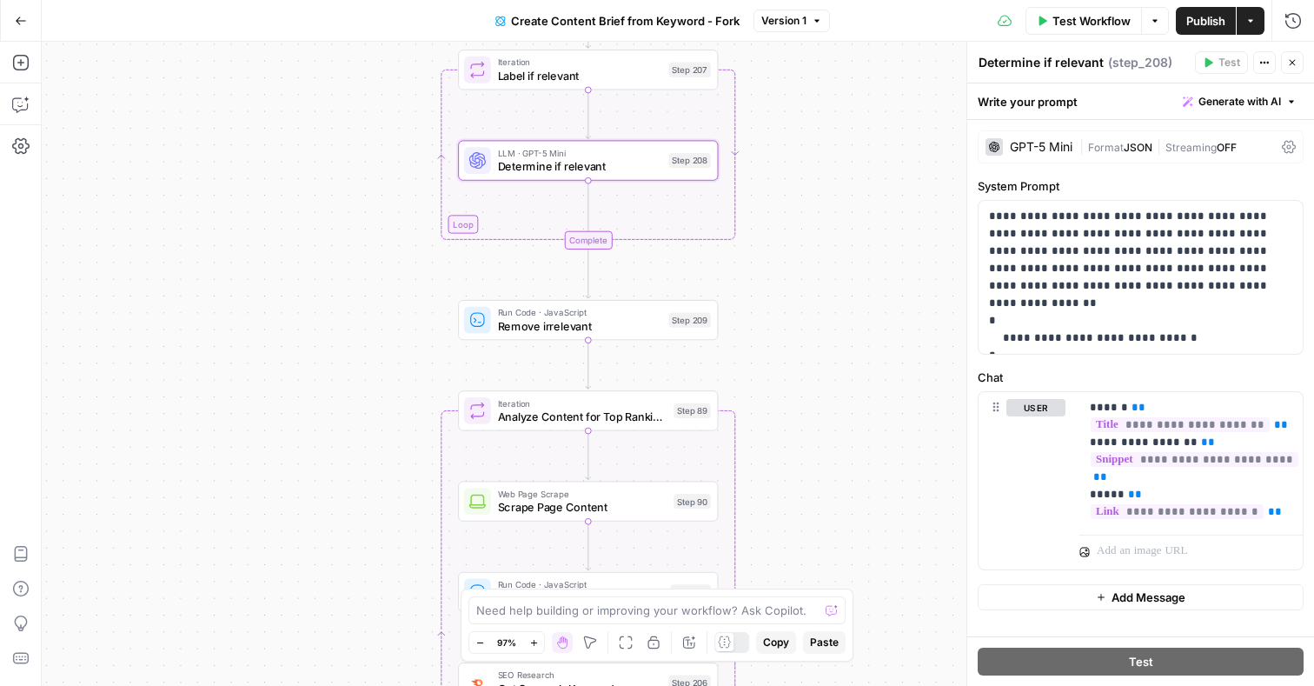
drag, startPoint x: 938, startPoint y: 312, endPoint x: 932, endPoint y: 96, distance: 216.5
click at [933, 95] on div "Workflow Set Inputs Inputs Google Search Perform Google Search Step 51 Loop Ite…" at bounding box center [678, 364] width 1272 height 644
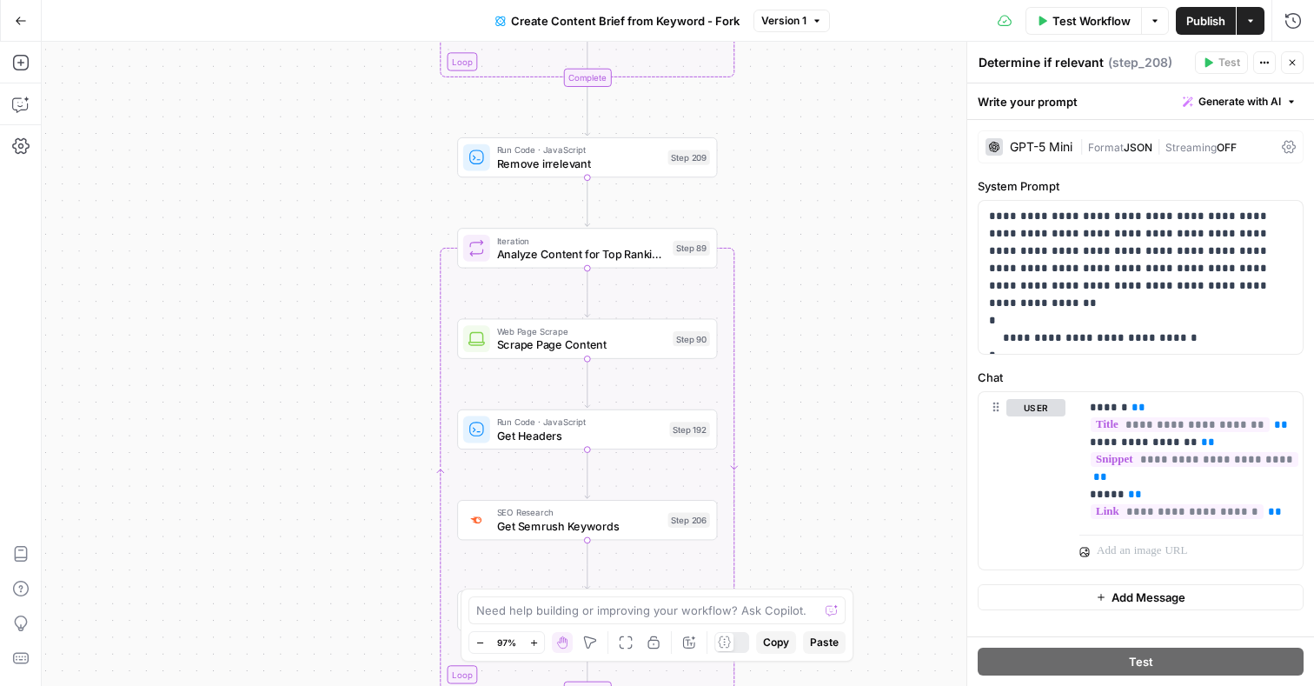
drag, startPoint x: 392, startPoint y: 415, endPoint x: 388, endPoint y: 246, distance: 168.7
click at [389, 246] on div "Workflow Set Inputs Inputs Google Search Perform Google Search Step 51 Loop Ite…" at bounding box center [678, 364] width 1272 height 644
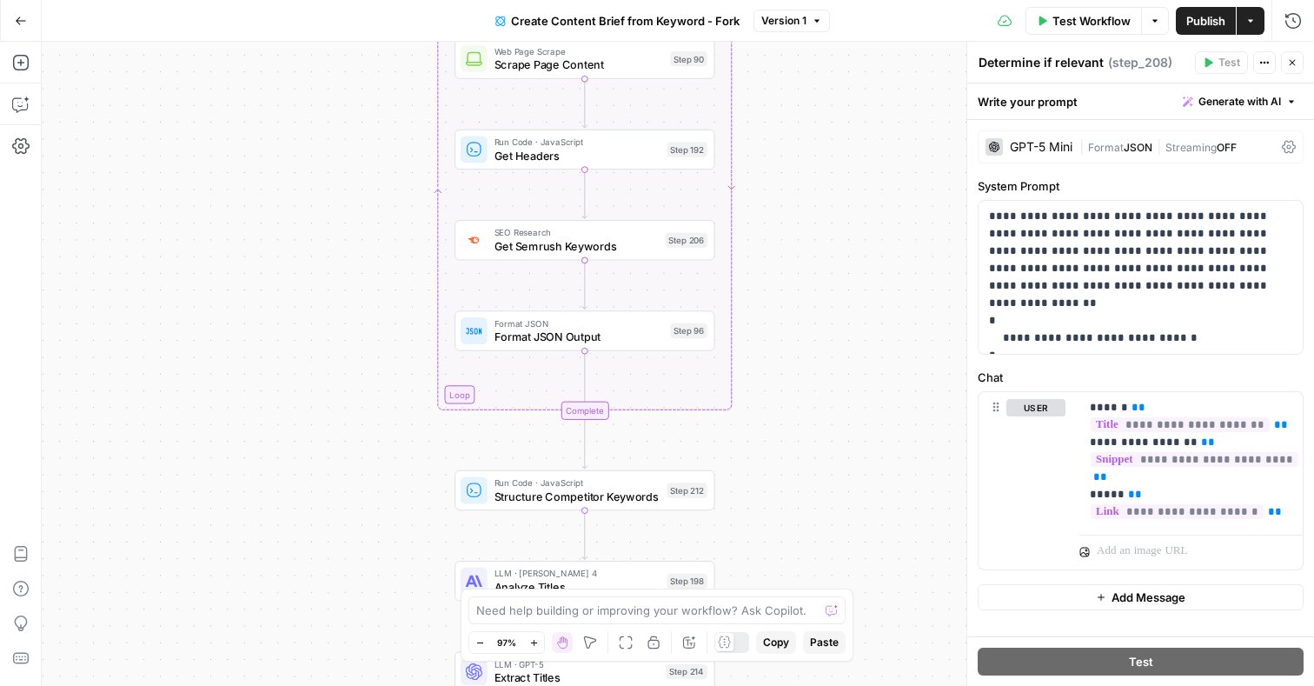
drag, startPoint x: 938, startPoint y: 363, endPoint x: 937, endPoint y: 90, distance: 273.8
click at [937, 90] on div "Workflow Set Inputs Inputs Google Search Perform Google Search Step 51 Loop Ite…" at bounding box center [678, 364] width 1272 height 644
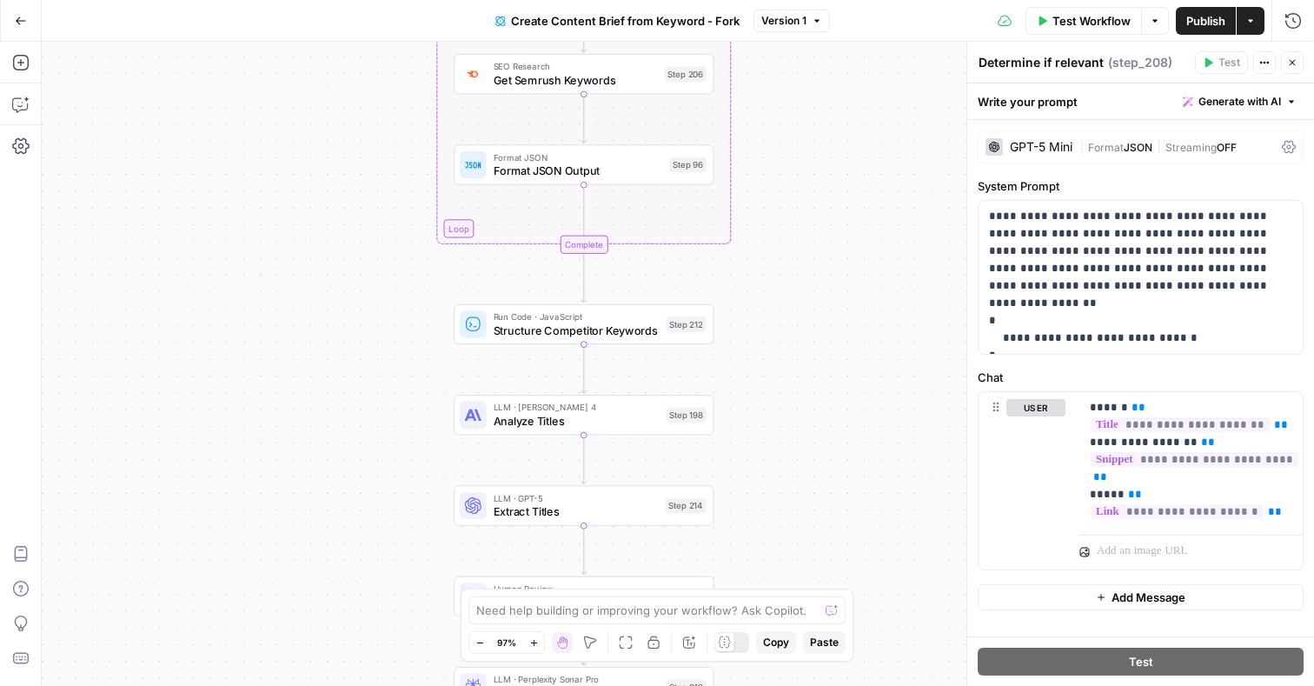
drag, startPoint x: 931, startPoint y: 283, endPoint x: 930, endPoint y: 116, distance: 166.9
click at [931, 116] on div "Workflow Set Inputs Inputs Google Search Perform Google Search Step 51 Loop Ite…" at bounding box center [678, 364] width 1272 height 644
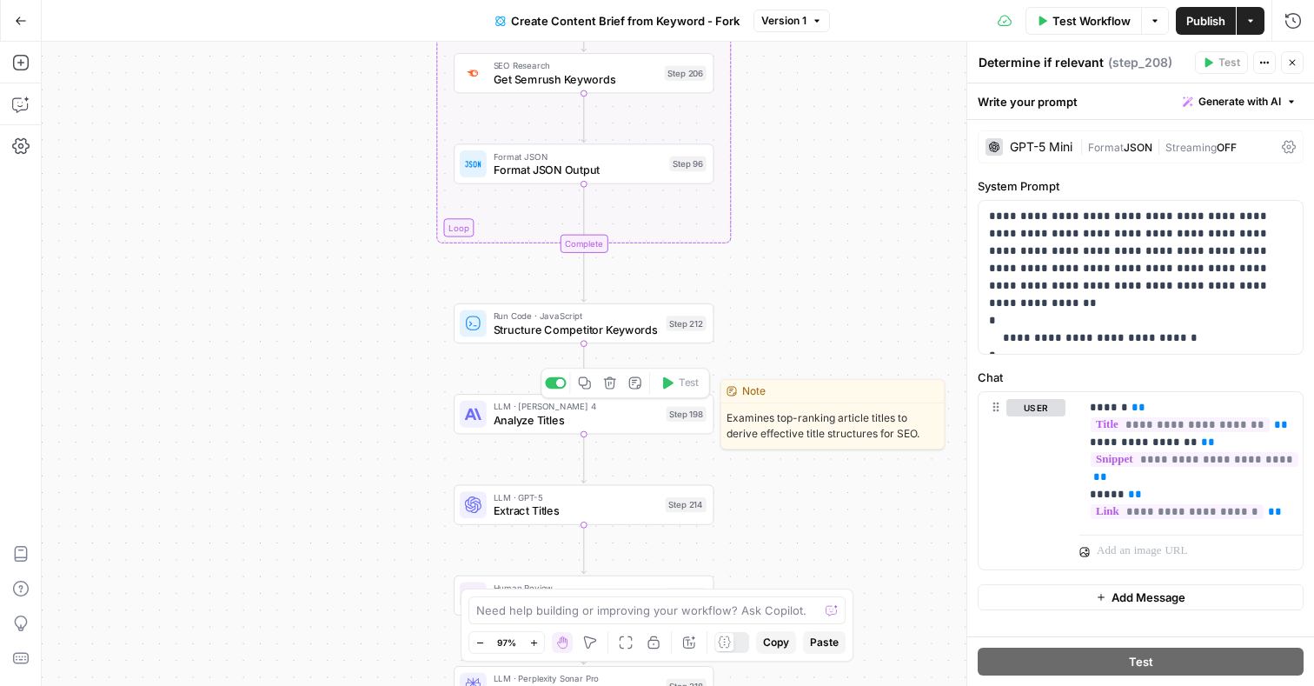
click at [585, 423] on span "Analyze Titles" at bounding box center [577, 419] width 166 height 17
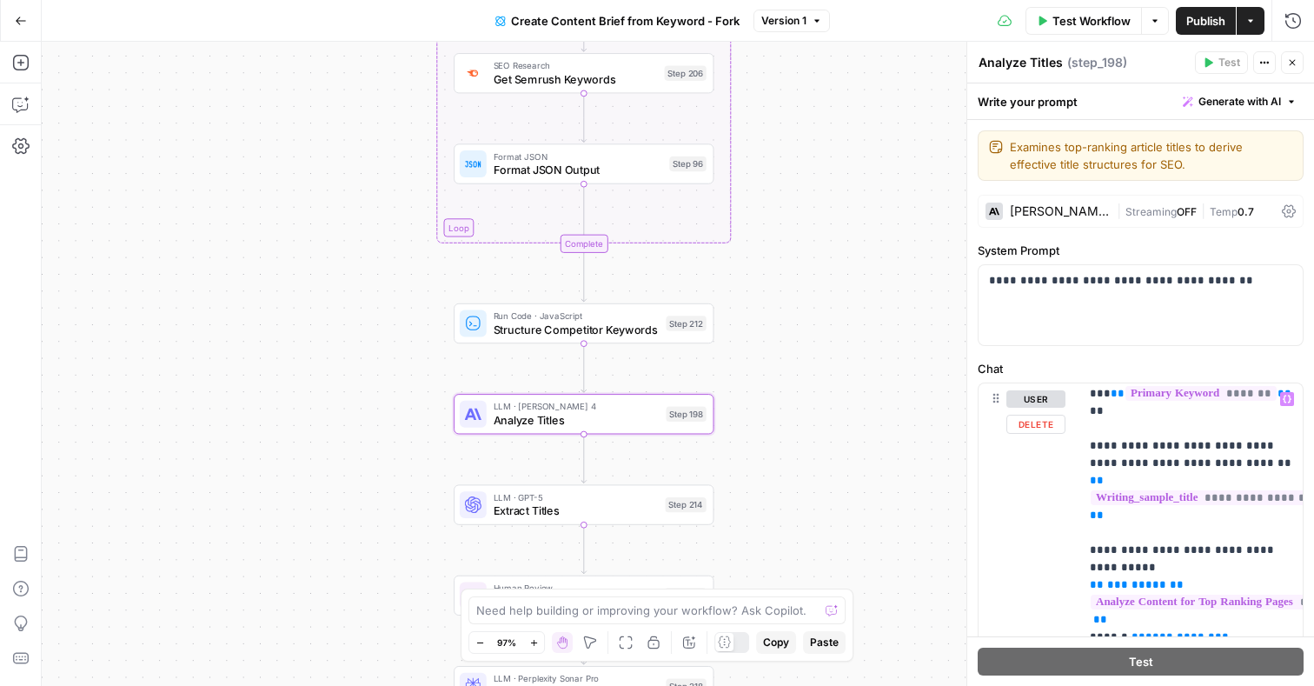
scroll to position [105, 0]
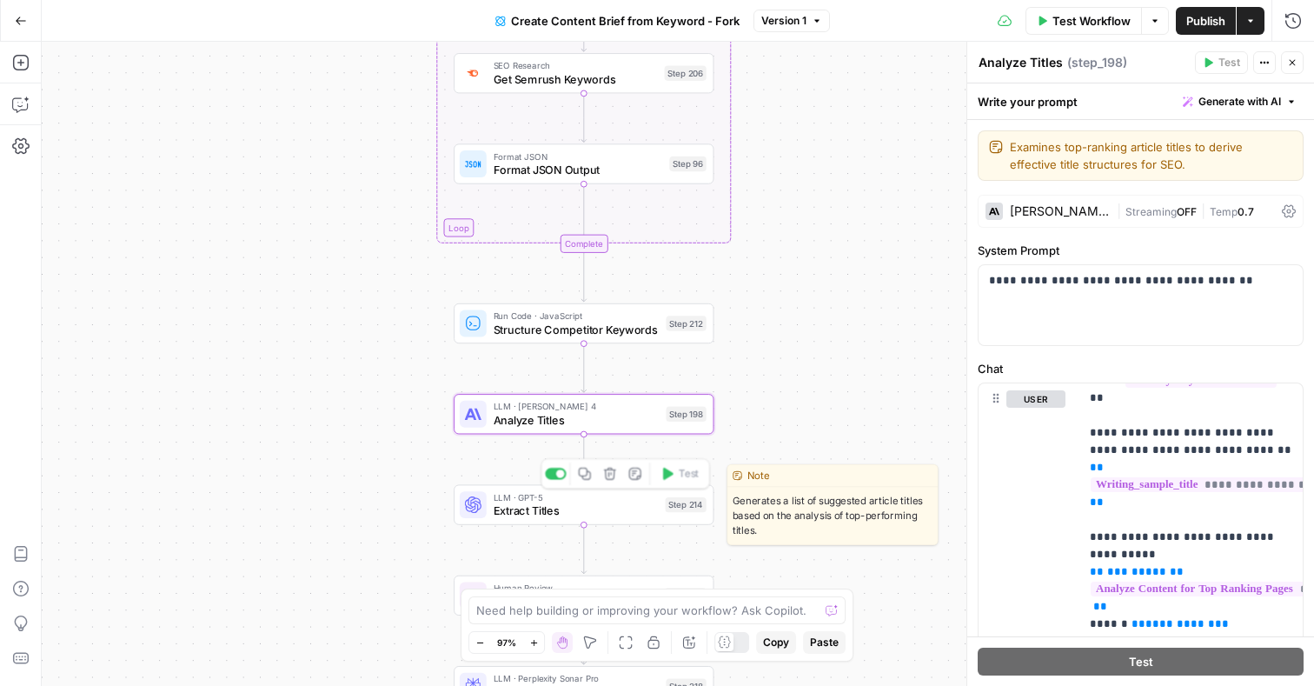
click at [637, 523] on div "LLM · GPT-5 Extract Titles Step 214 Copy step Delete step Edit Note Test" at bounding box center [584, 504] width 260 height 40
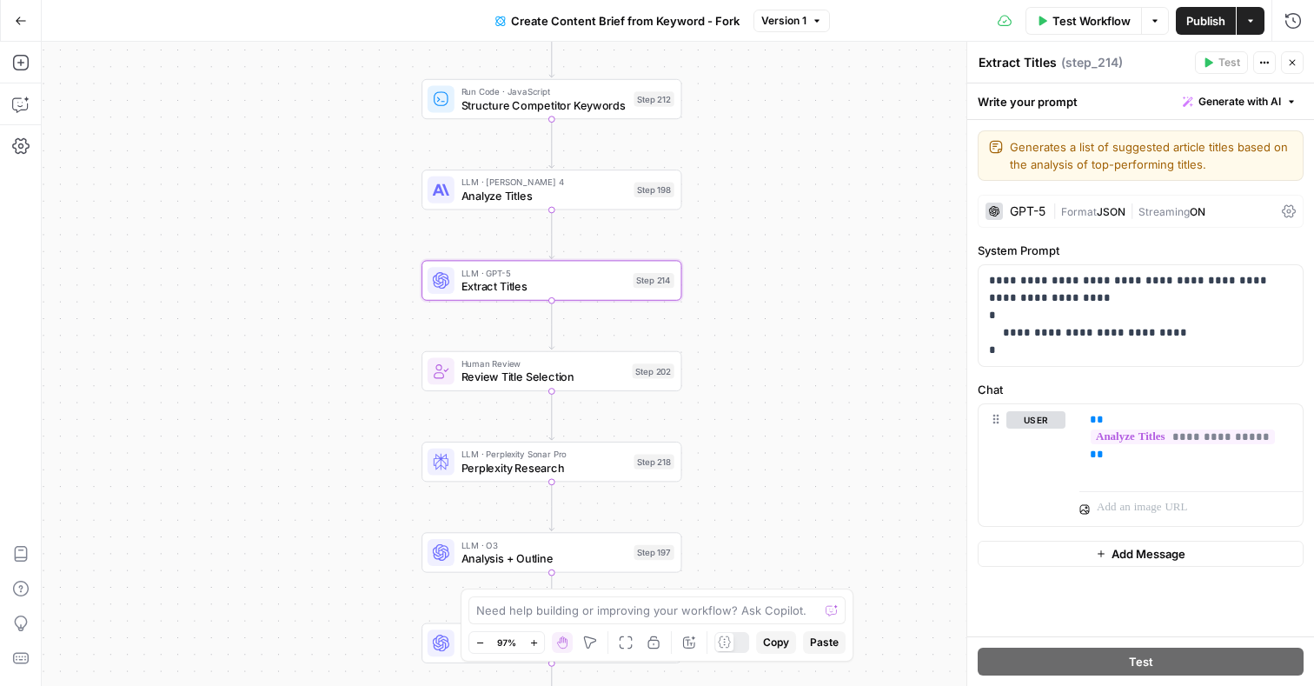
drag, startPoint x: 380, startPoint y: 519, endPoint x: 347, endPoint y: 294, distance: 227.5
click at [348, 294] on div "Workflow Set Inputs Inputs Google Search Perform Google Search Step 51 Loop Ite…" at bounding box center [678, 364] width 1272 height 644
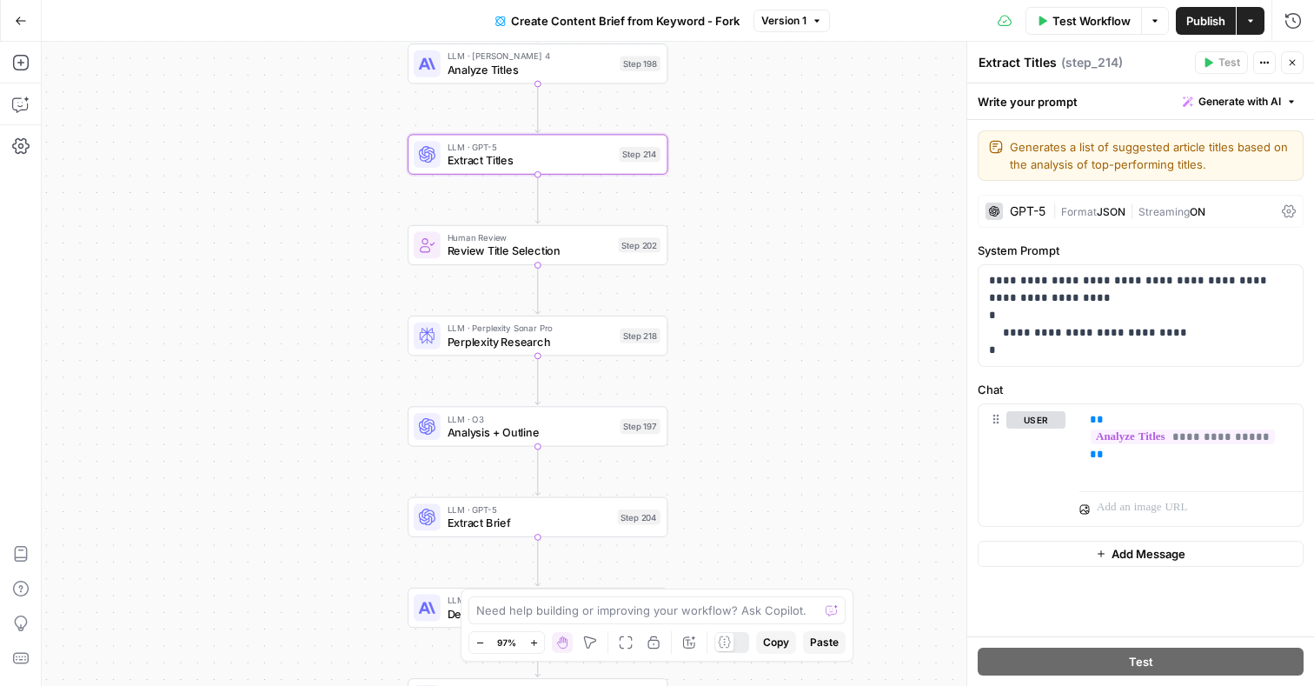
drag, startPoint x: 373, startPoint y: 455, endPoint x: 359, endPoint y: 329, distance: 125.9
click at [359, 329] on div "Workflow Set Inputs Inputs Google Search Perform Google Search Step 51 Loop Ite…" at bounding box center [678, 364] width 1272 height 644
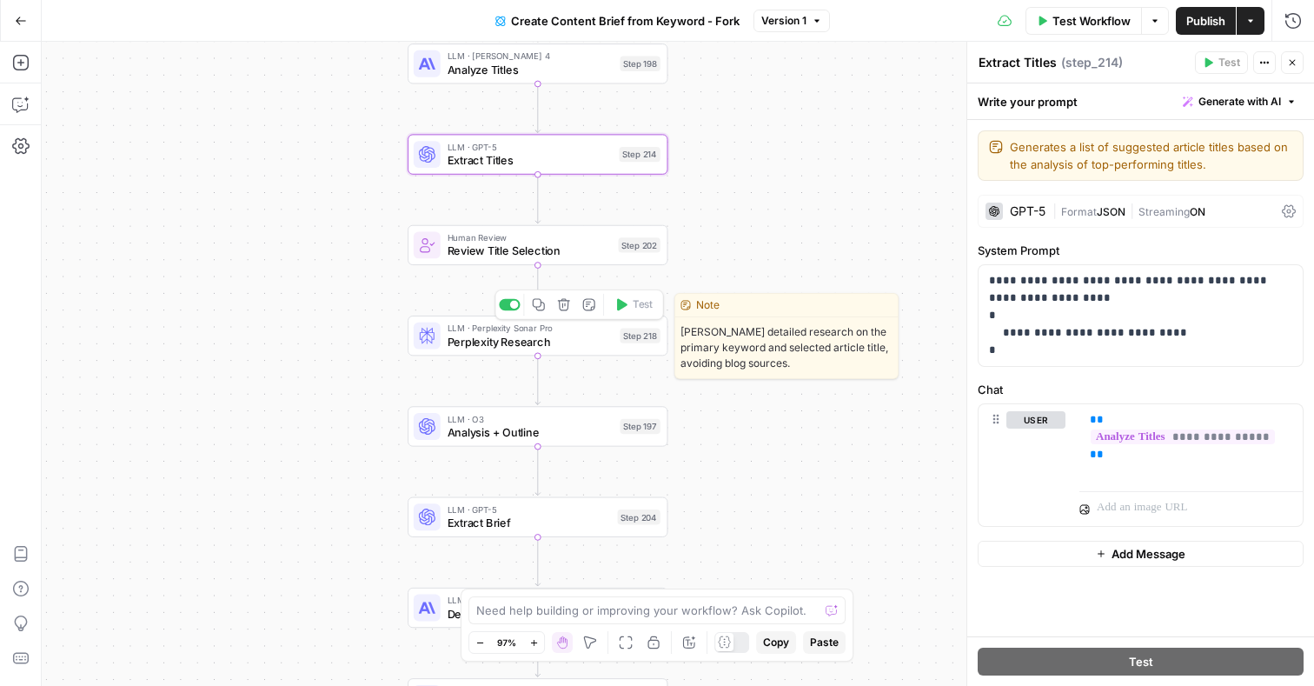
click at [517, 342] on span "Perplexity Research" at bounding box center [531, 341] width 166 height 17
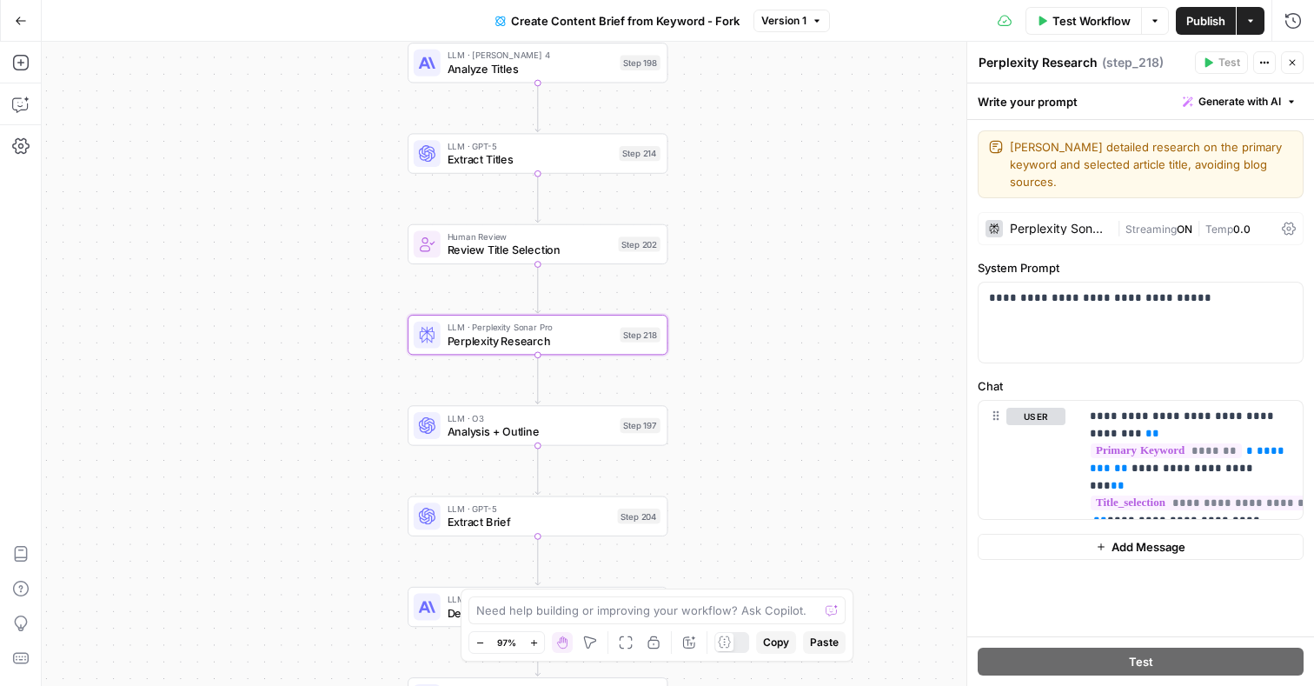
drag, startPoint x: 332, startPoint y: 396, endPoint x: 324, endPoint y: 295, distance: 102.0
click at [324, 293] on div "Workflow Set Inputs Inputs Google Search Perform Google Search Step 51 Loop Ite…" at bounding box center [678, 364] width 1272 height 644
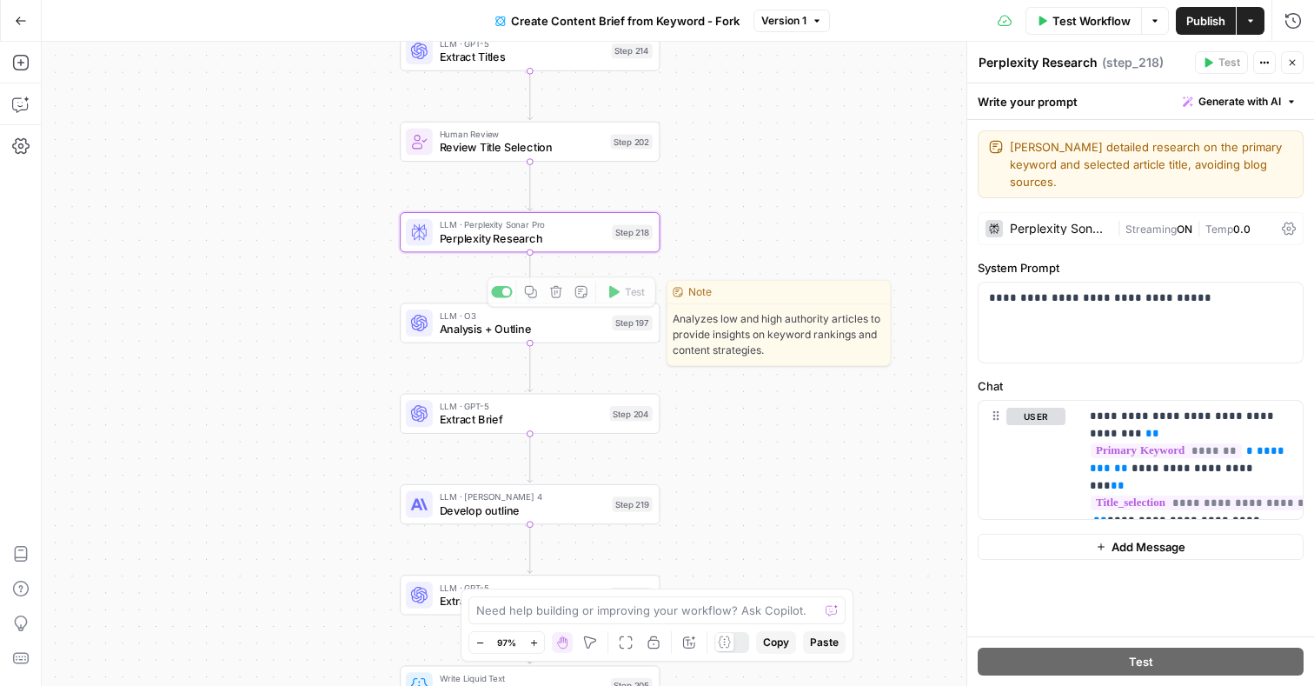
click at [512, 428] on div "LLM · GPT-5 Extract Brief Step 204 Copy step Delete step Add Note Test" at bounding box center [530, 414] width 260 height 40
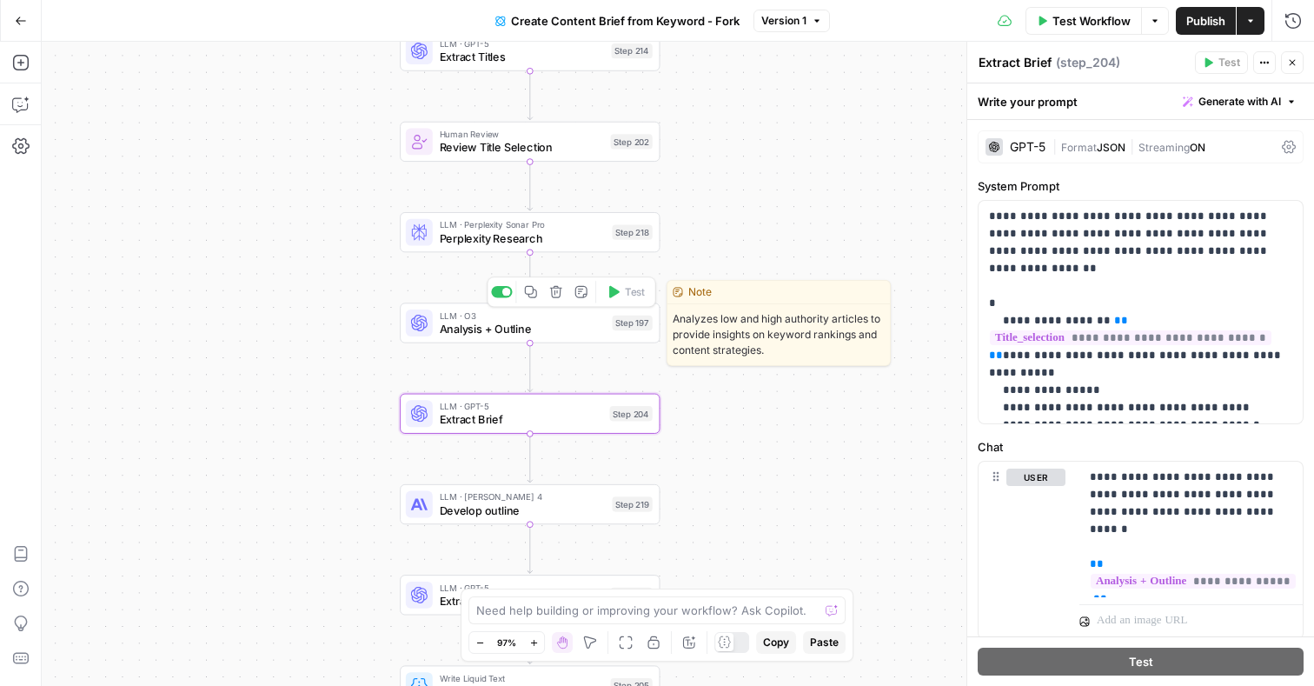
click at [533, 331] on span "Analysis + Outline" at bounding box center [523, 329] width 166 height 17
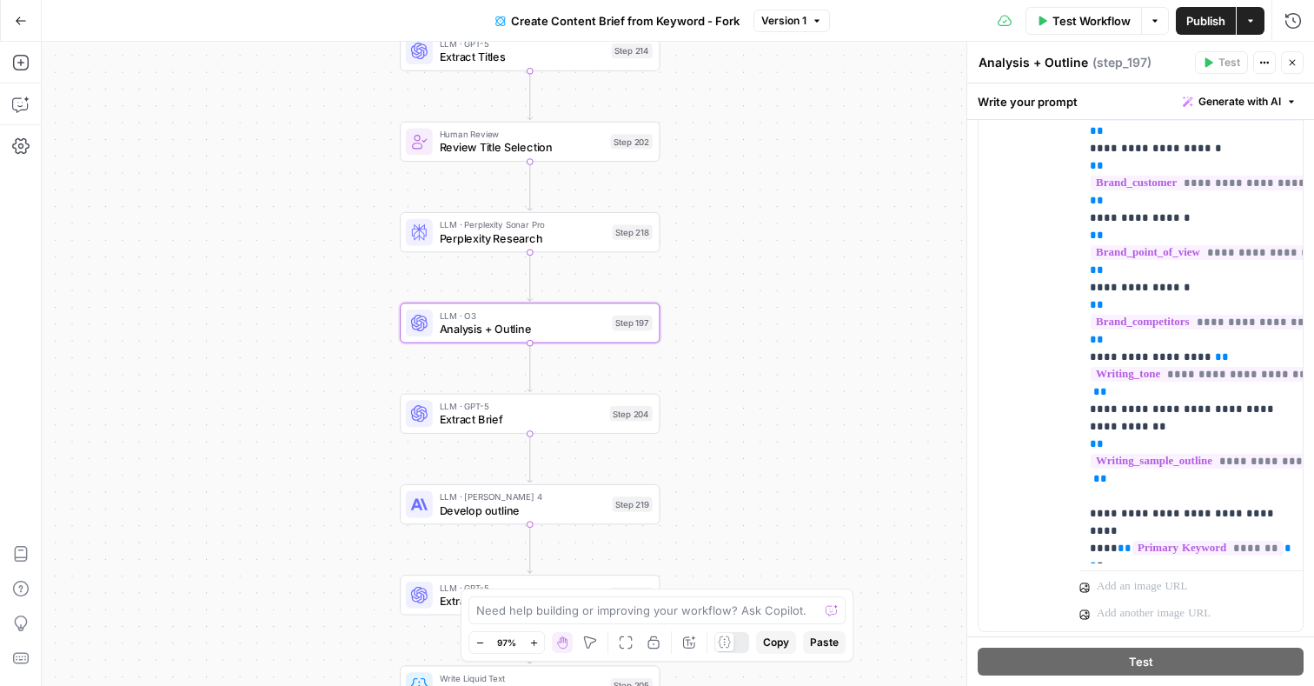
scroll to position [575, 0]
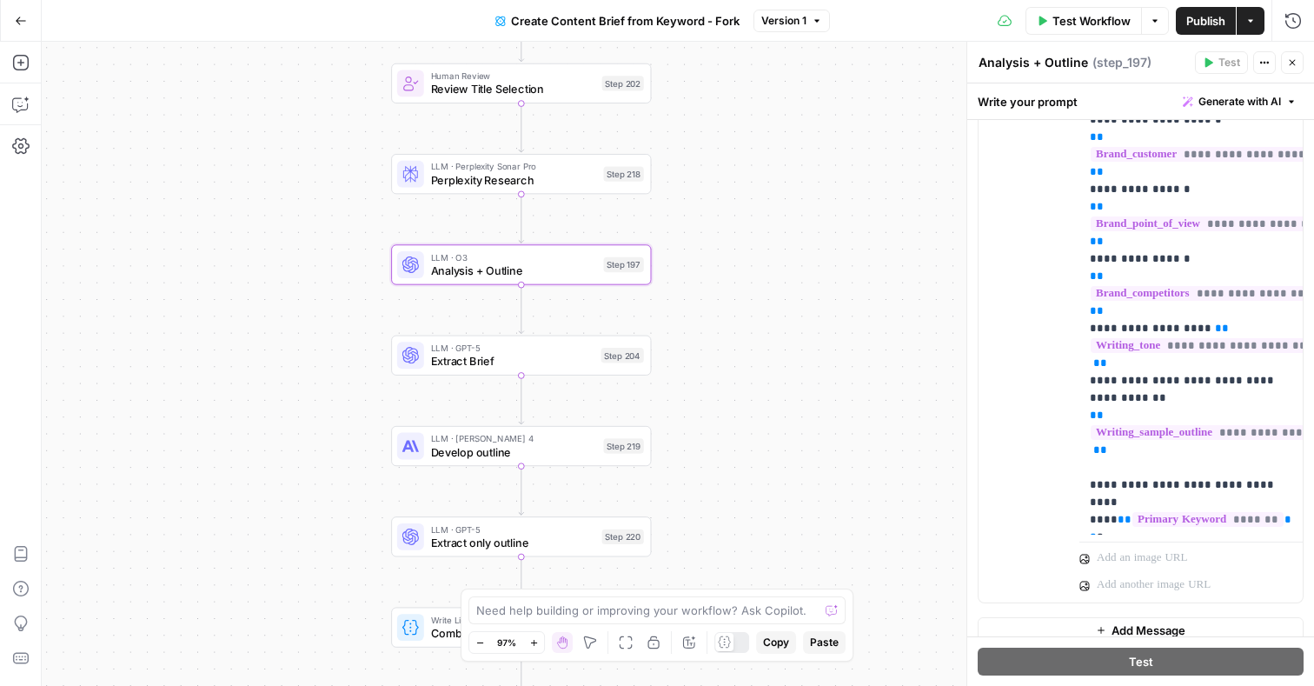
drag, startPoint x: 341, startPoint y: 485, endPoint x: 346, endPoint y: 426, distance: 59.3
click at [332, 427] on div "Workflow Set Inputs Inputs Google Search Perform Google Search Step 51 Loop Ite…" at bounding box center [678, 364] width 1272 height 644
click at [468, 359] on span "Extract Brief" at bounding box center [512, 361] width 163 height 17
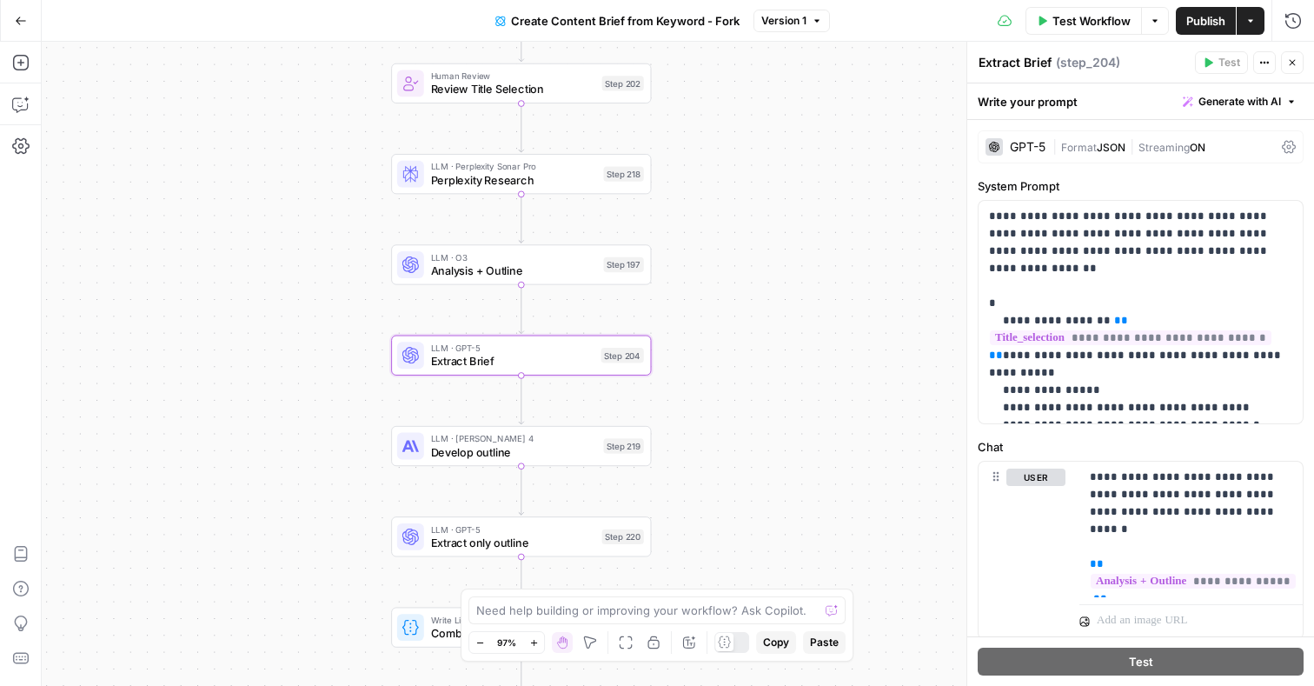
click at [501, 451] on span "Develop outline" at bounding box center [514, 451] width 166 height 17
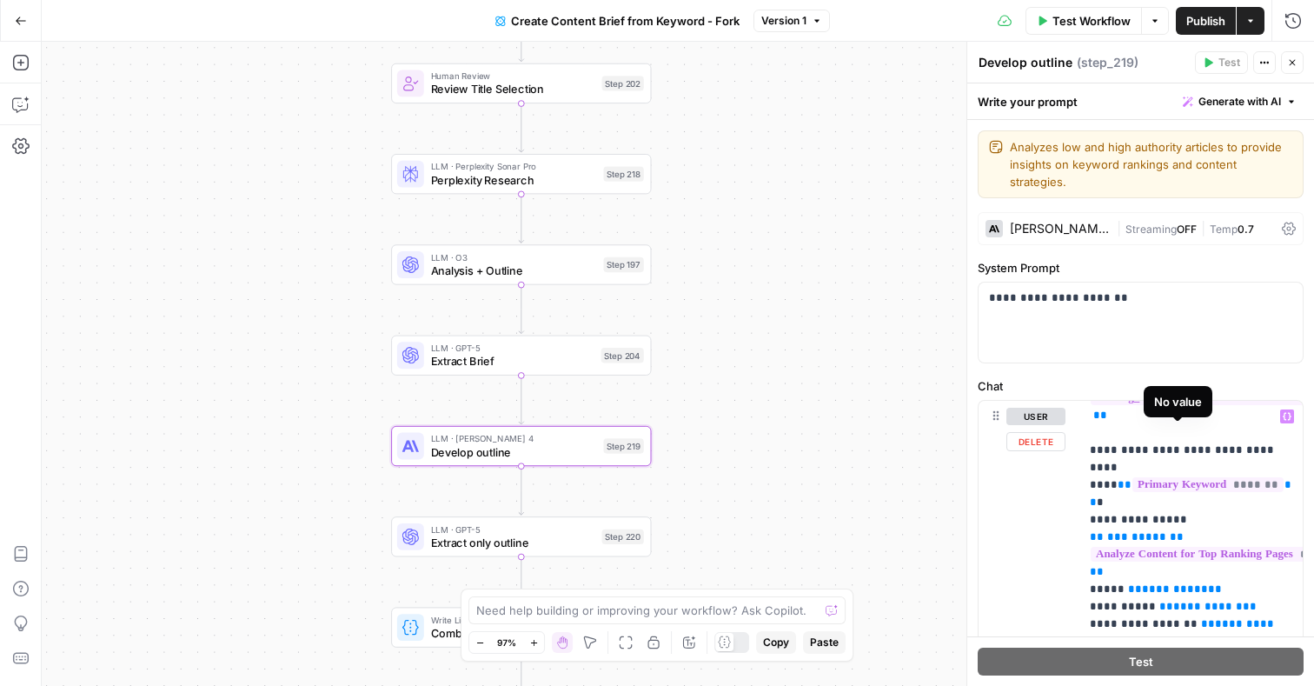
scroll to position [627, 0]
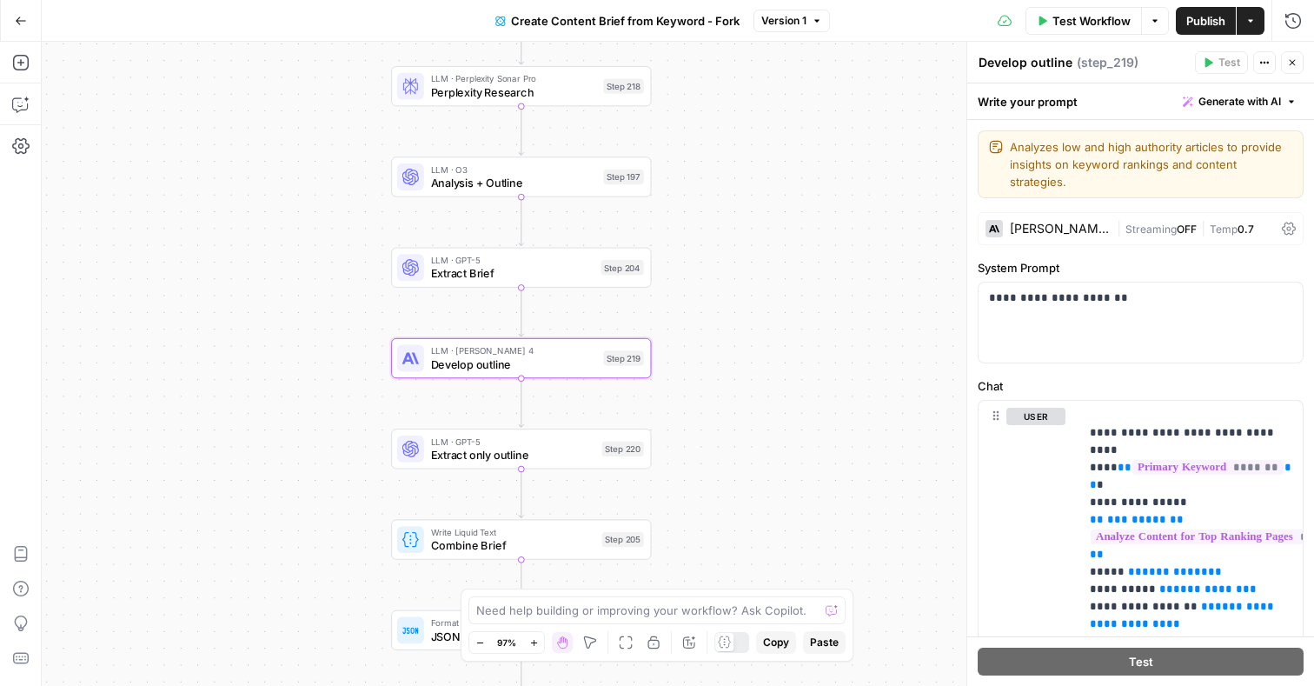
drag, startPoint x: 343, startPoint y: 522, endPoint x: 342, endPoint y: 435, distance: 86.9
click at [343, 434] on div "Workflow Set Inputs Inputs Google Search Perform Google Search Step 51 Loop Ite…" at bounding box center [678, 364] width 1272 height 644
